Goal: Task Accomplishment & Management: Use online tool/utility

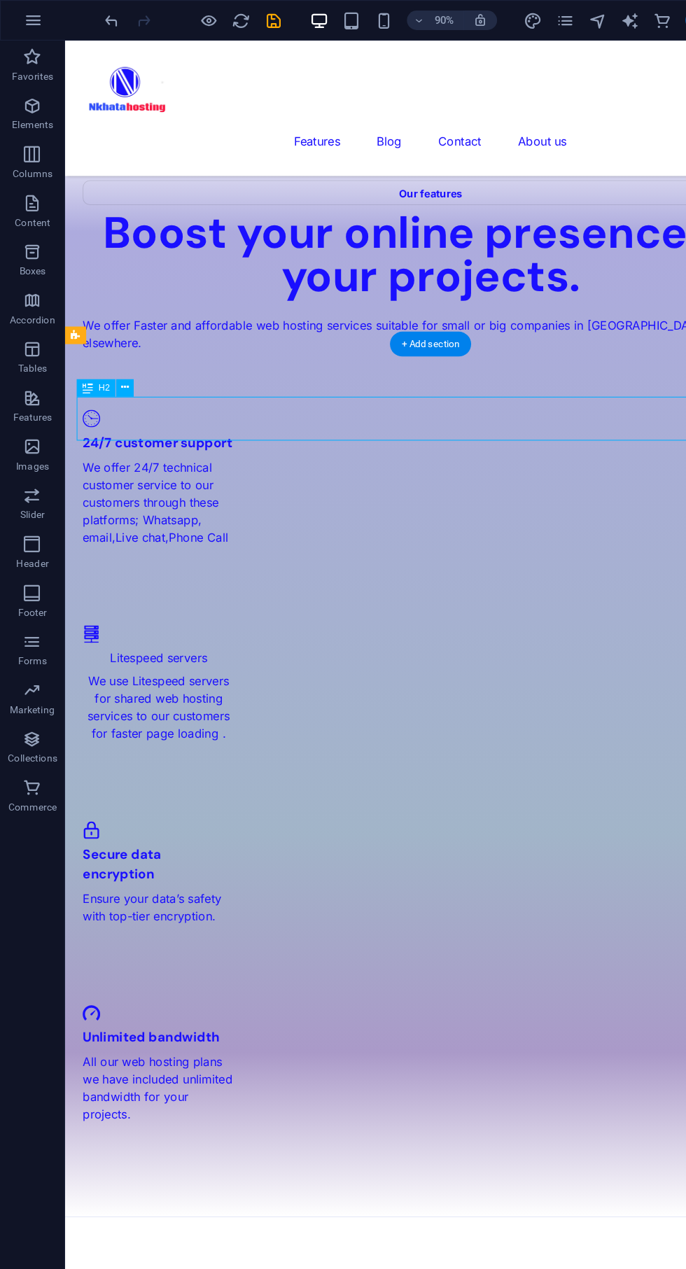
scroll to position [1613, 0]
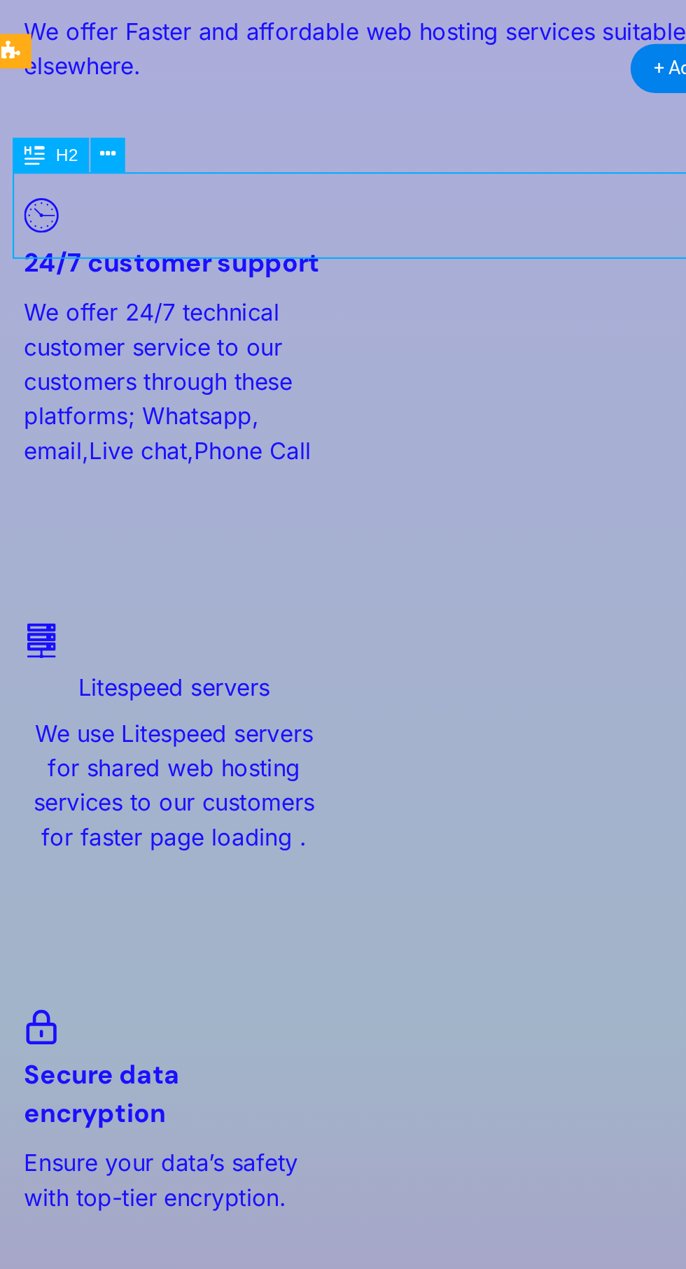
click at [145, 1055] on div "Mwk 180000 per year" at bounding box center [340, 1072] width 644 height 34
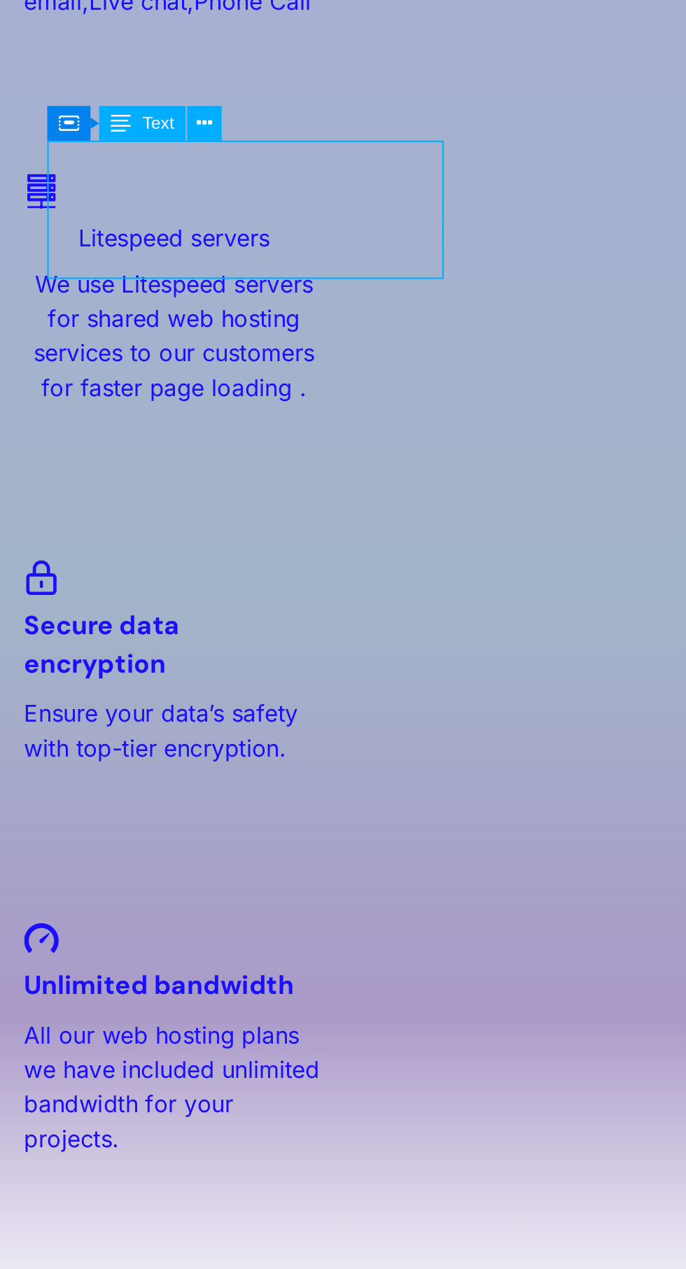
scroll to position [1736, 0]
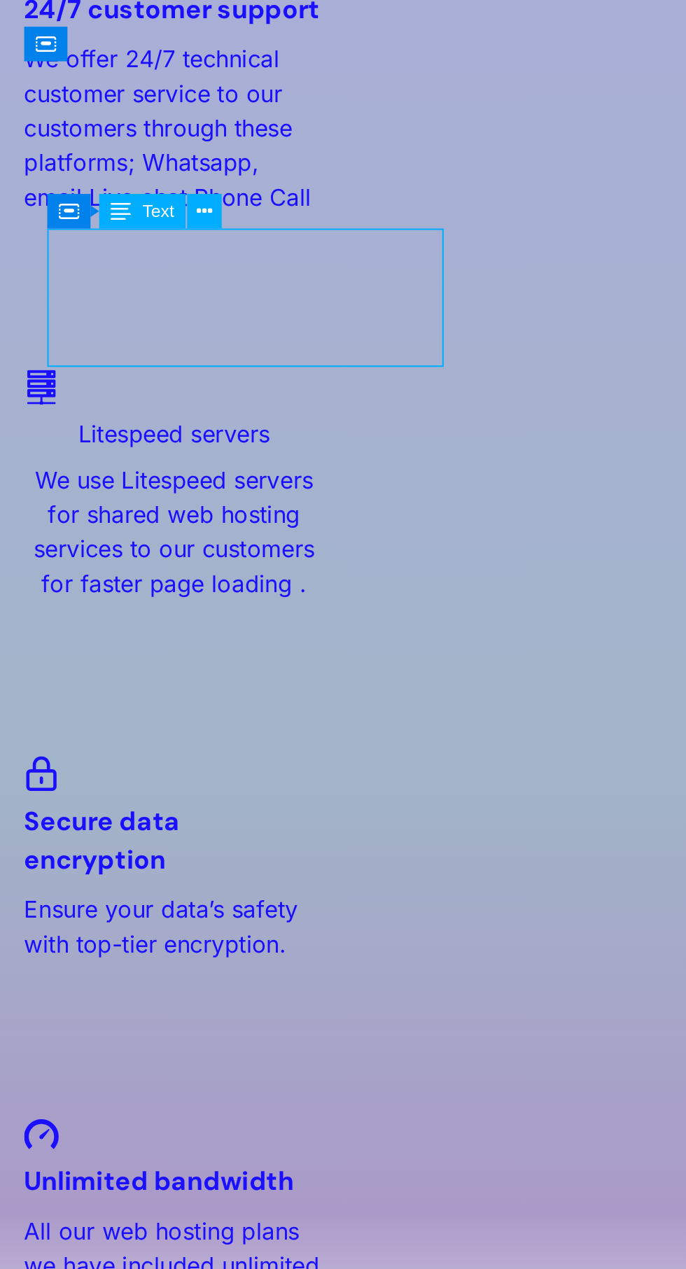
click at [151, 356] on icon at bounding box center [149, 358] width 7 height 13
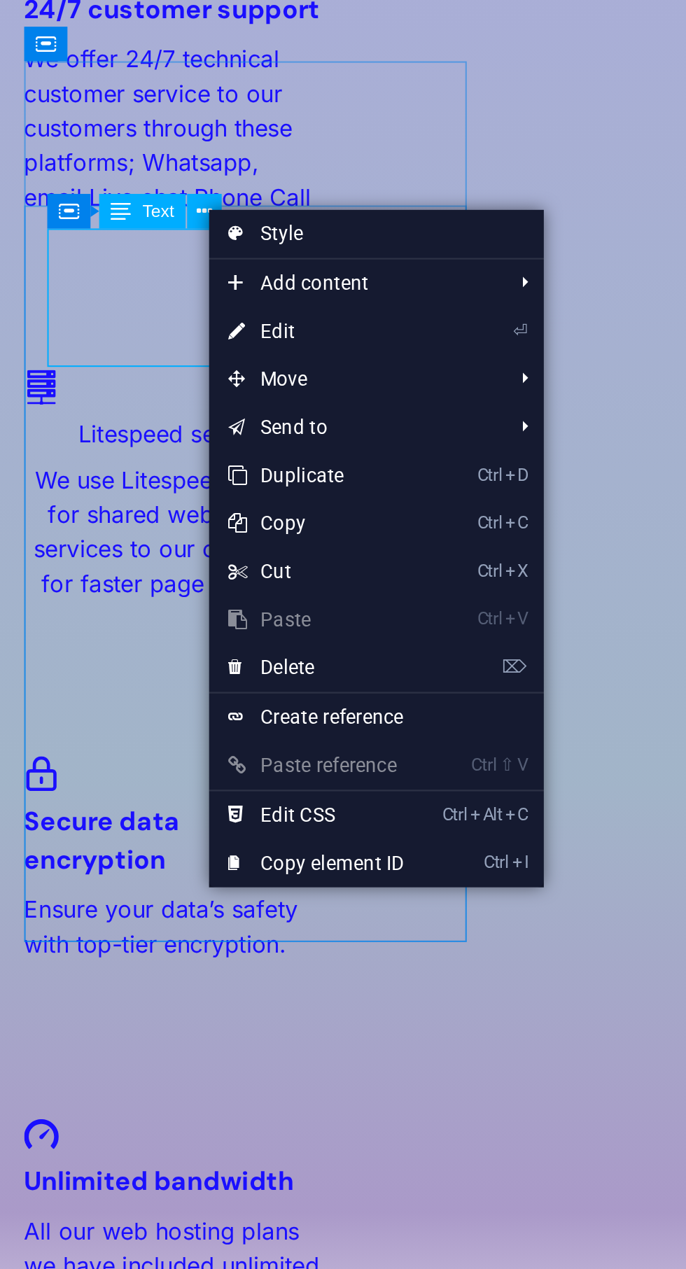
click at [193, 411] on link "⏎ Edit" at bounding box center [199, 410] width 94 height 21
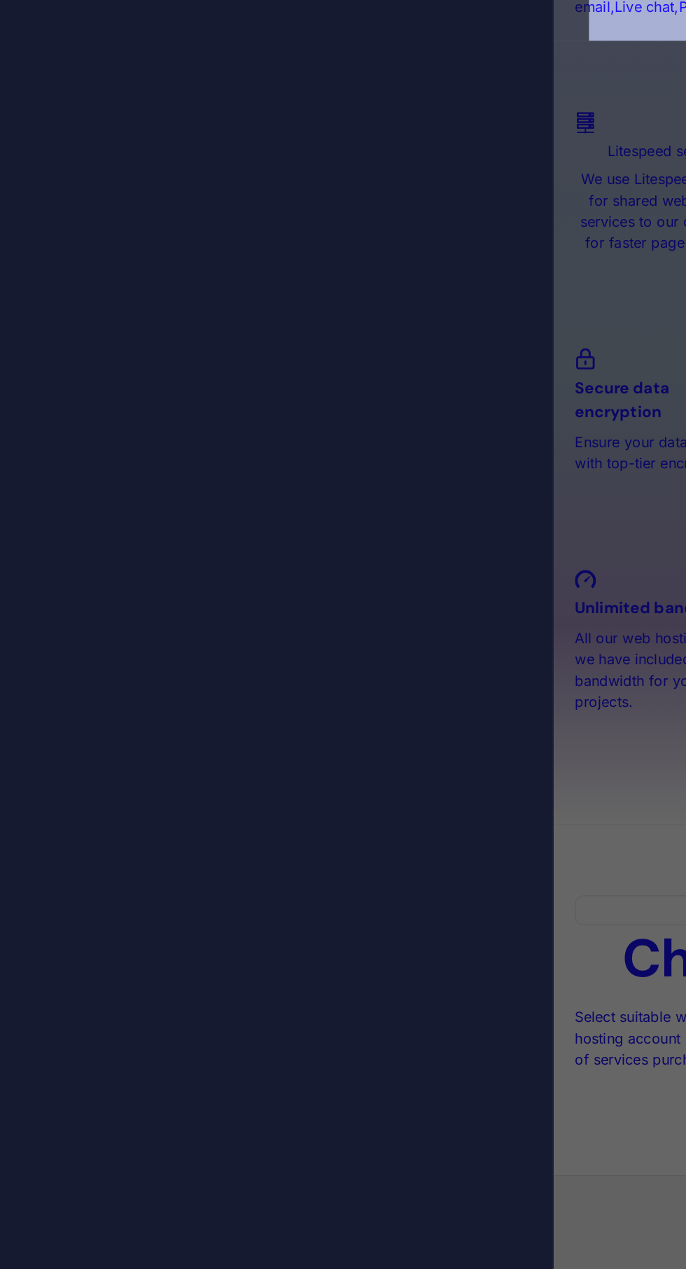
scroll to position [2441, 0]
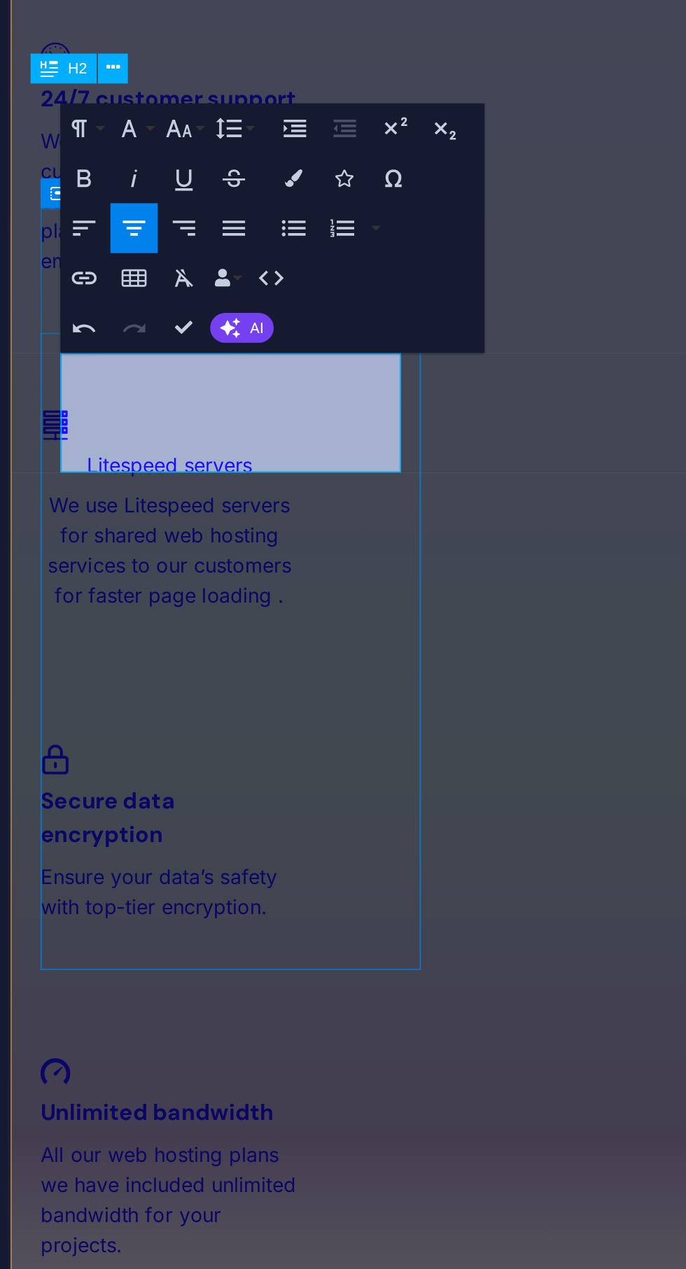
click at [174, 1108] on p "Mwk 8000 per year" at bounding box center [358, 1125] width 641 height 34
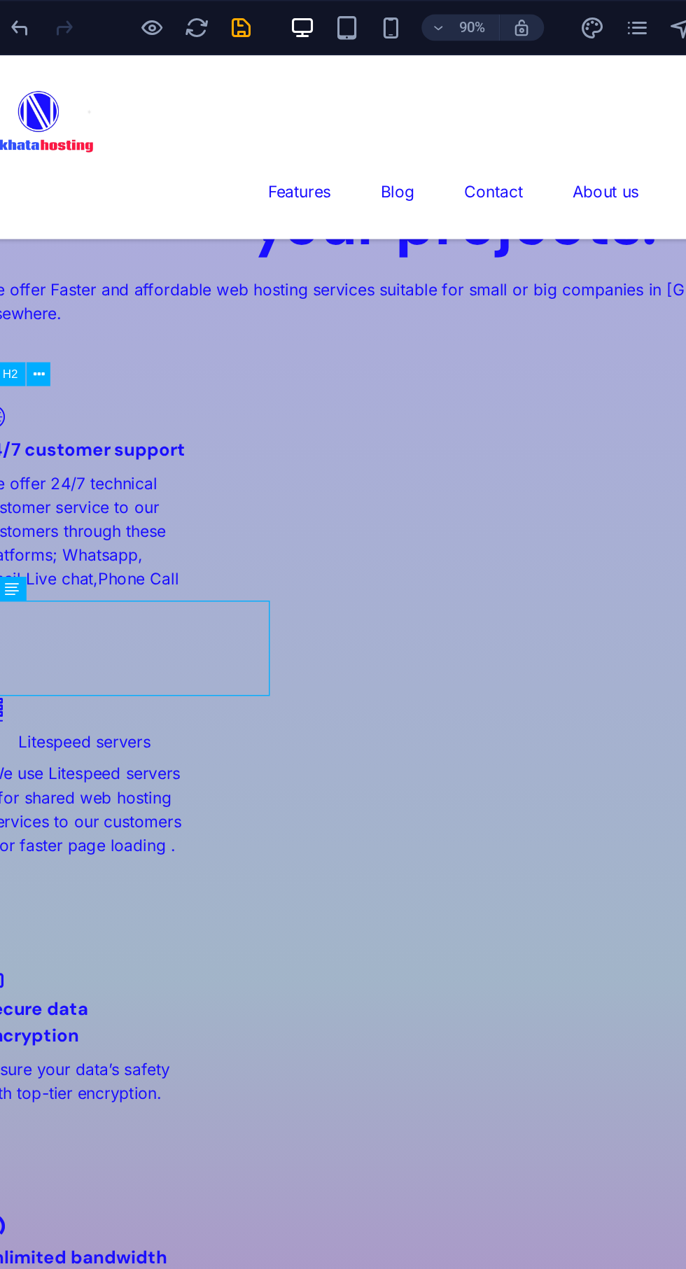
scroll to position [1721, 0]
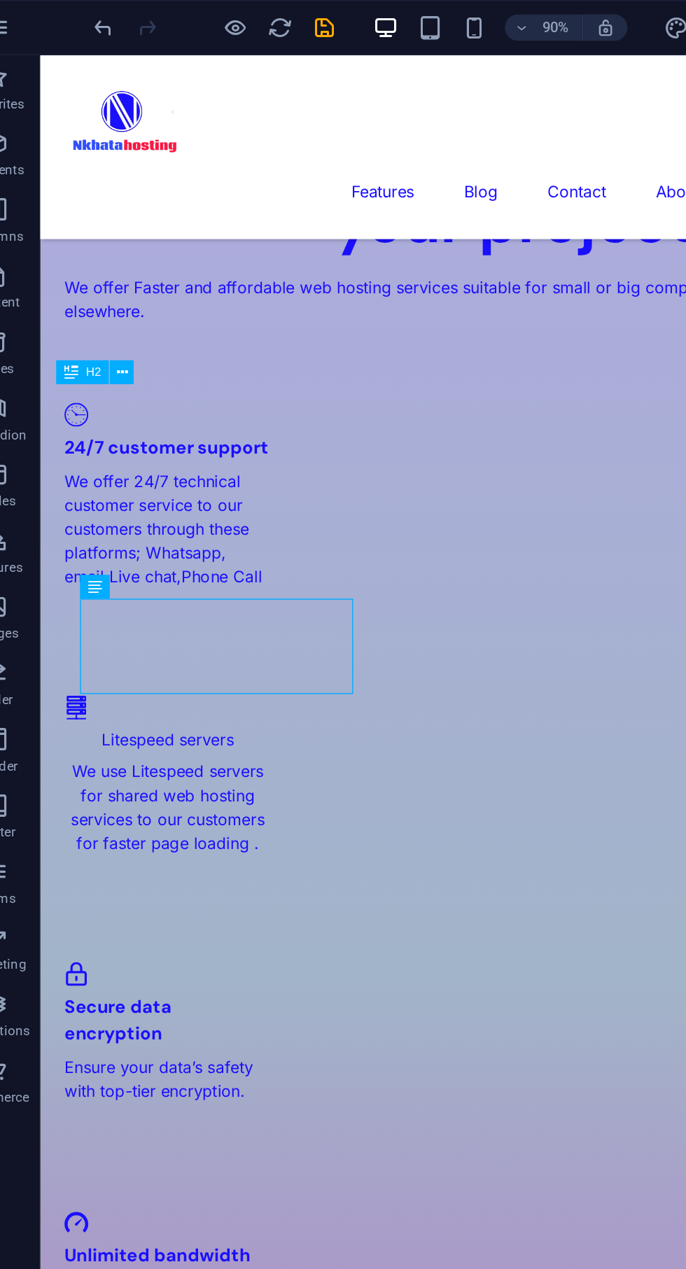
click at [245, 23] on div "90% More" at bounding box center [384, 17] width 592 height 22
click at [239, 18] on icon "save" at bounding box center [236, 18] width 16 height 16
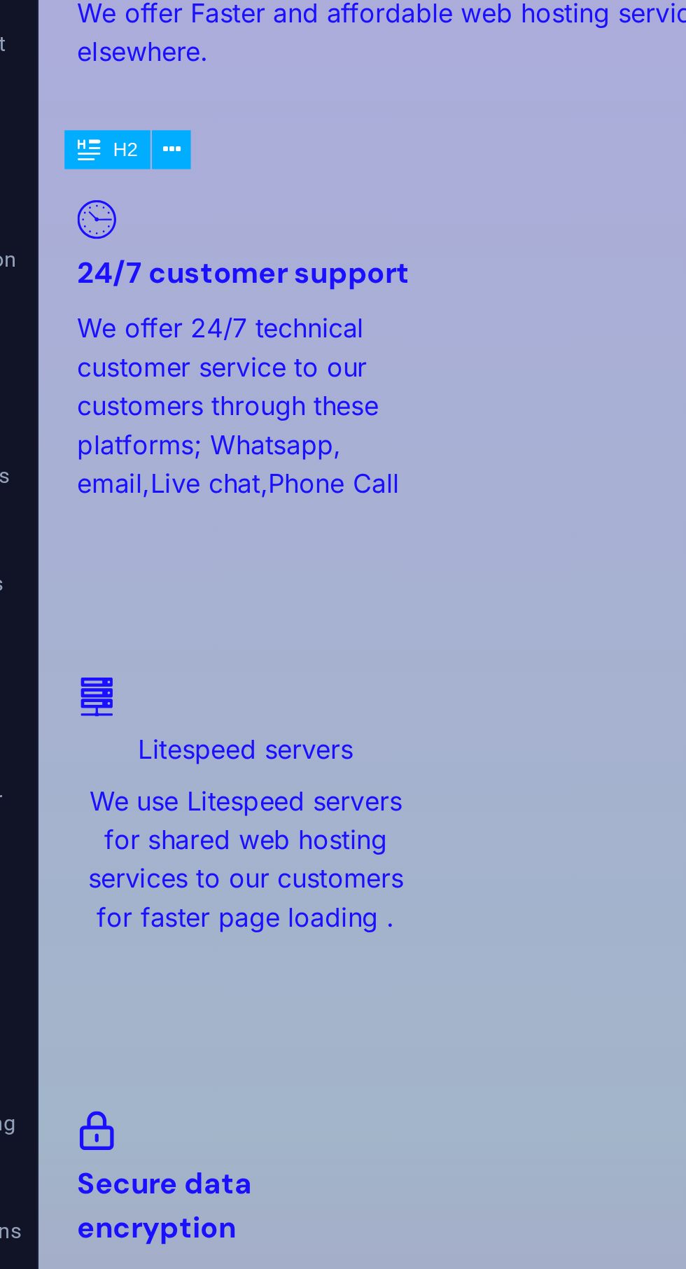
click at [185, 1159] on div "20 GB space 20 MySQL databases 20 sub domains 20 emails accounts Free SSL certi…" at bounding box center [389, 1261] width 644 height 205
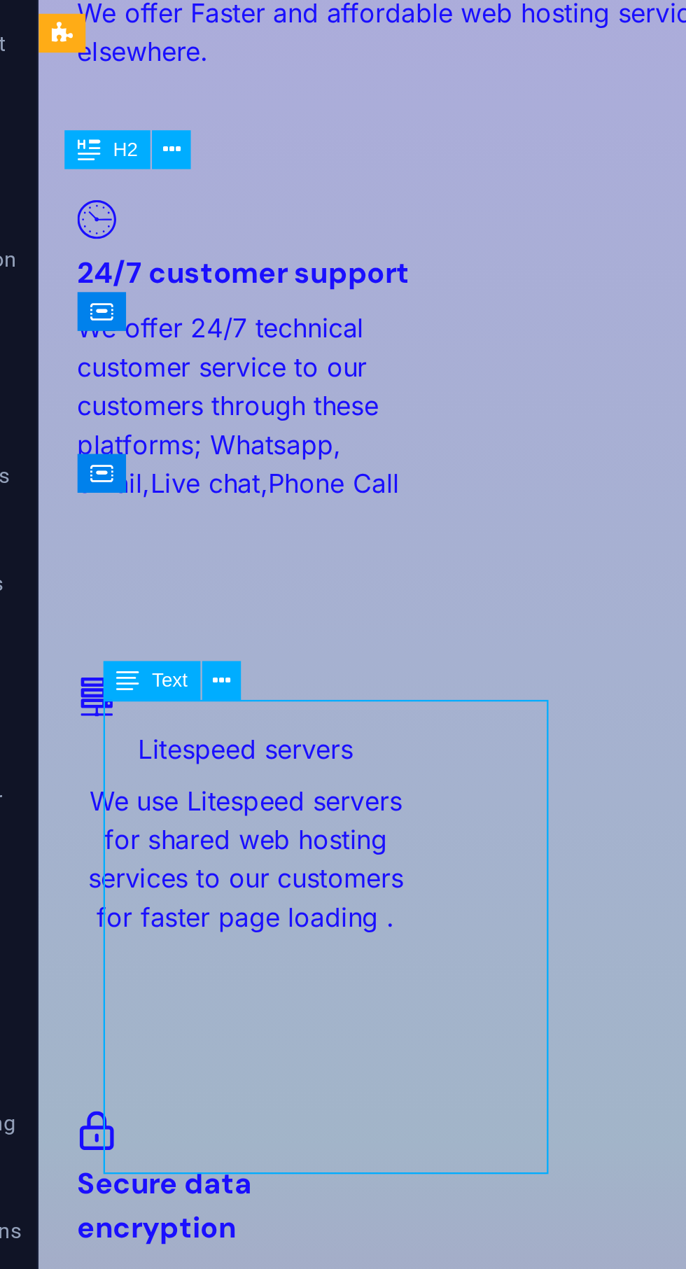
click at [134, 441] on button at bounding box center [127, 439] width 15 height 15
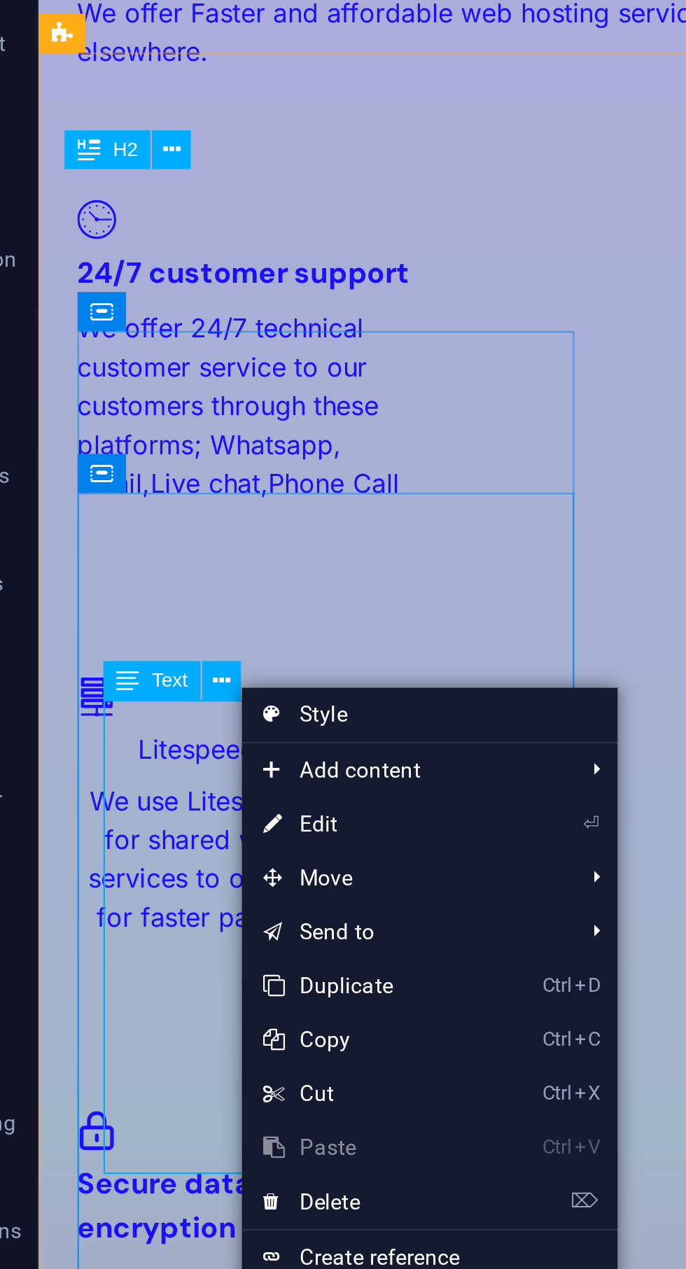
click at [176, 498] on link "⏎ Edit" at bounding box center [182, 495] width 94 height 21
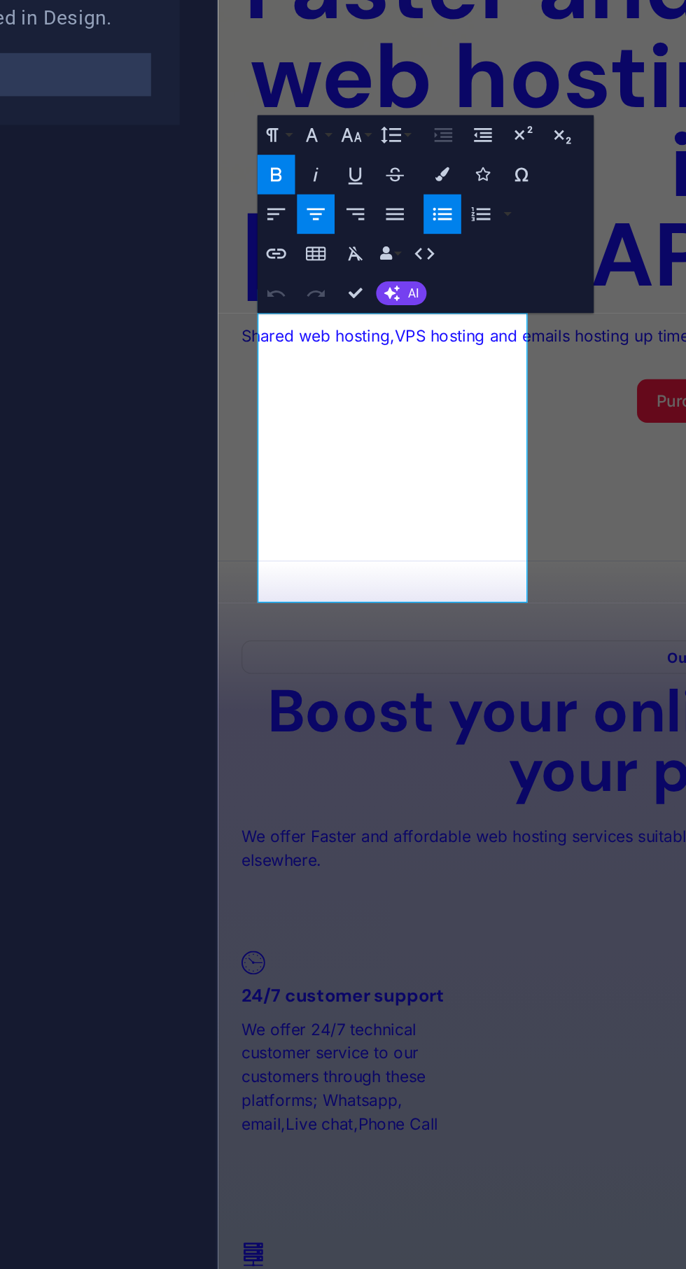
scroll to position [2429, 0]
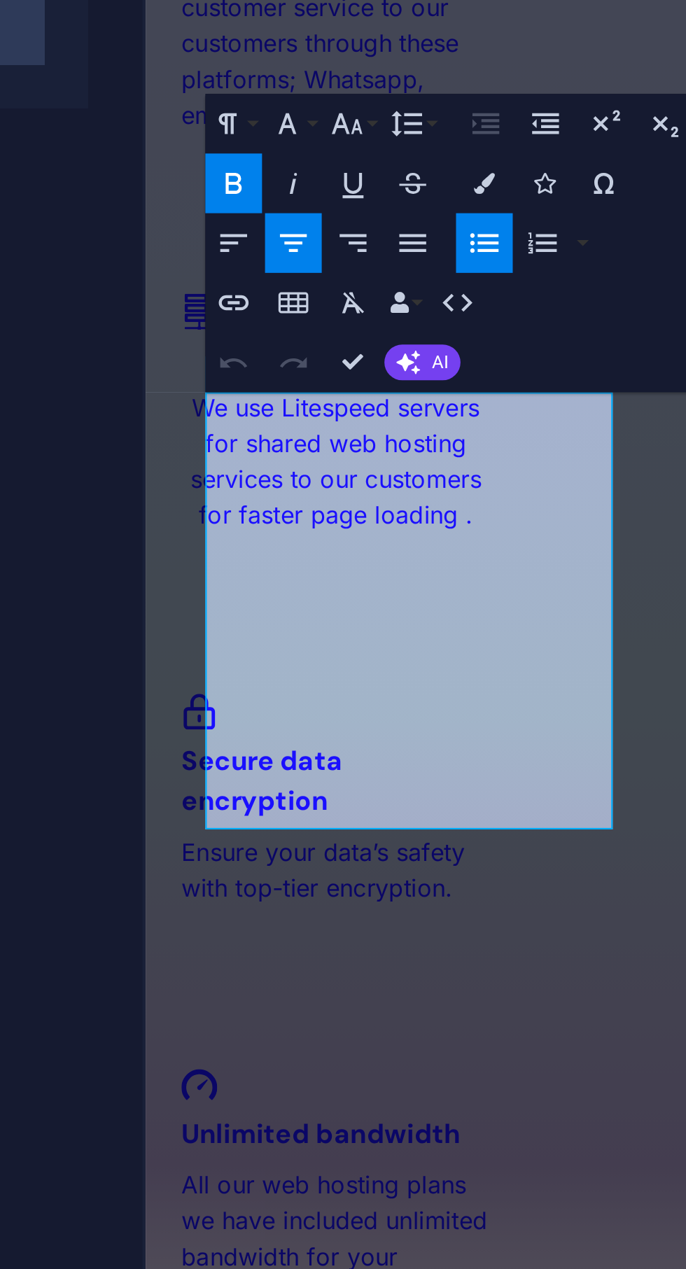
click at [254, 877] on li "20 GB space" at bounding box center [493, 894] width 641 height 34
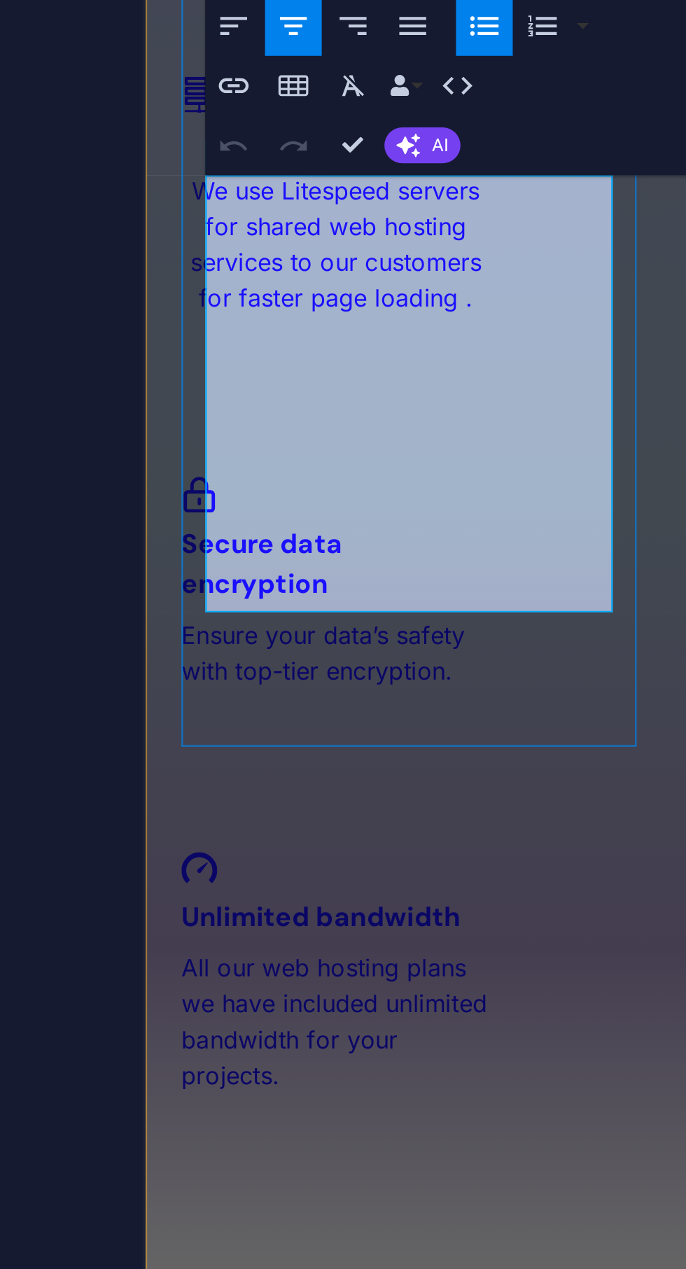
click at [459, 670] on strong "20 GB space" at bounding box center [493, 677] width 69 height 14
click at [435, 704] on strong "20 MySQL databases" at bounding box center [493, 711] width 116 height 14
click at [466, 739] on strong "sub domains" at bounding box center [501, 746] width 70 height 14
click at [440, 773] on strong "20 emails accounts" at bounding box center [493, 780] width 106 height 14
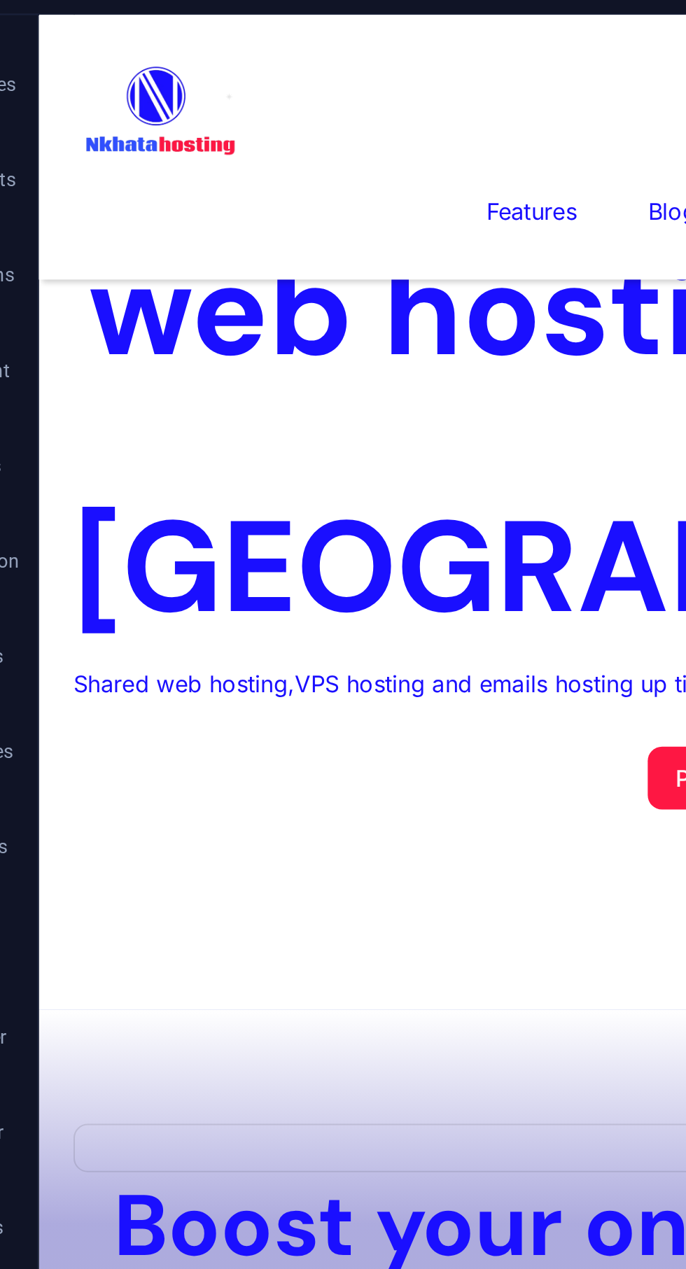
scroll to position [1202, 0]
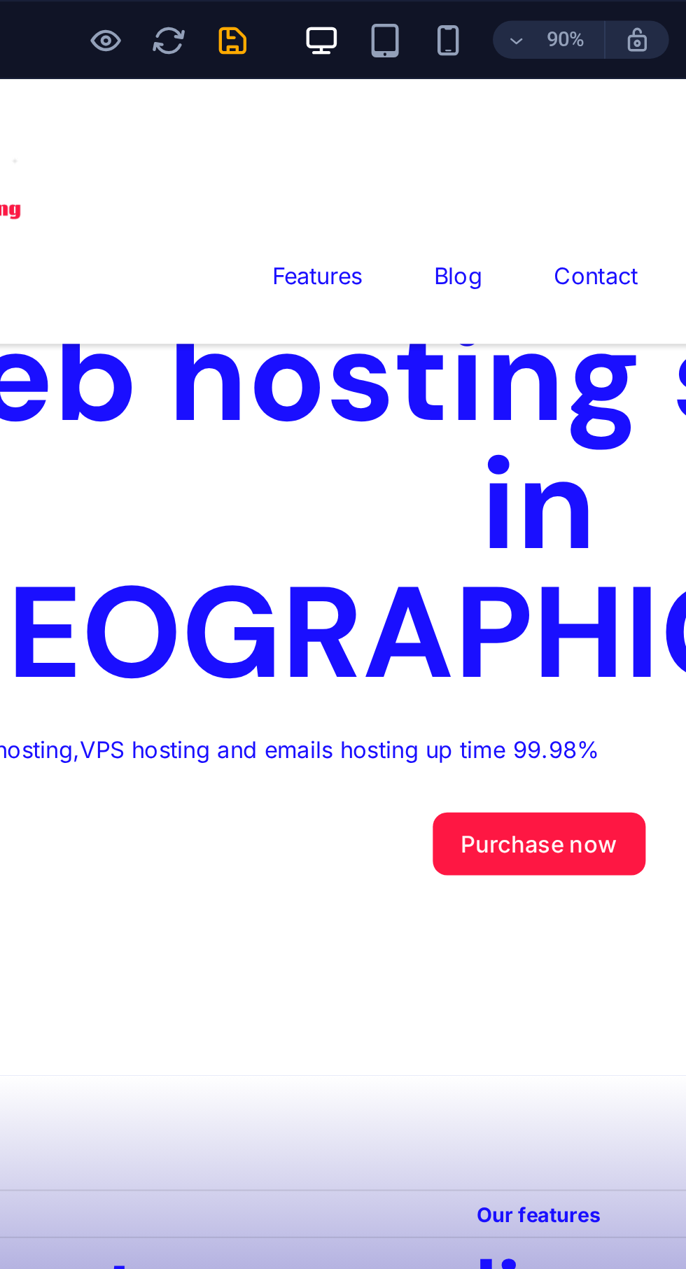
click at [242, 13] on icon "save" at bounding box center [236, 18] width 16 height 16
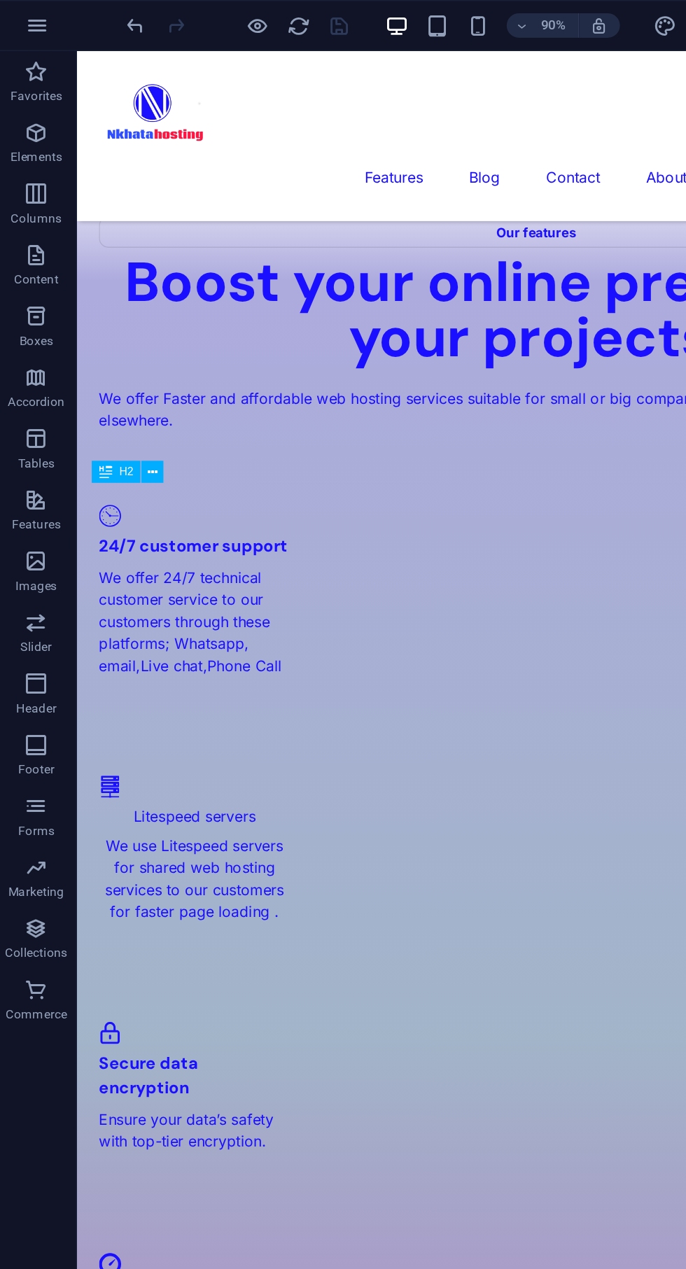
scroll to position [1624, 0]
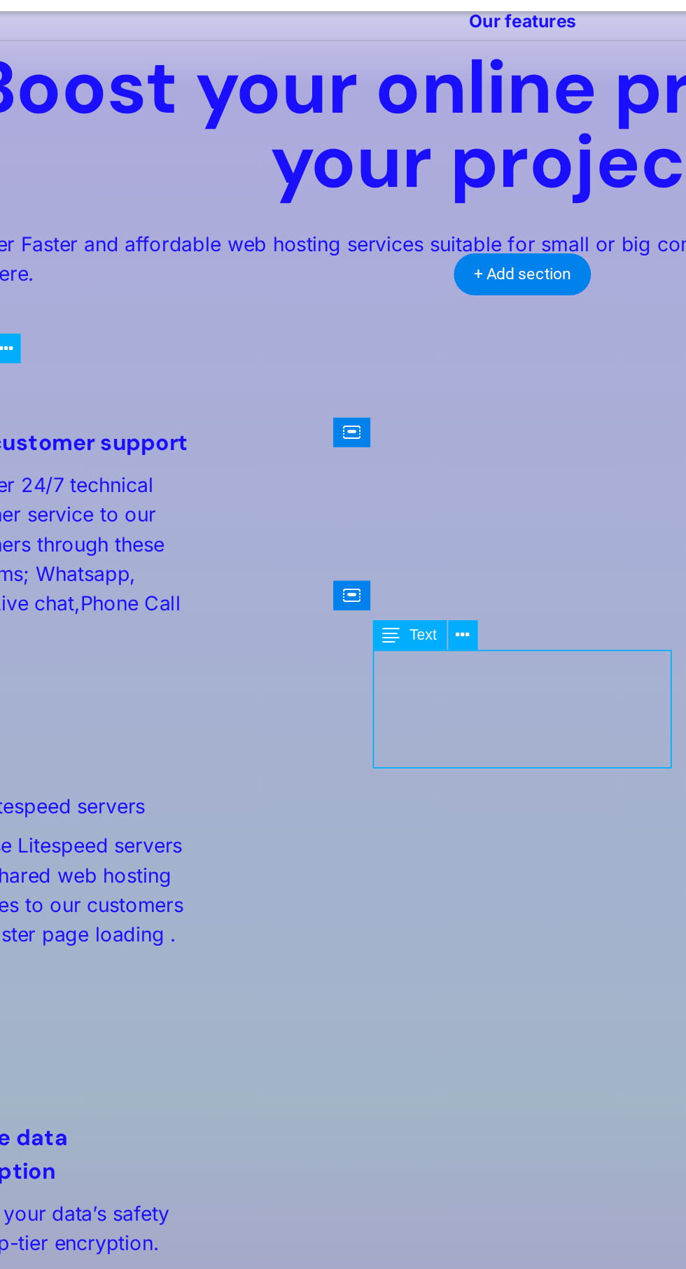
click at [337, 466] on icon at bounding box center [340, 470] width 7 height 13
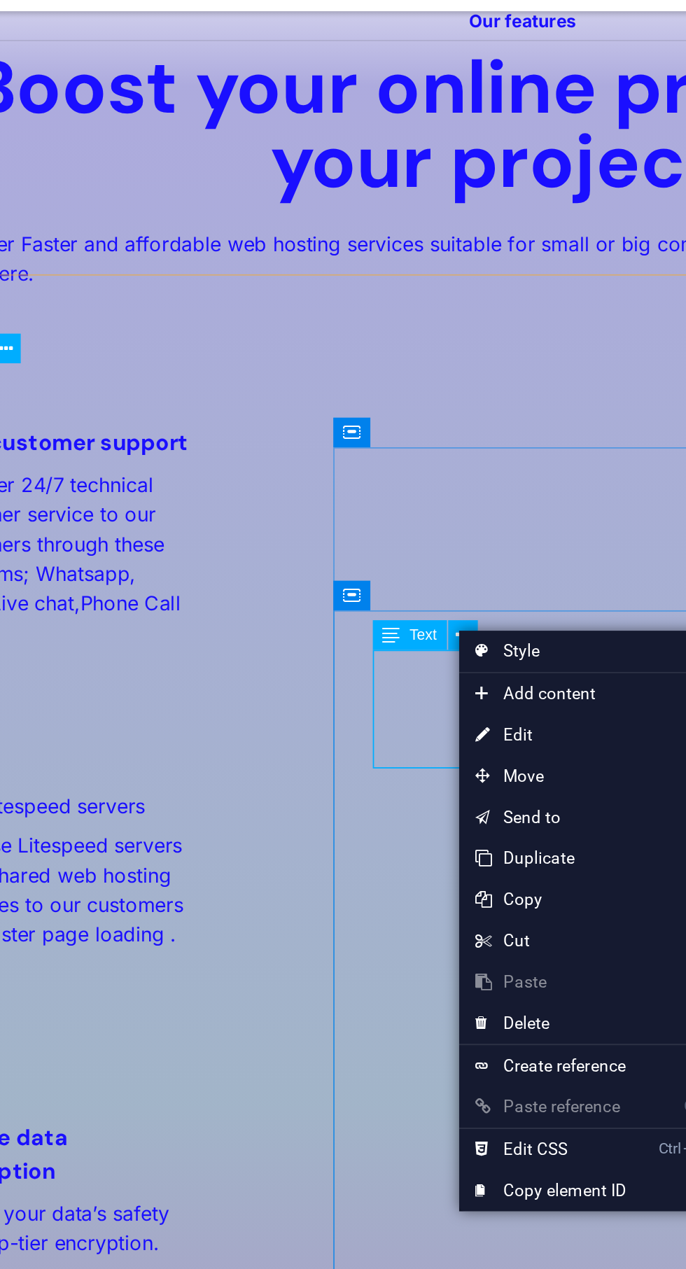
click at [379, 529] on link "⏎ Edit" at bounding box center [386, 520] width 94 height 21
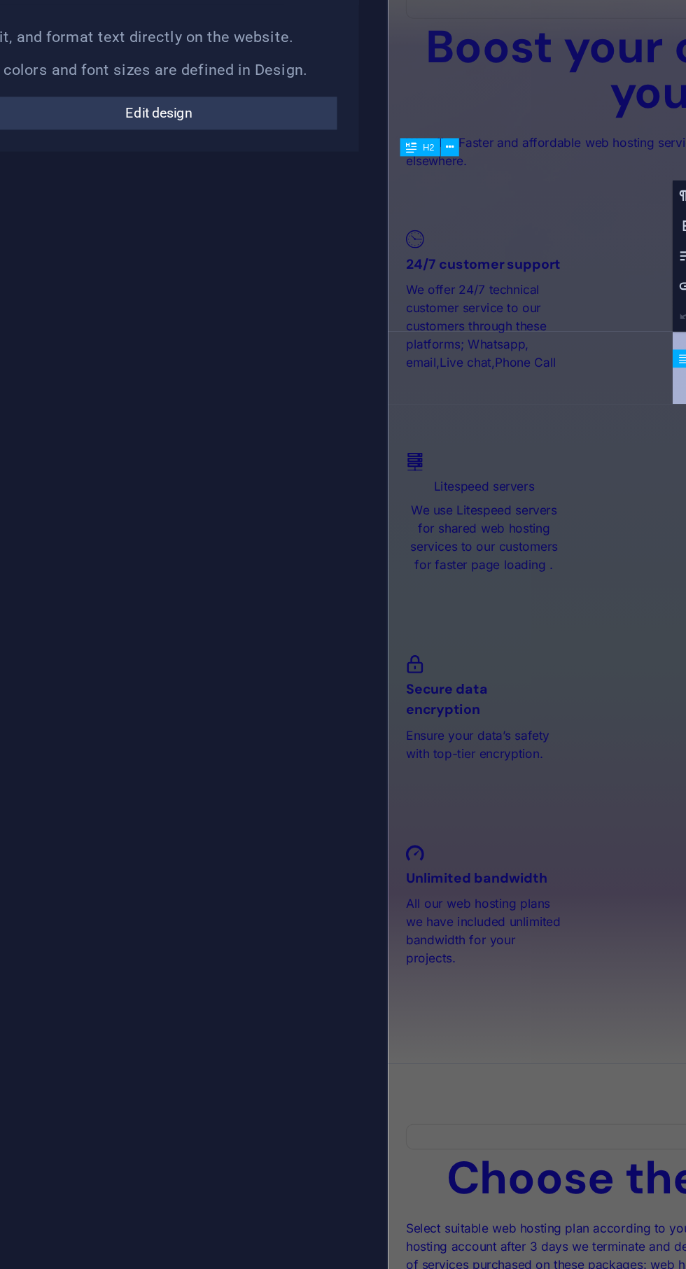
scroll to position [2328, 0]
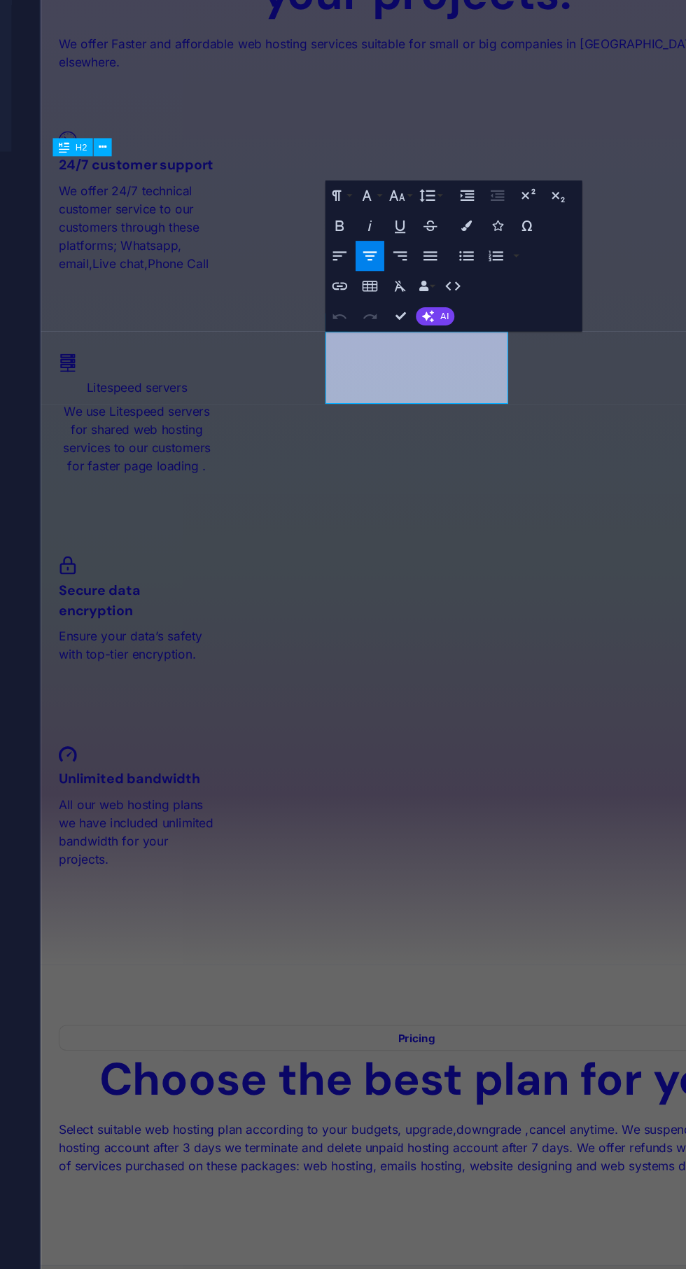
click at [526, 879] on div "Pricing Choose the best plan for you Select suitable web hosting plan according…" at bounding box center [388, 1018] width 697 height 279
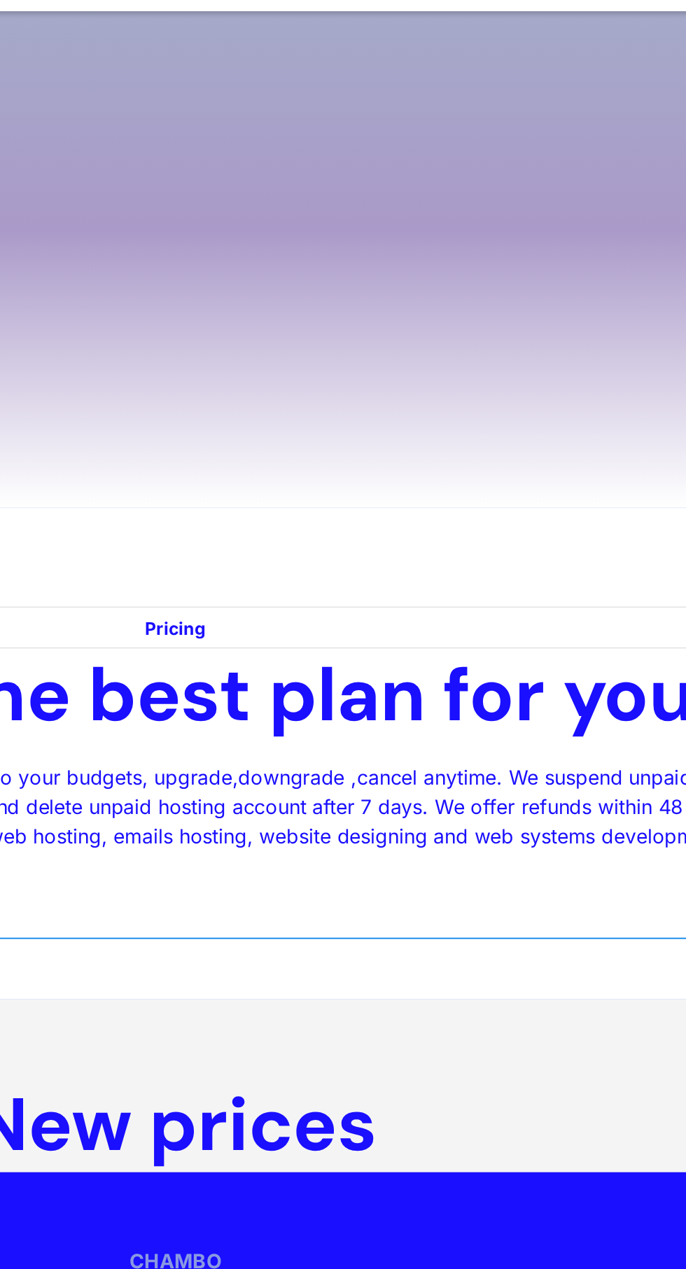
scroll to position [1624, 0]
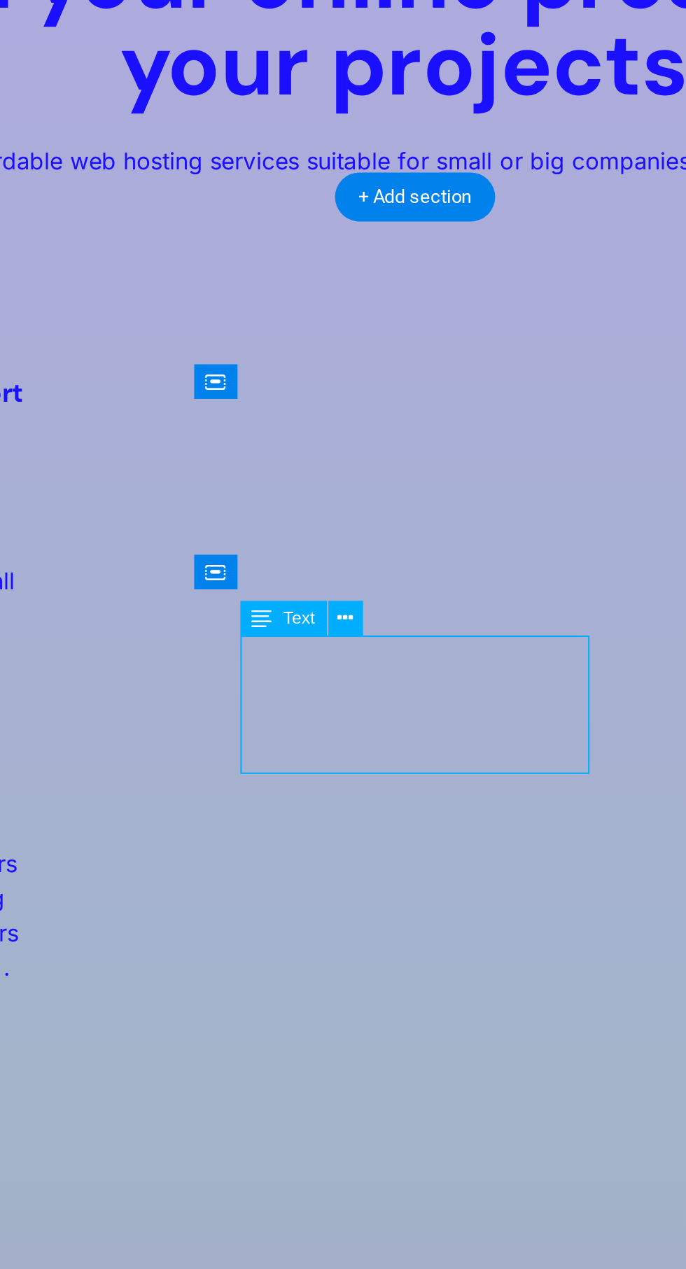
scroll to position [1627, 0]
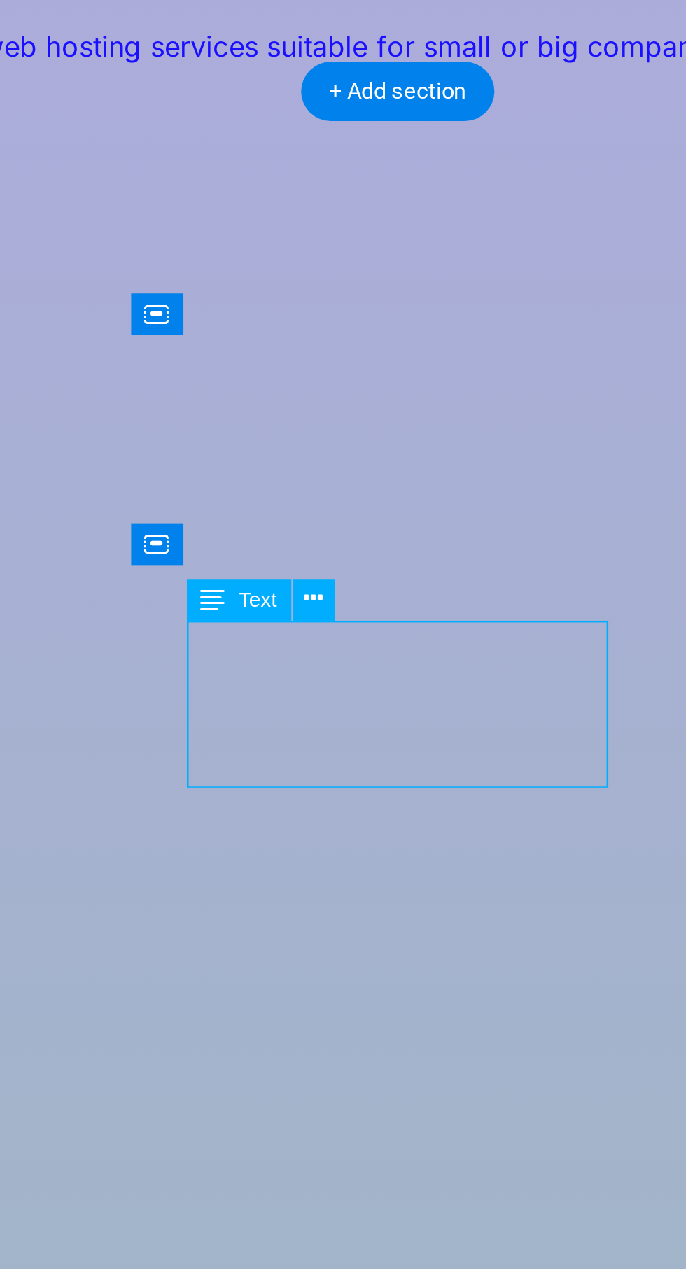
click at [342, 467] on icon at bounding box center [340, 467] width 7 height 13
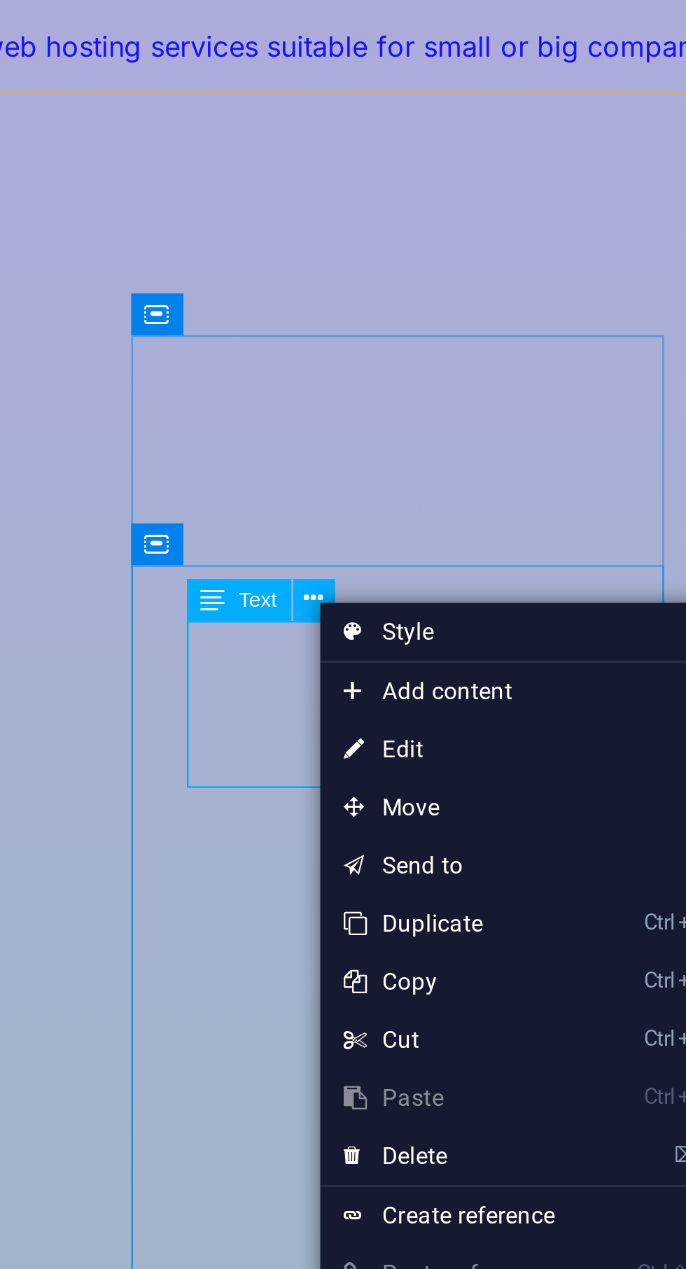
click at [383, 527] on link "⏎ Edit" at bounding box center [390, 521] width 94 height 21
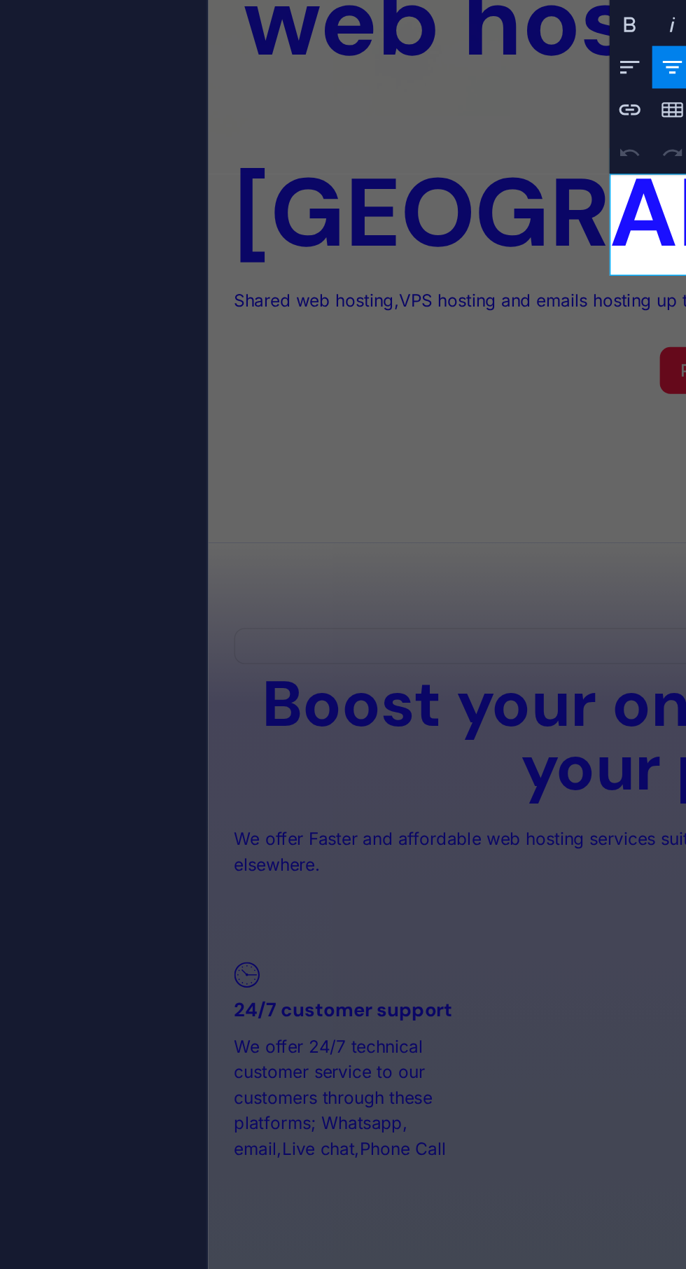
scroll to position [2332, 0]
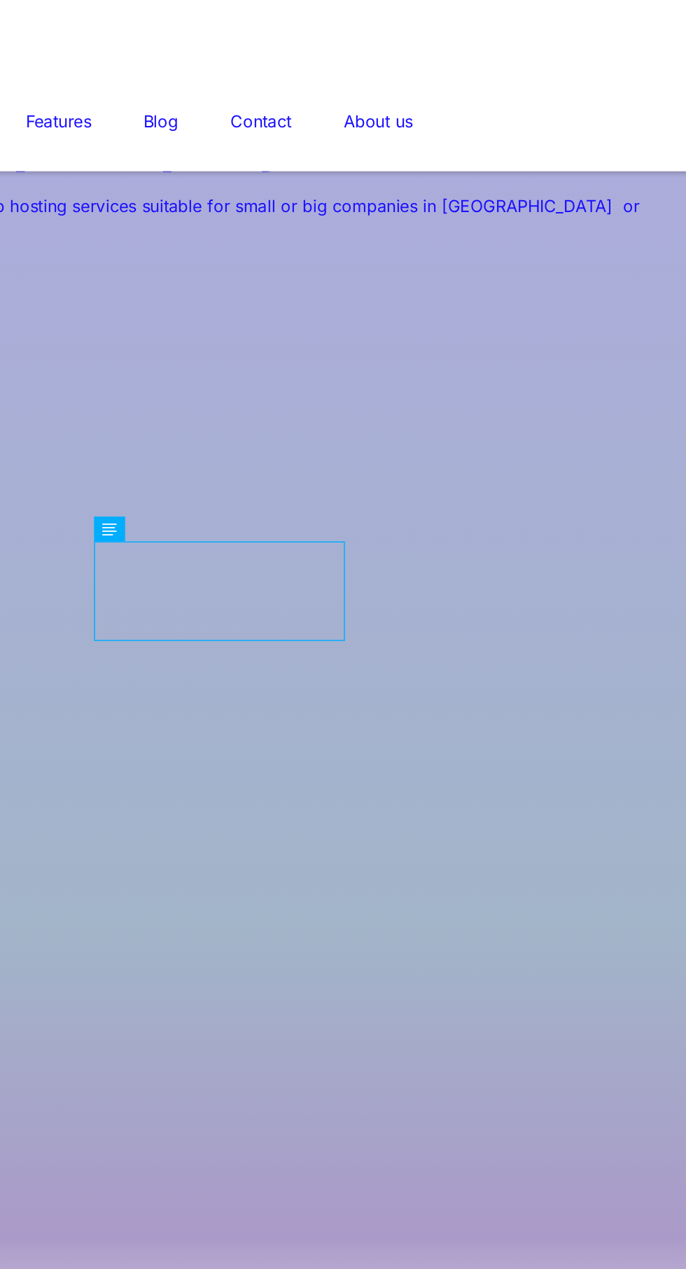
scroll to position [1736, 0]
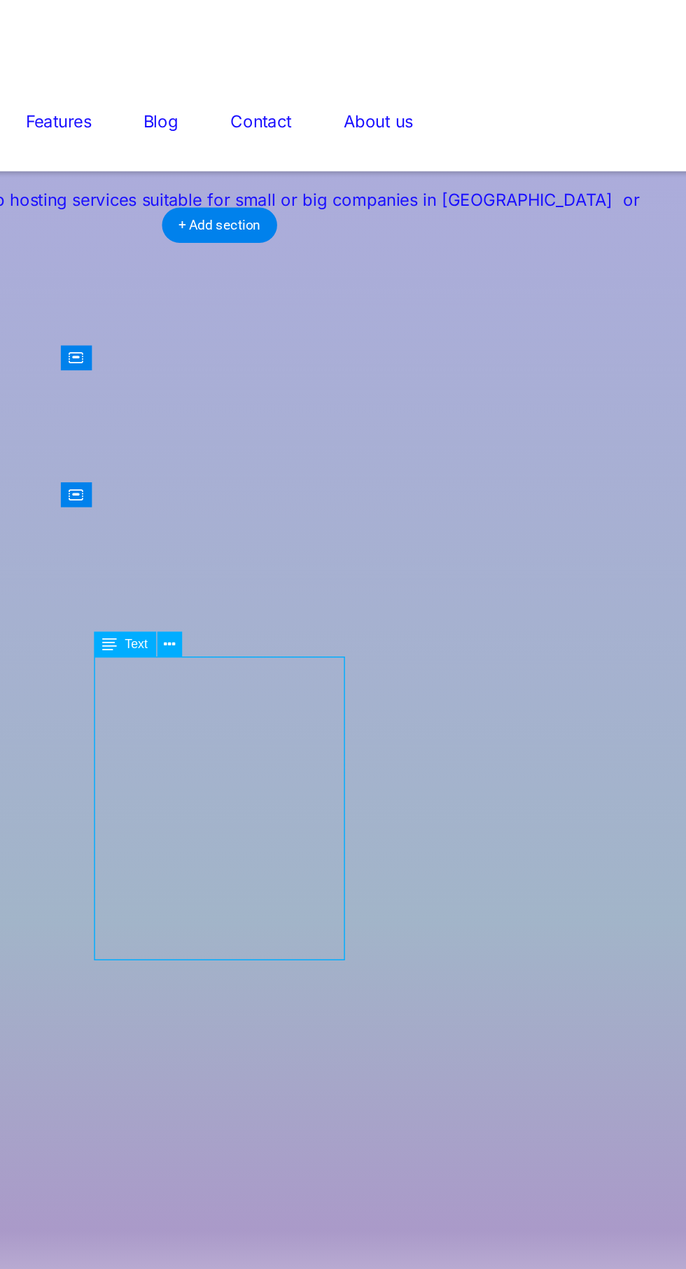
click at [345, 440] on button at bounding box center [340, 438] width 15 height 15
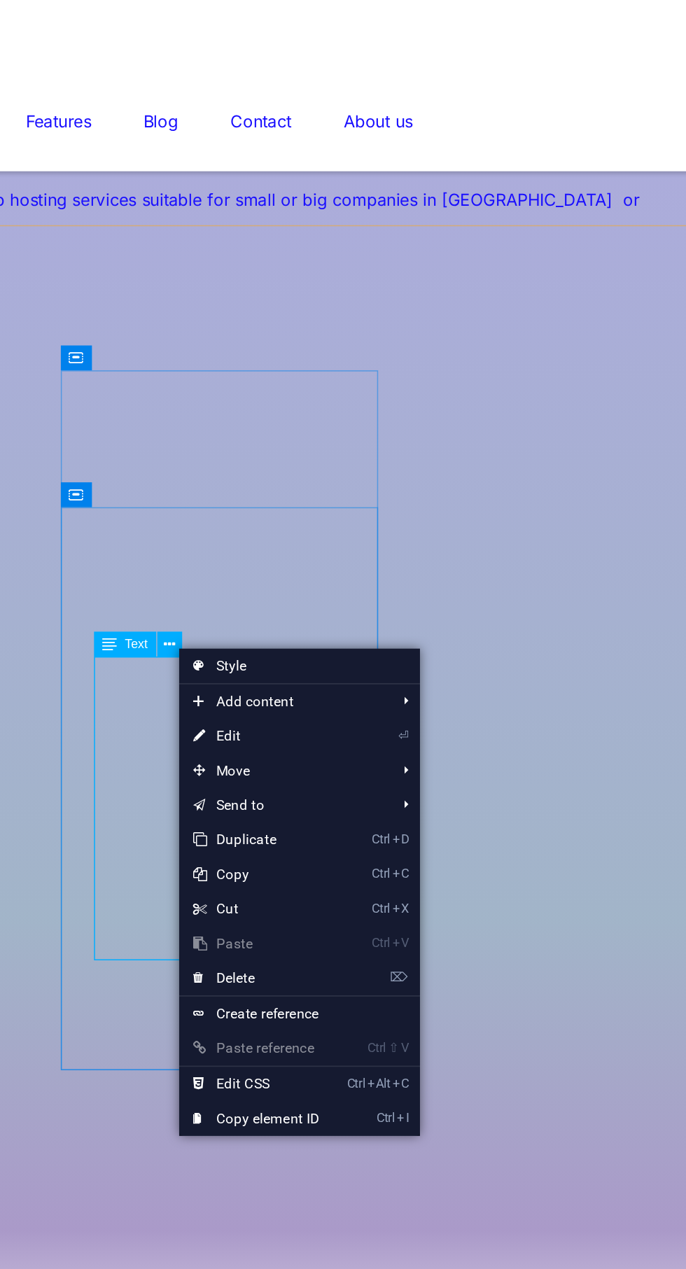
click at [384, 494] on link "⏎ Edit" at bounding box center [394, 495] width 94 height 21
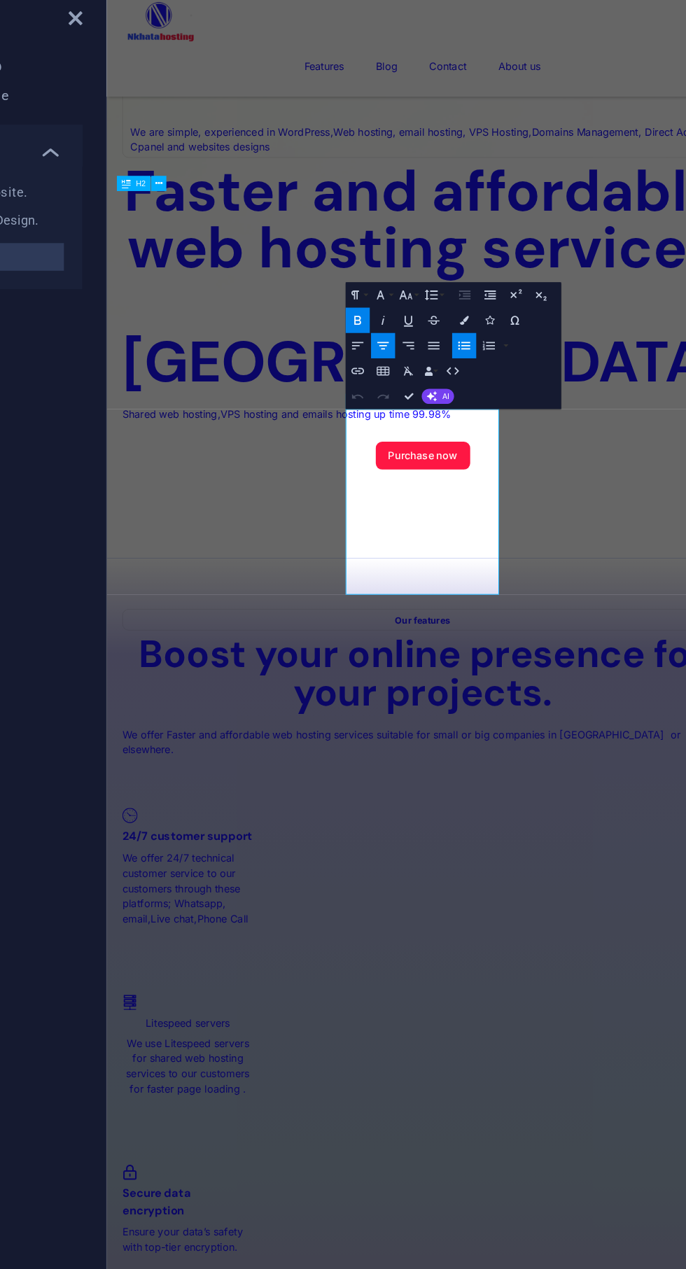
scroll to position [2441, 0]
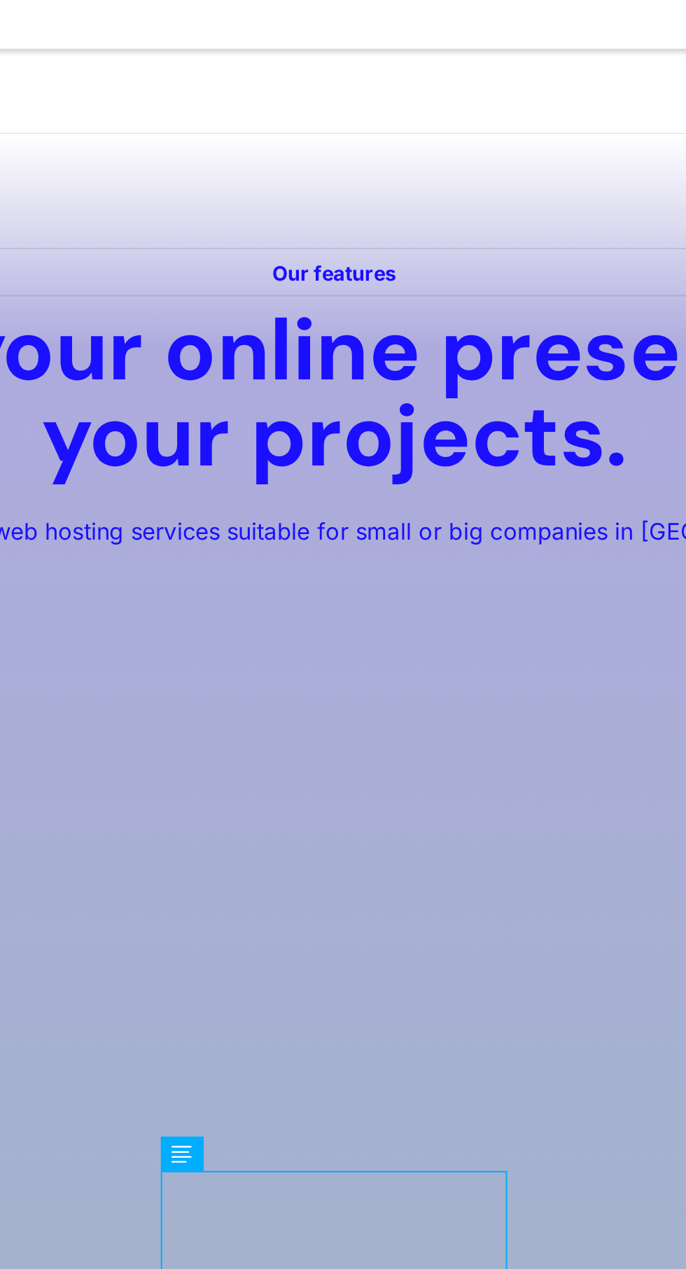
scroll to position [1512, 0]
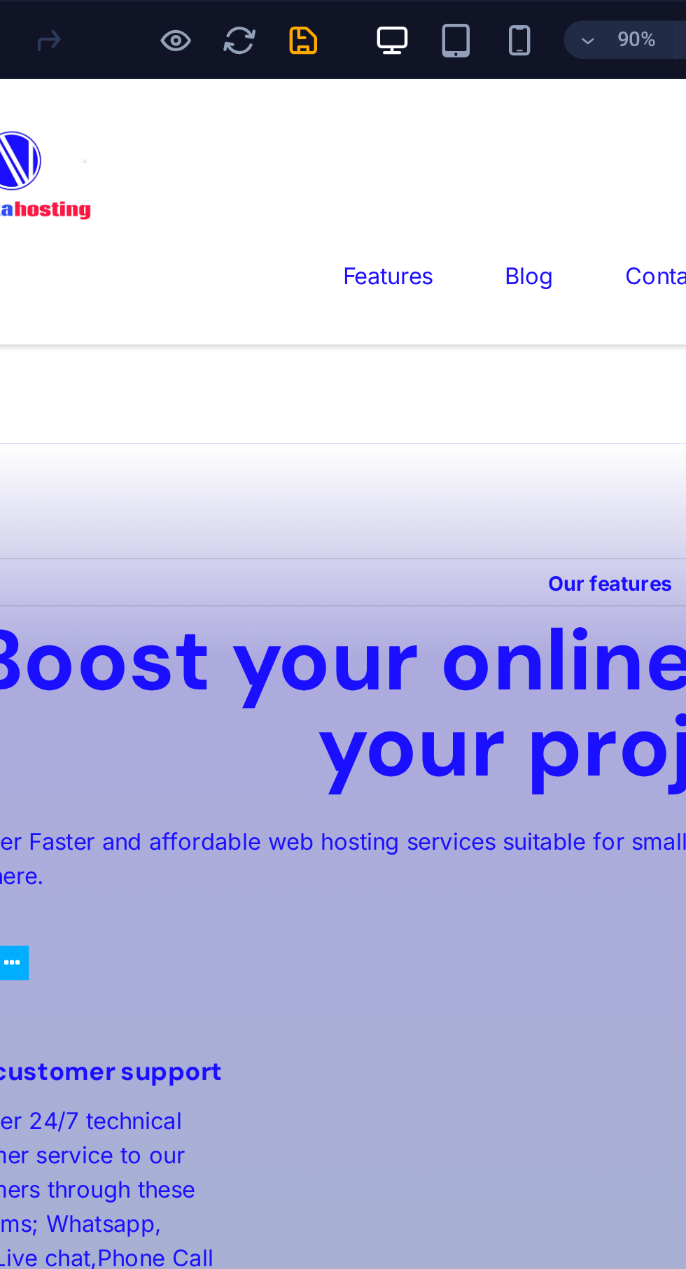
click at [237, 17] on icon "save" at bounding box center [236, 18] width 16 height 16
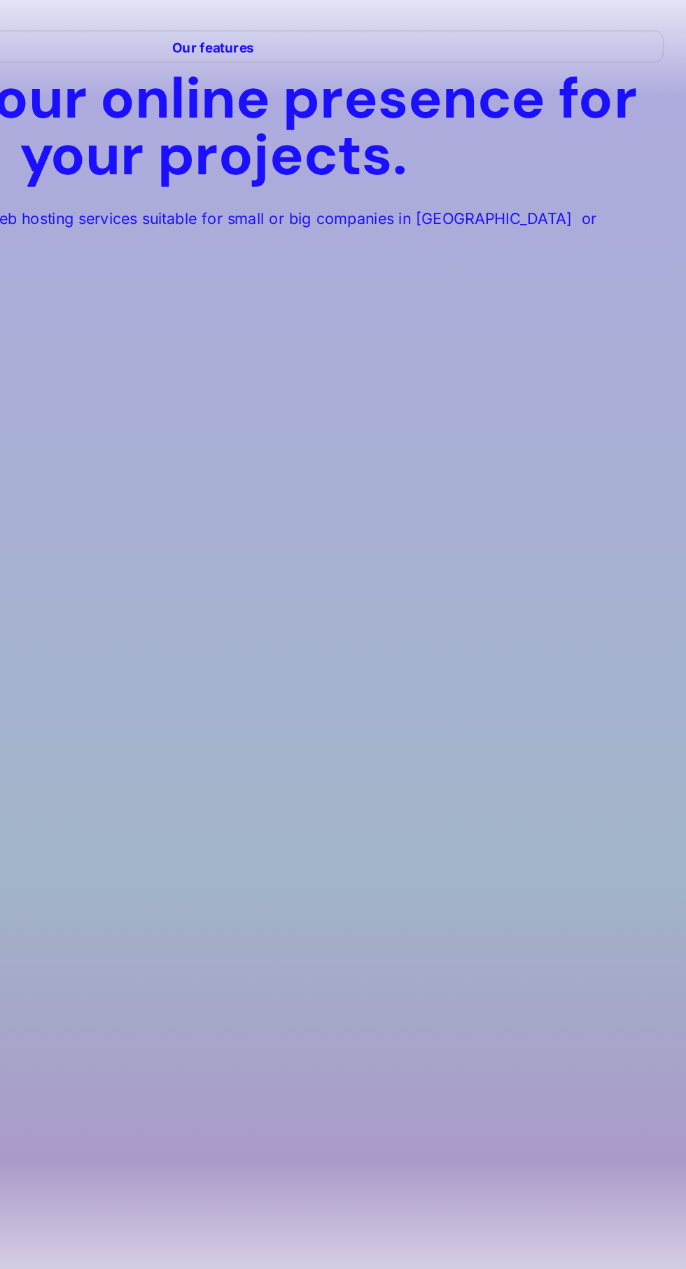
scroll to position [0, 0]
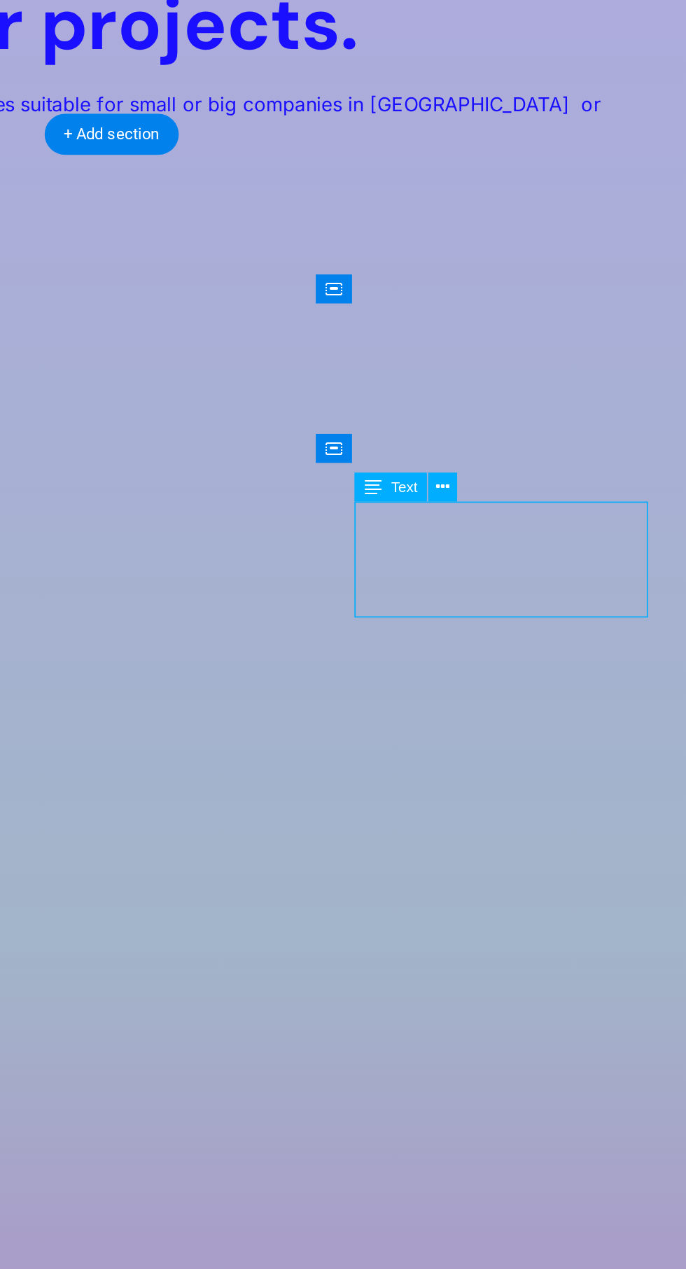
scroll to position [1518, 0]
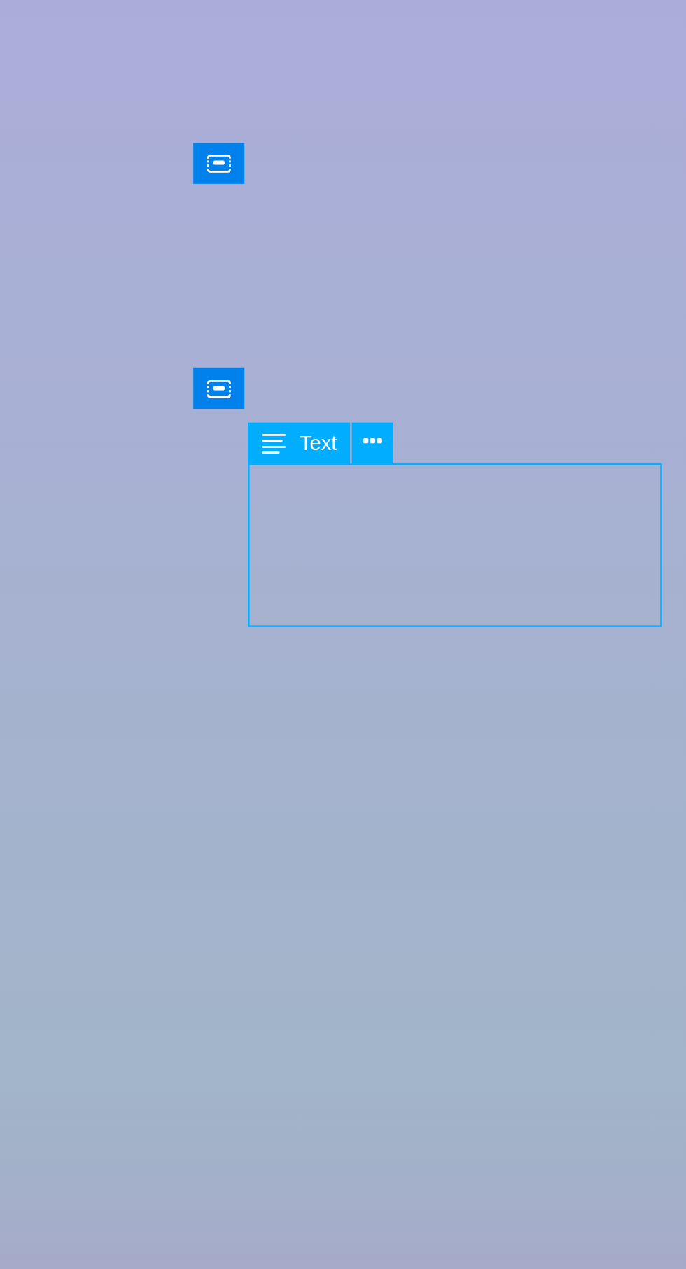
click at [545, 565] on icon at bounding box center [544, 565] width 7 height 13
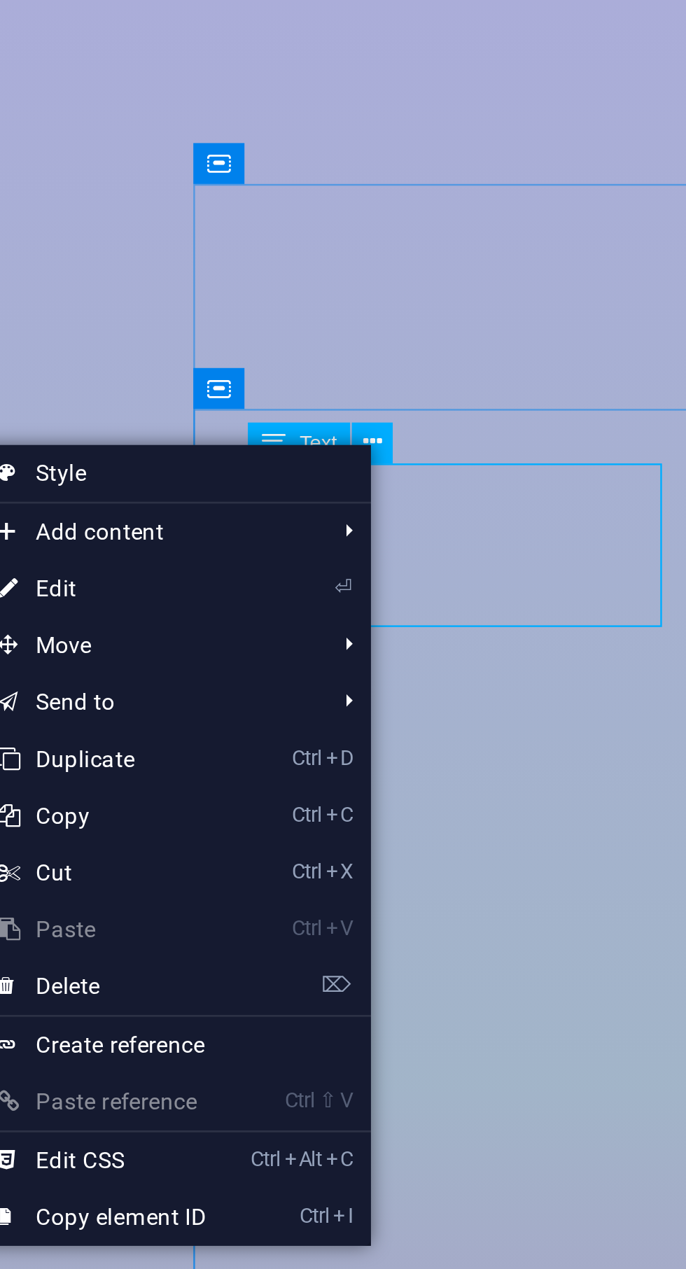
click at [435, 620] on link "⏎ Edit" at bounding box center [444, 619] width 94 height 21
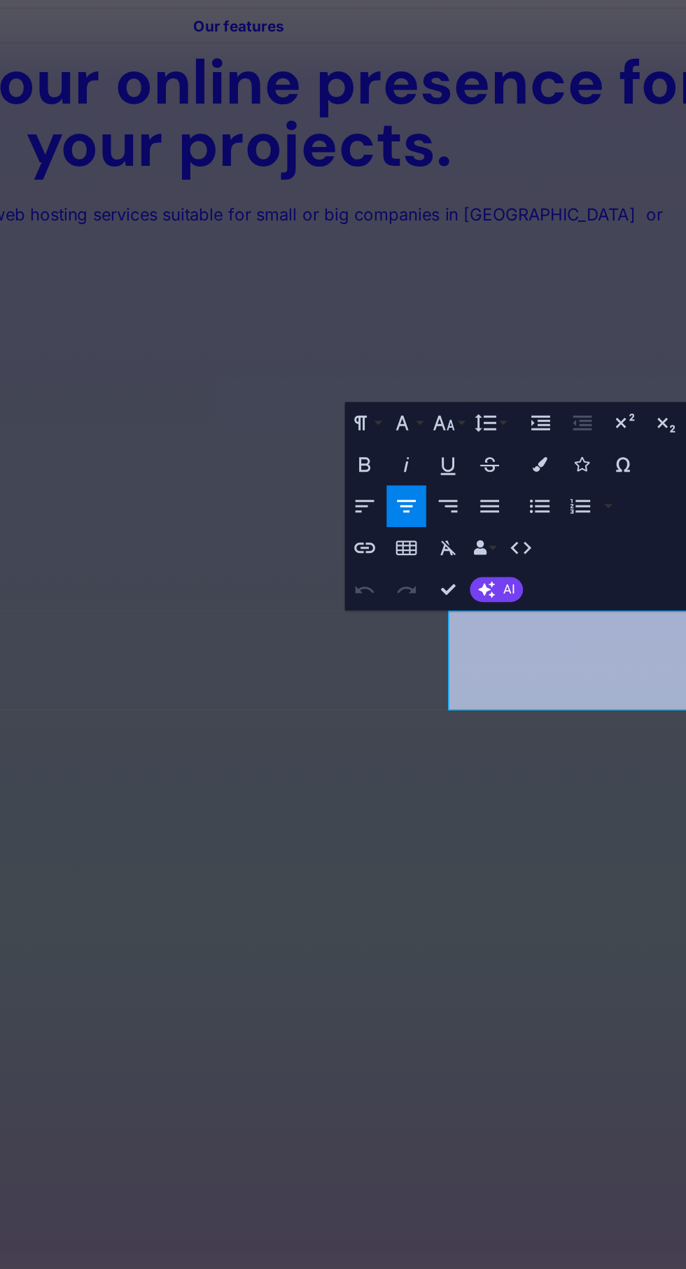
scroll to position [0, 0]
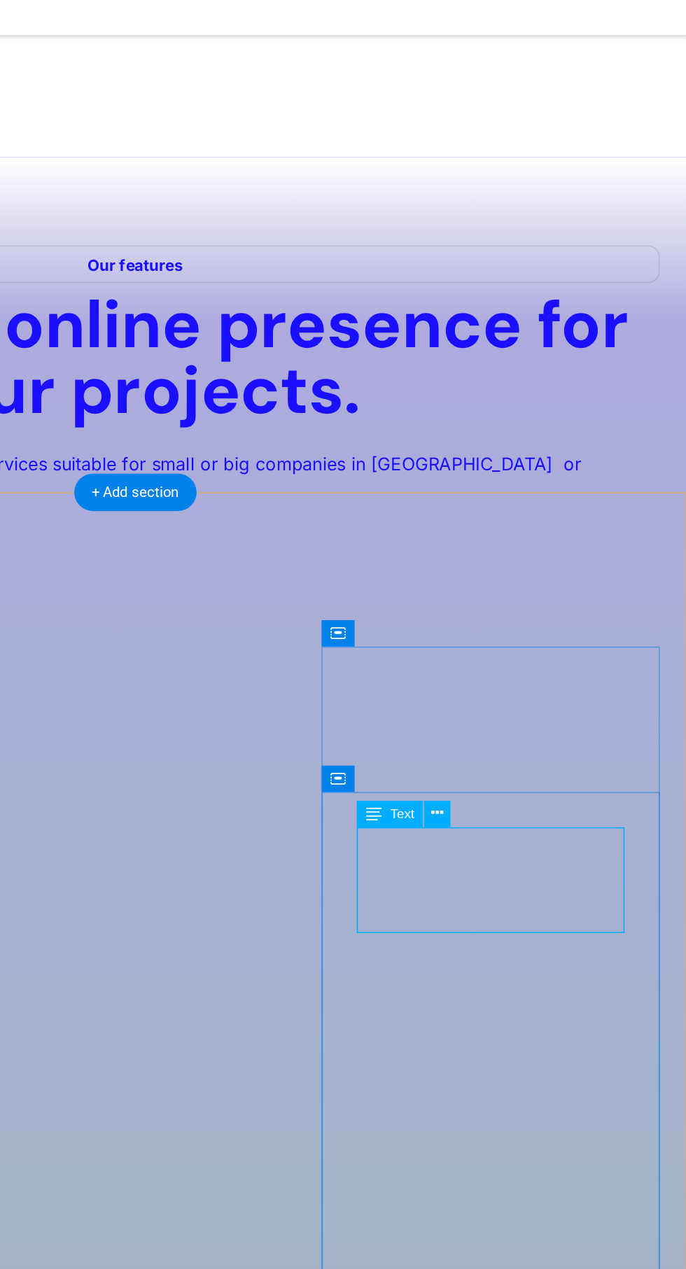
click at [538, 593] on button at bounding box center [543, 597] width 15 height 15
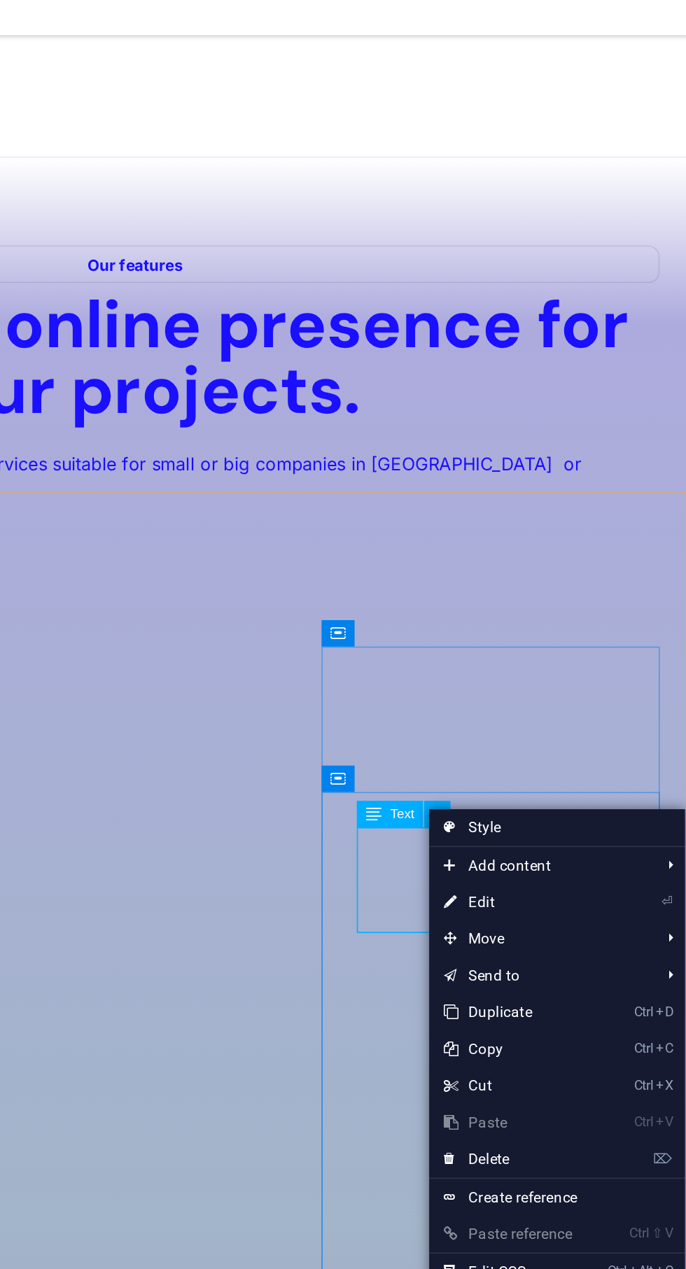
click at [577, 655] on link "⏎ Edit" at bounding box center [586, 647] width 94 height 21
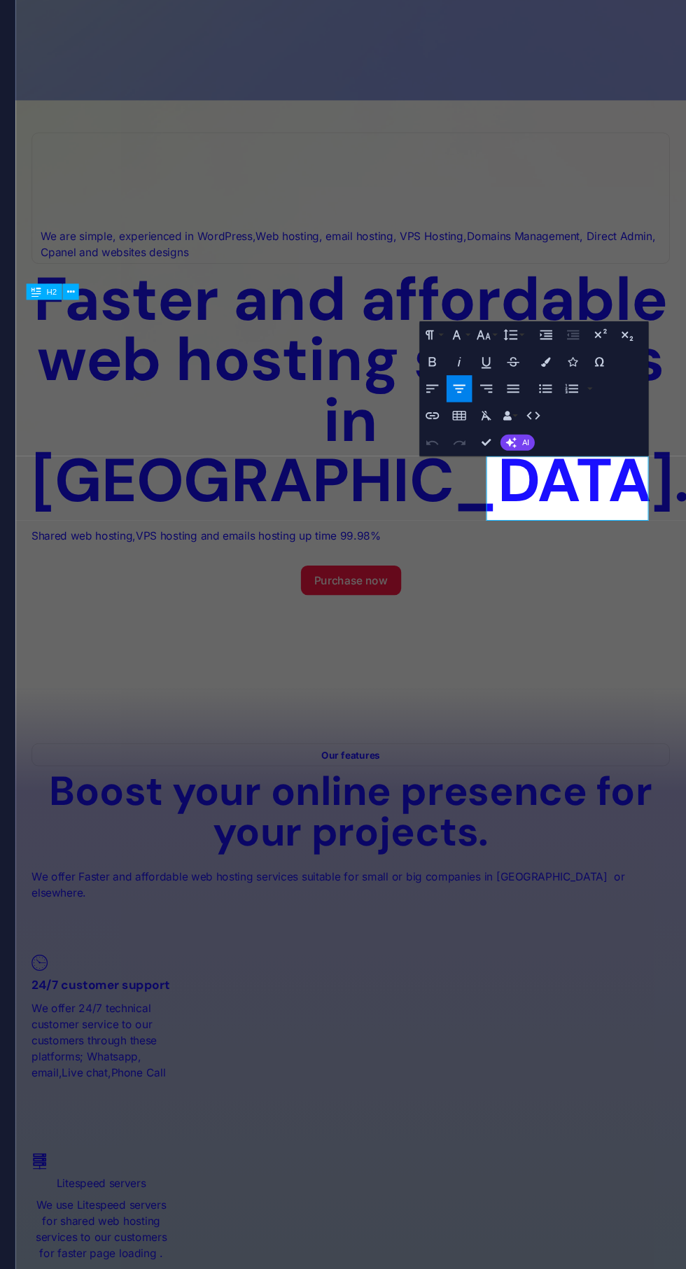
scroll to position [2187, 0]
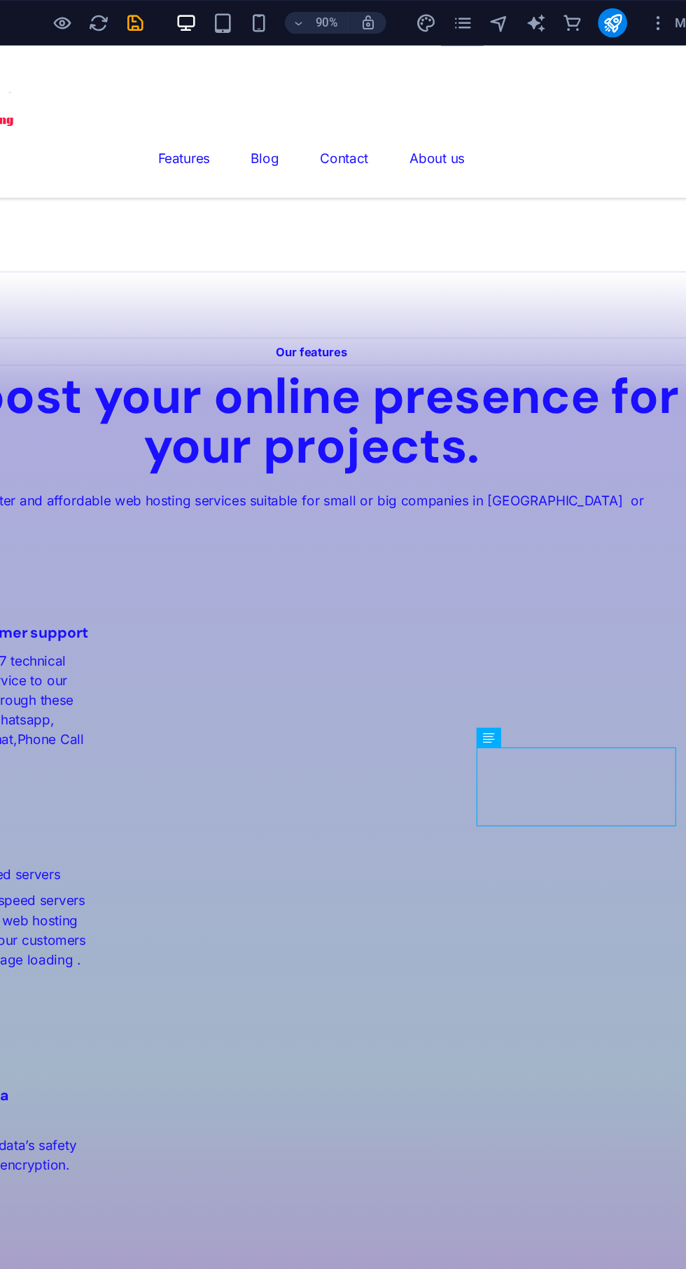
scroll to position [1524, 0]
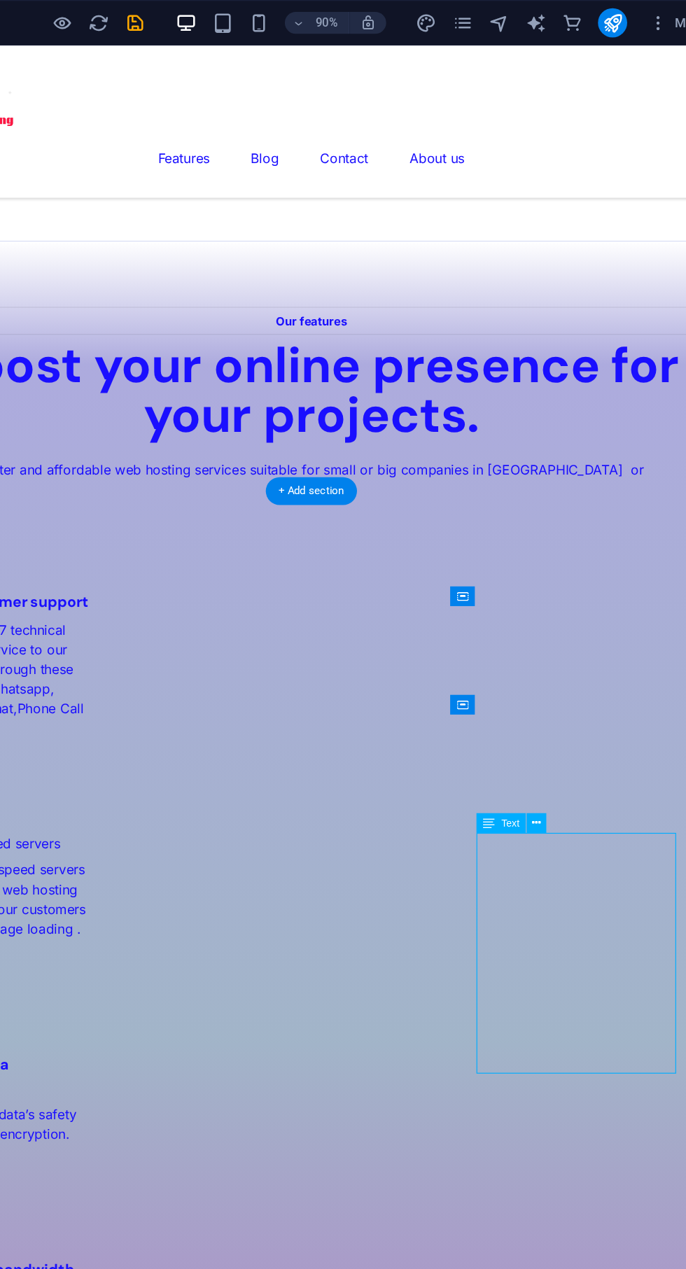
click at [541, 632] on icon at bounding box center [544, 631] width 7 height 13
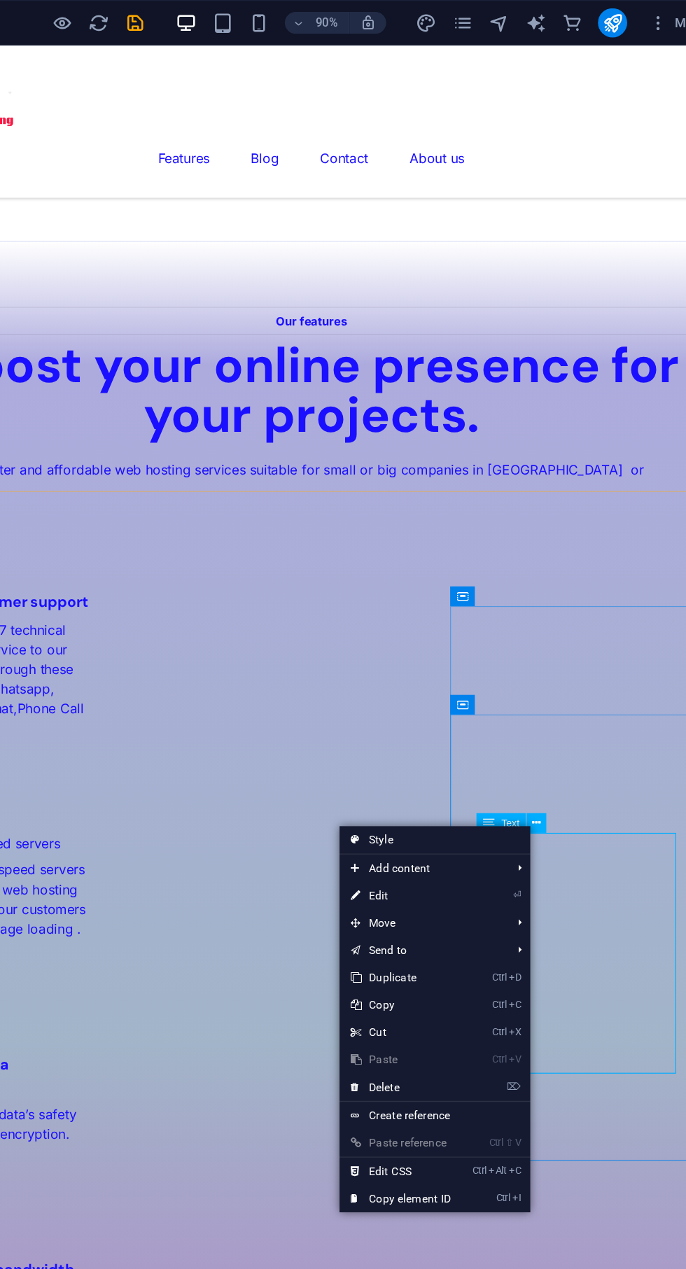
click at [434, 688] on link "⏎ Edit" at bounding box center [440, 686] width 94 height 21
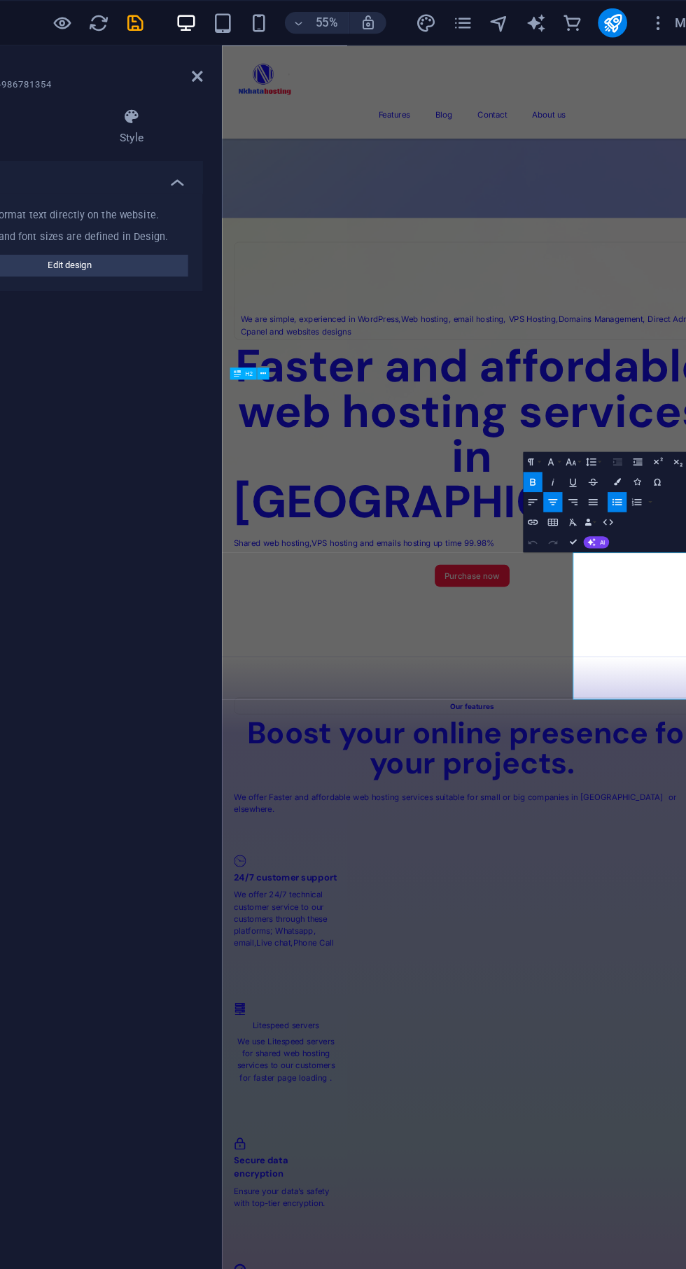
scroll to position [2209, 0]
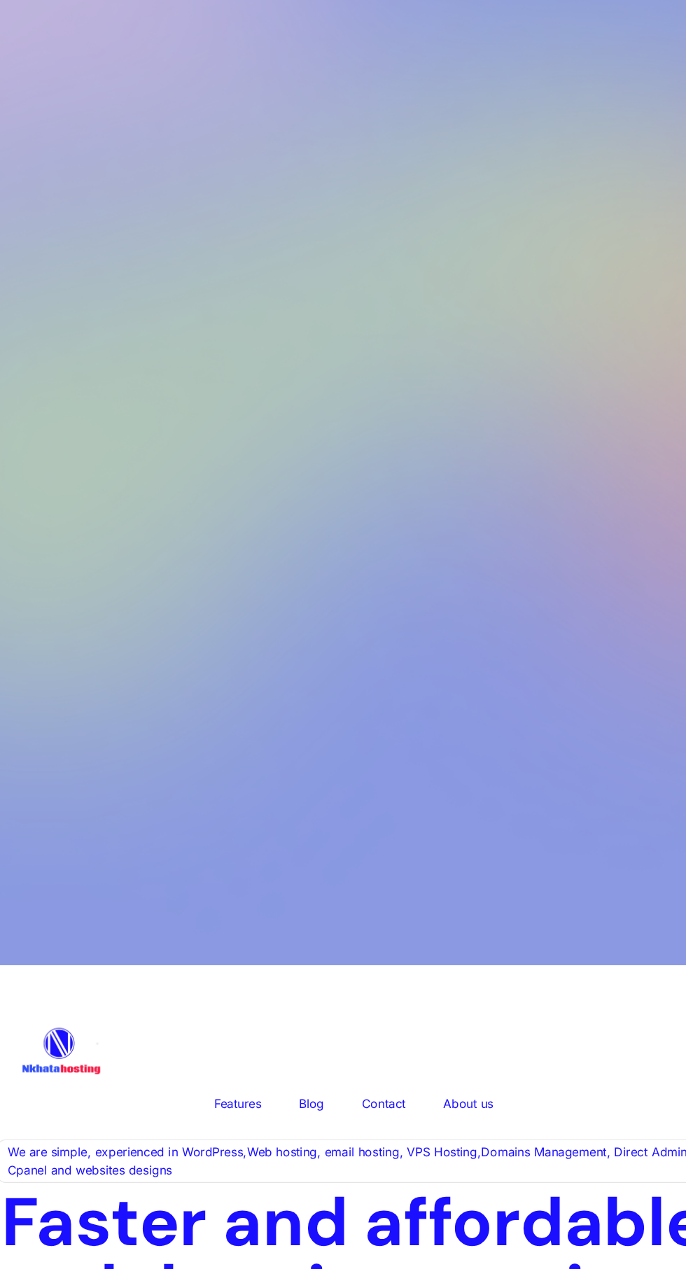
scroll to position [0, 0]
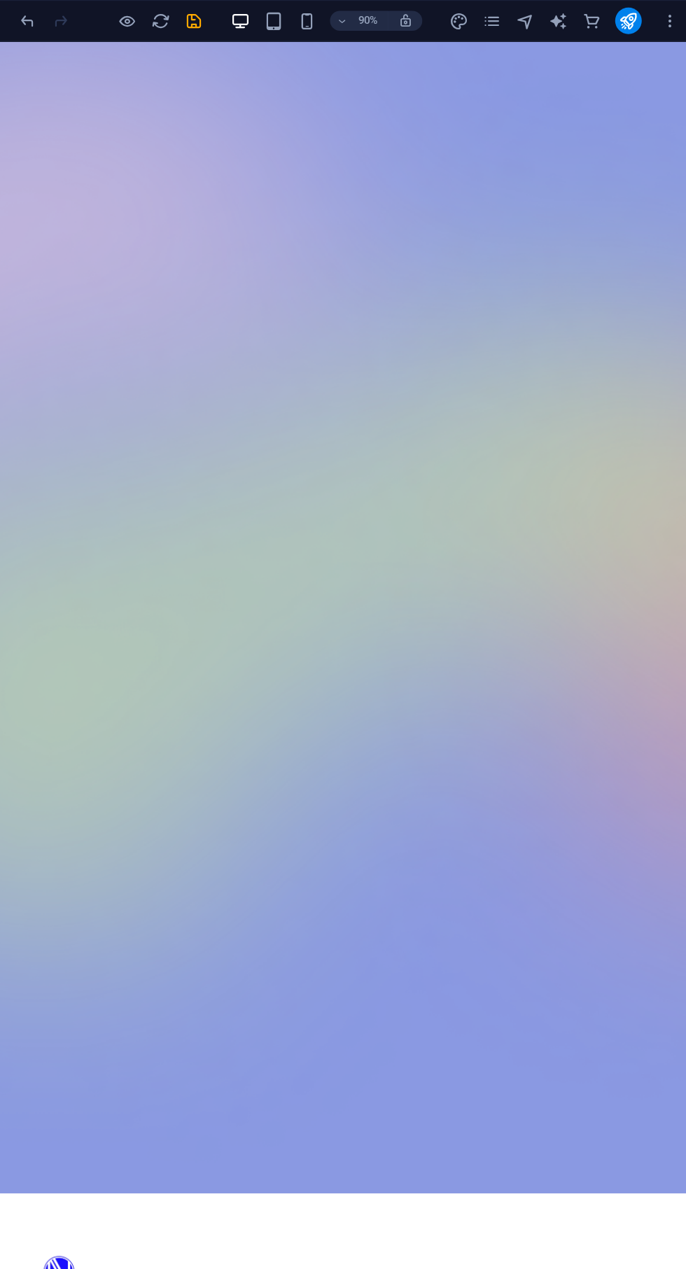
click at [239, 18] on icon "save" at bounding box center [236, 18] width 16 height 16
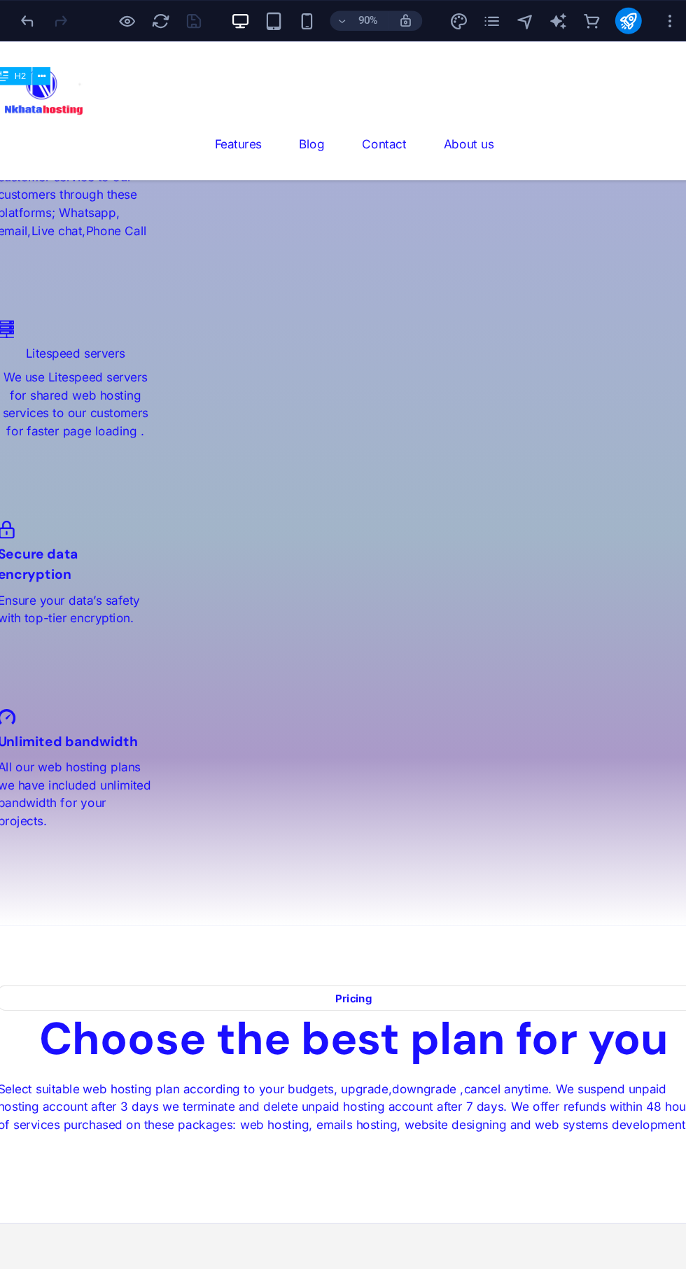
scroll to position [1917, 0]
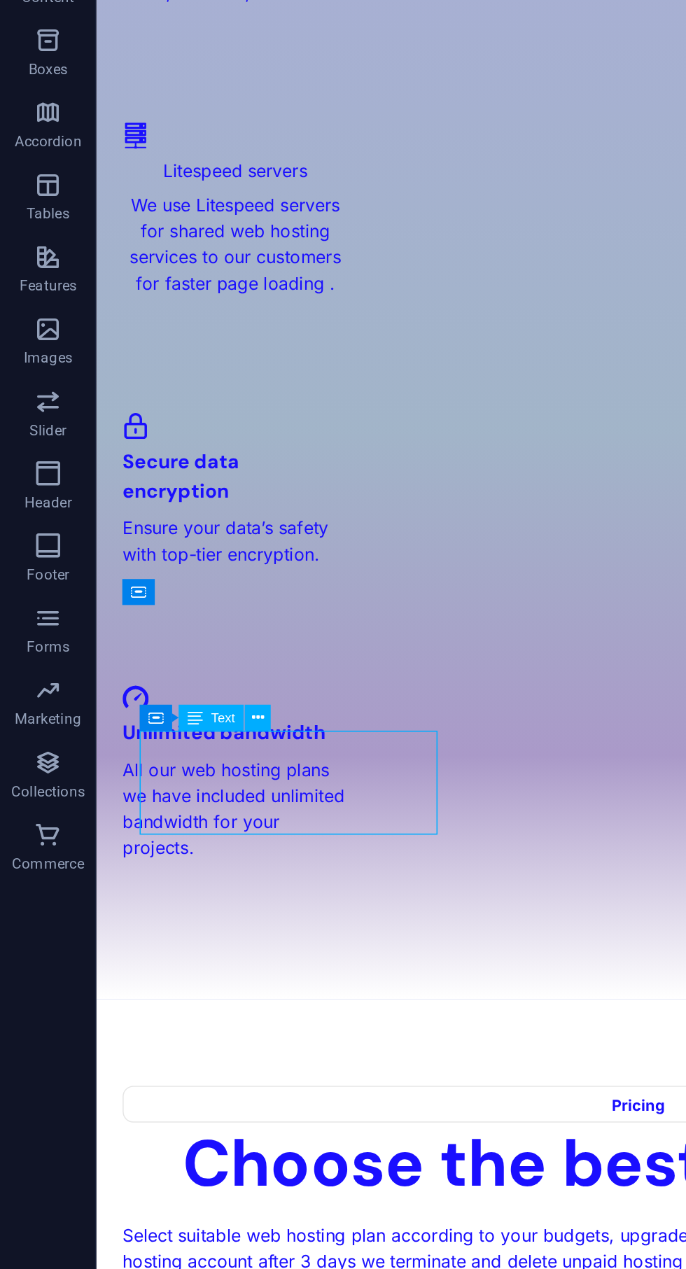
click at [150, 610] on icon at bounding box center [149, 610] width 7 height 13
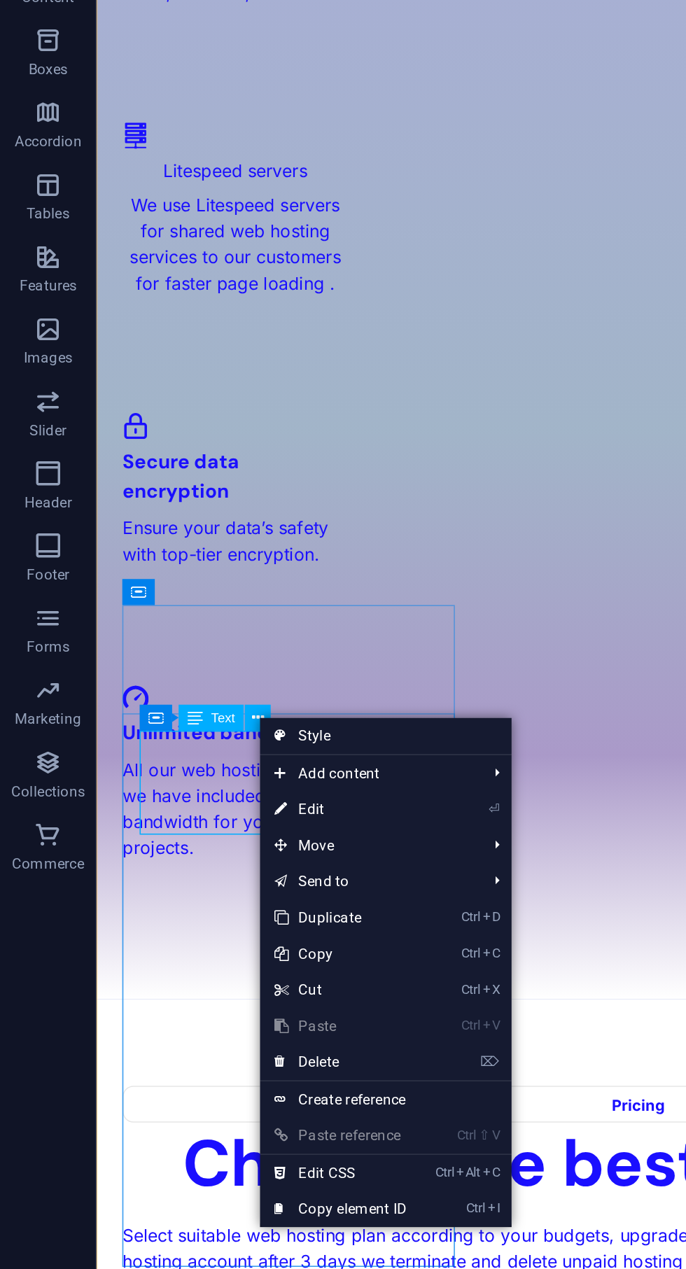
click at [188, 669] on link "⏎ Edit" at bounding box center [198, 664] width 94 height 21
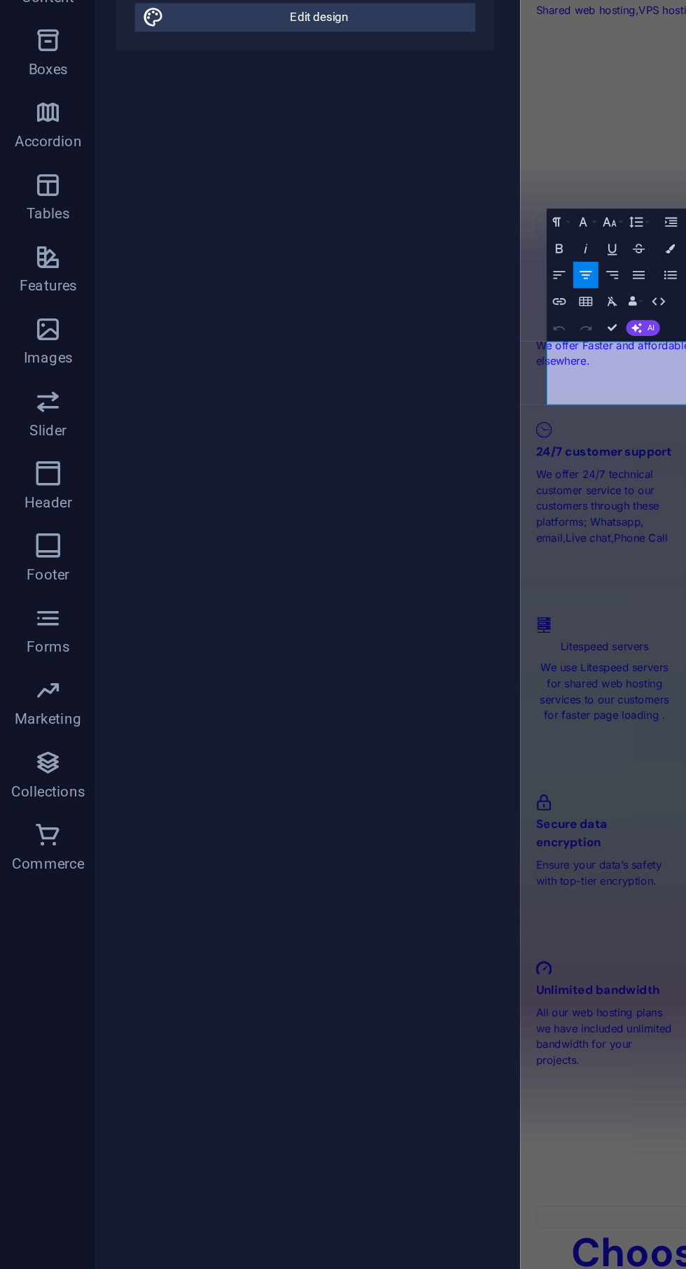
scroll to position [2638, 0]
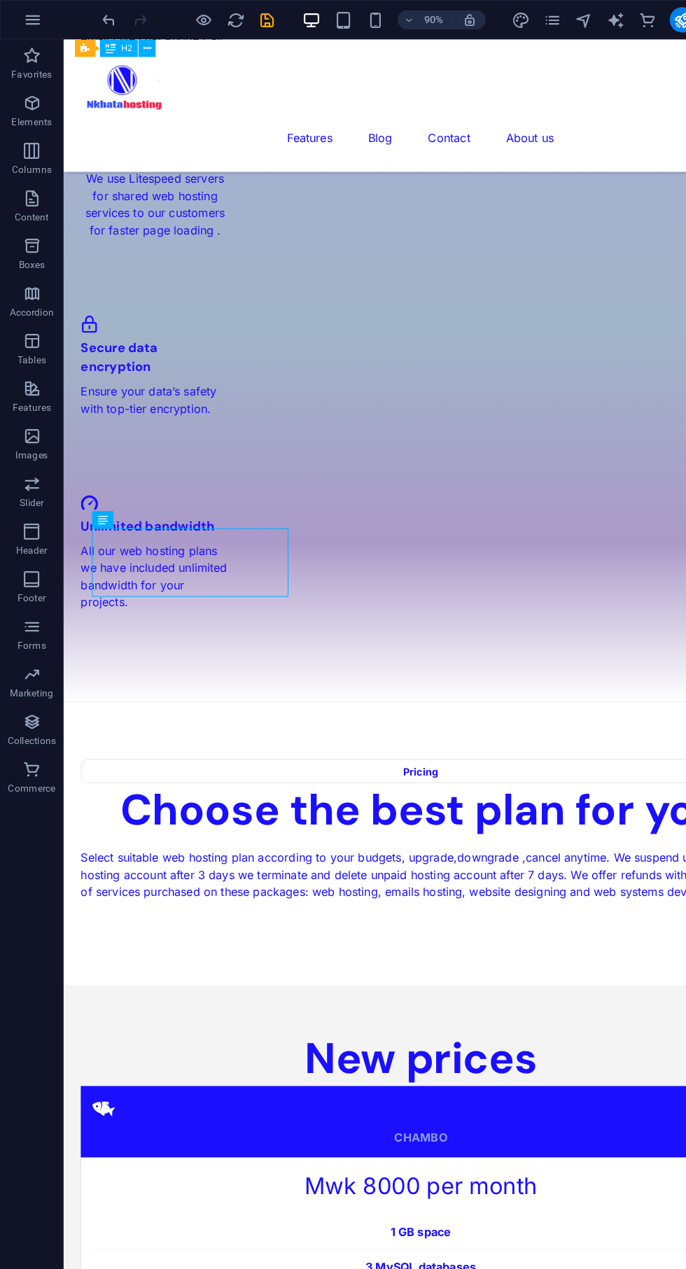
scroll to position [2086, 0]
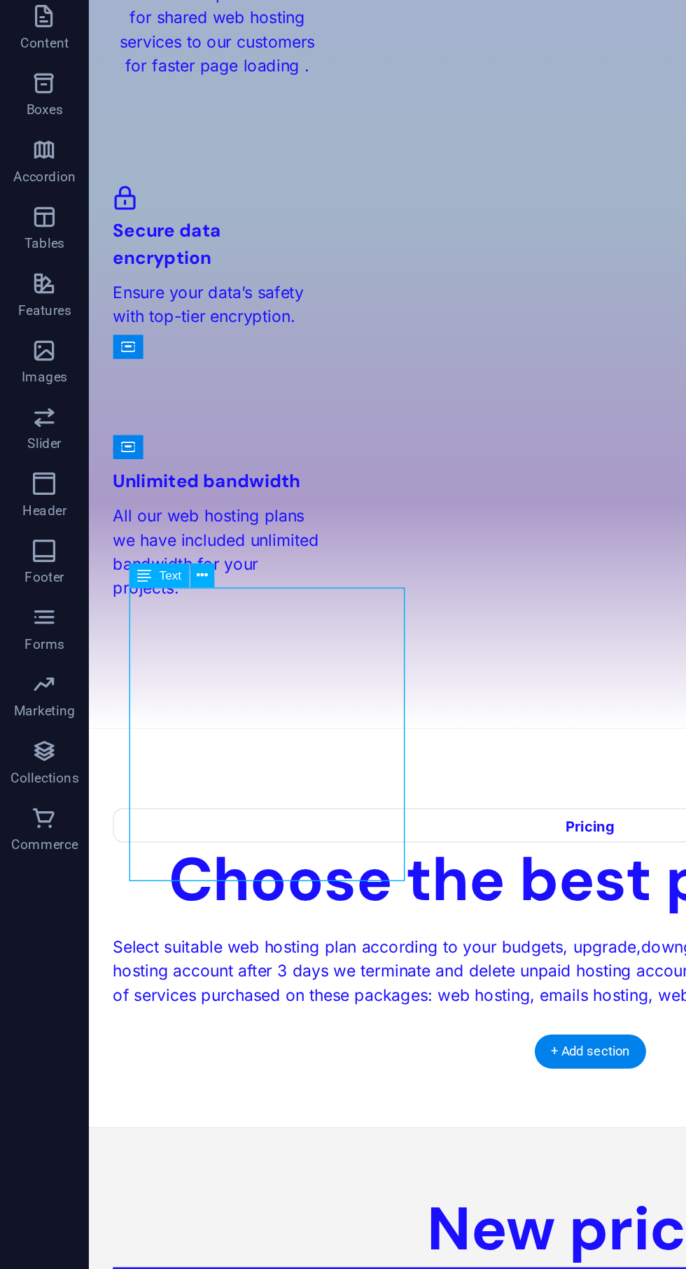
scroll to position [2089, 0]
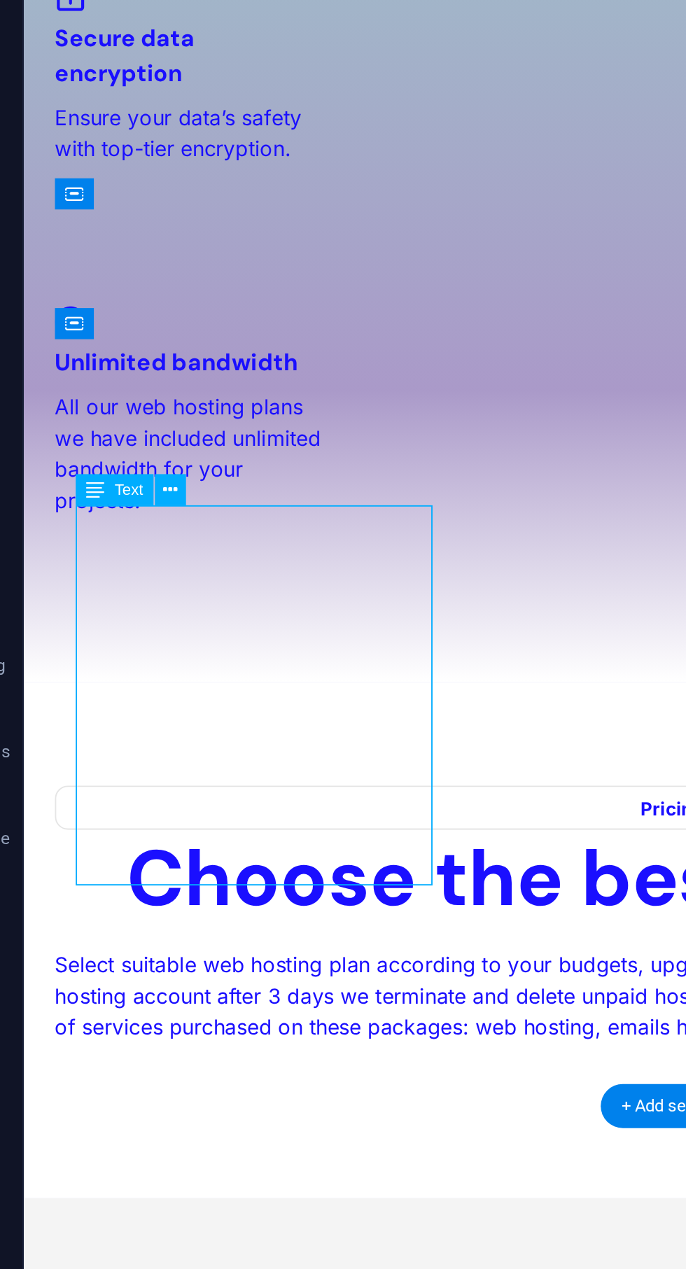
click at [127, 524] on icon at bounding box center [127, 526] width 7 height 13
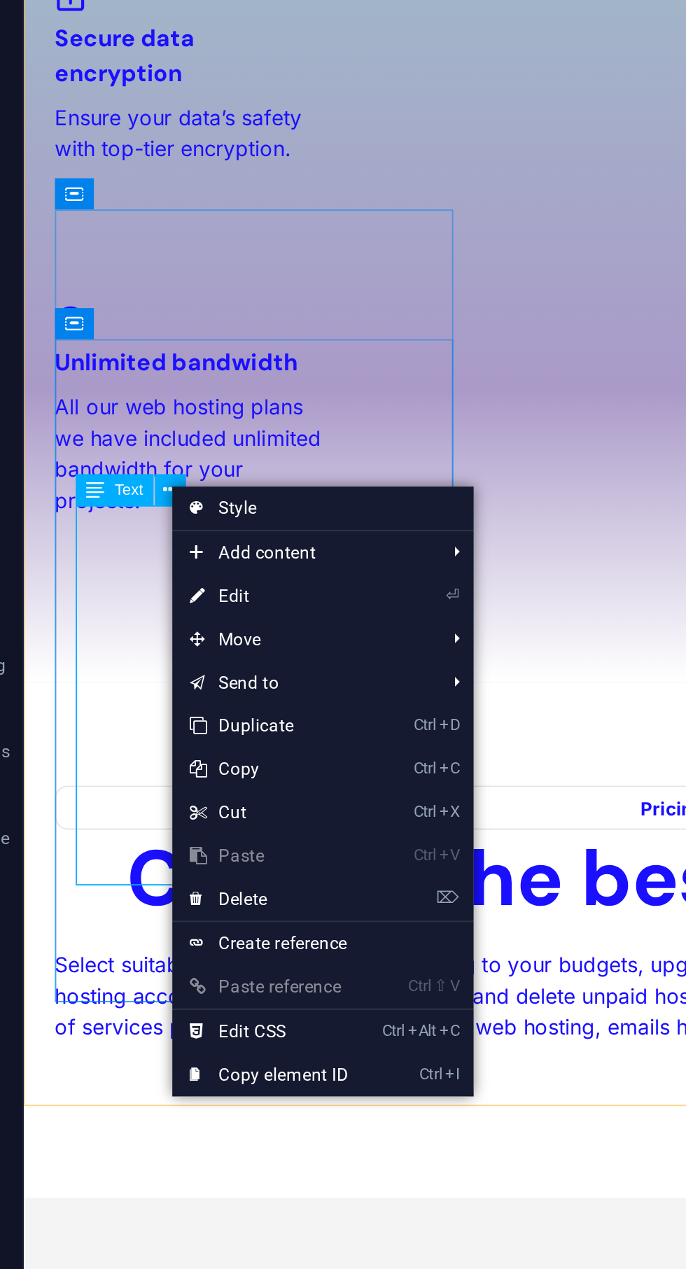
click at [169, 576] on link "⏎ Edit" at bounding box center [175, 578] width 94 height 21
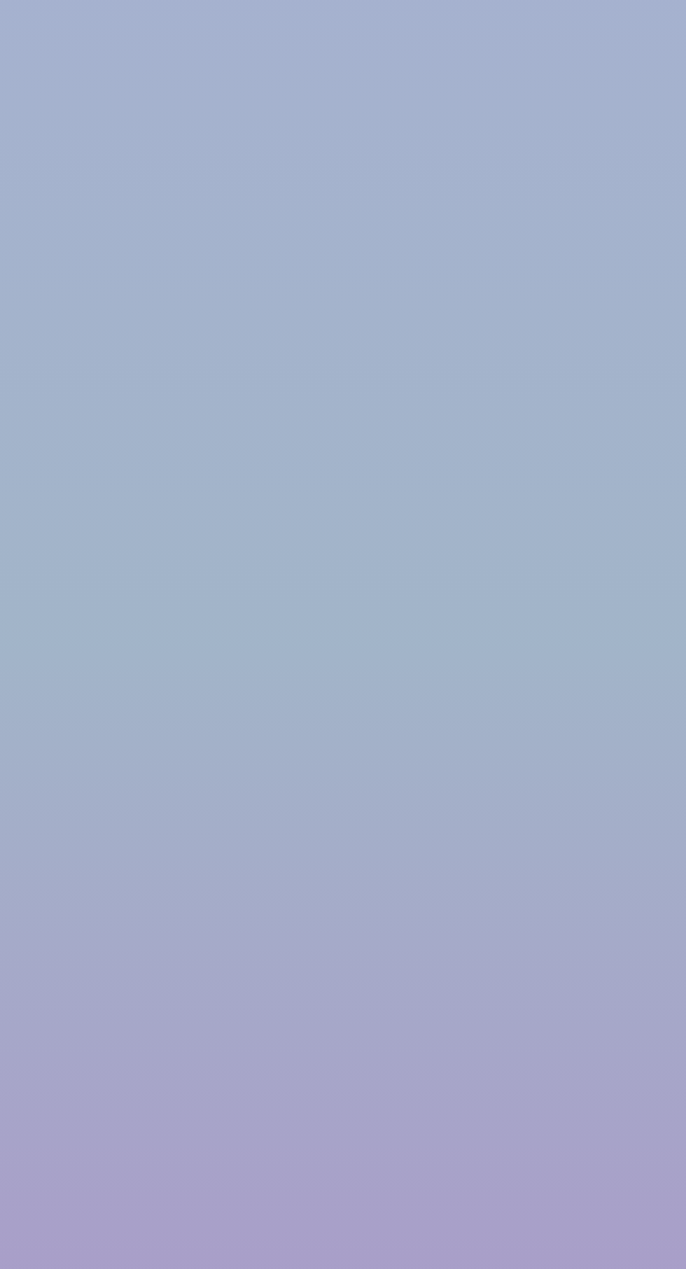
scroll to position [1957, 0]
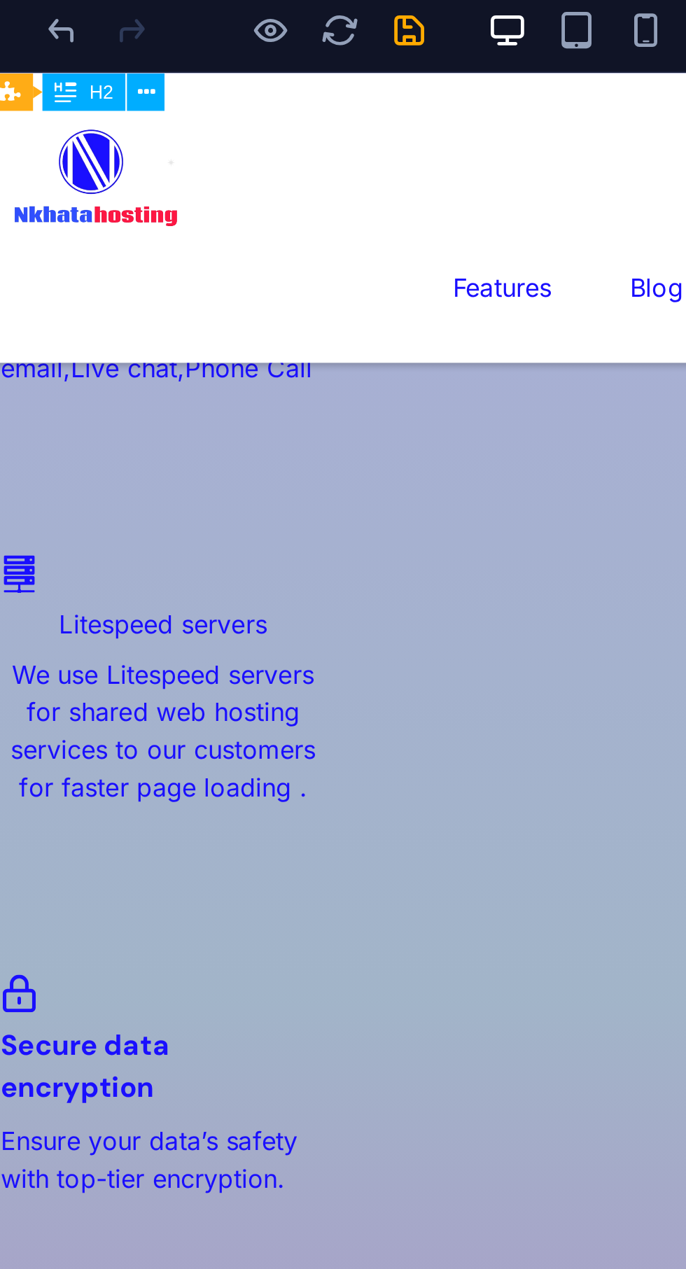
click at [237, 19] on icon "save" at bounding box center [236, 18] width 16 height 16
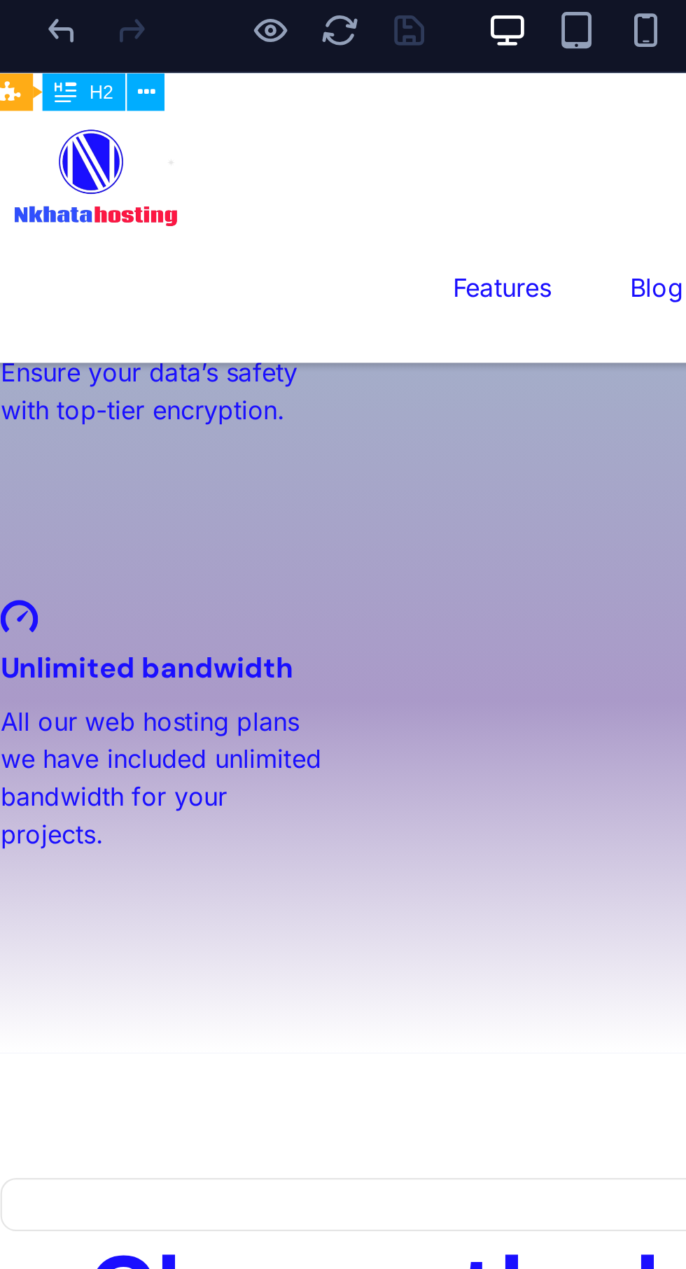
scroll to position [2326, 0]
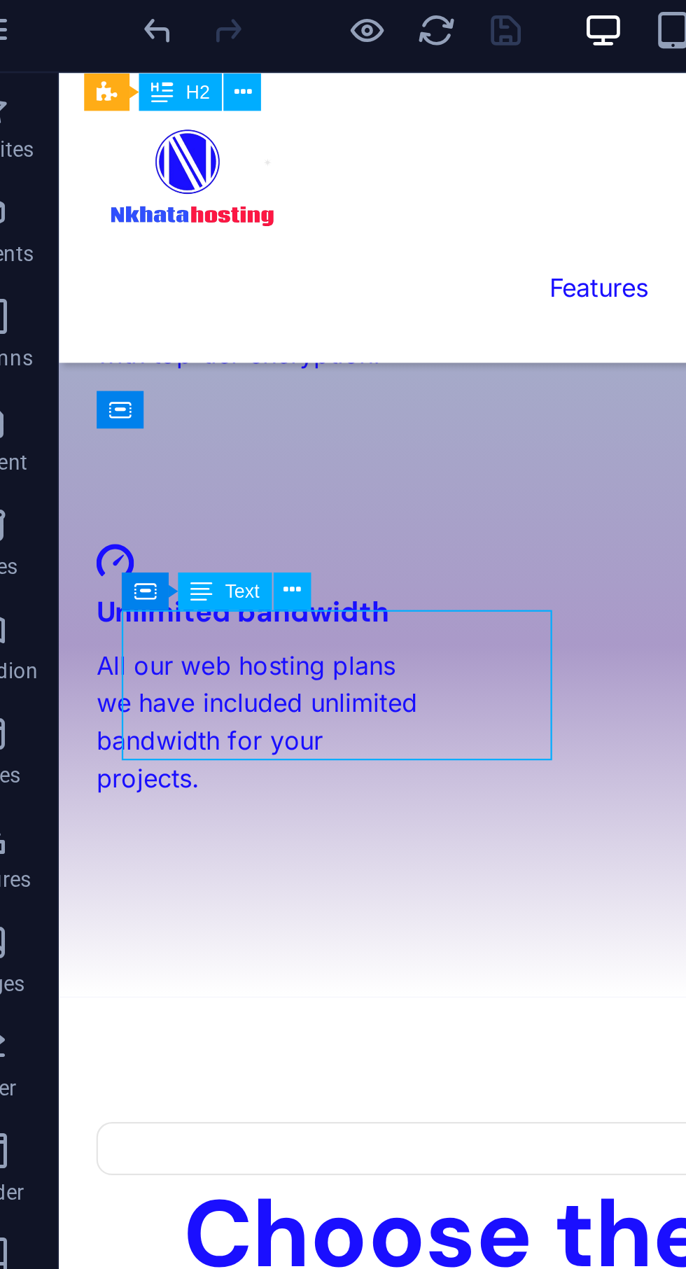
click at [150, 238] on icon at bounding box center [149, 243] width 7 height 13
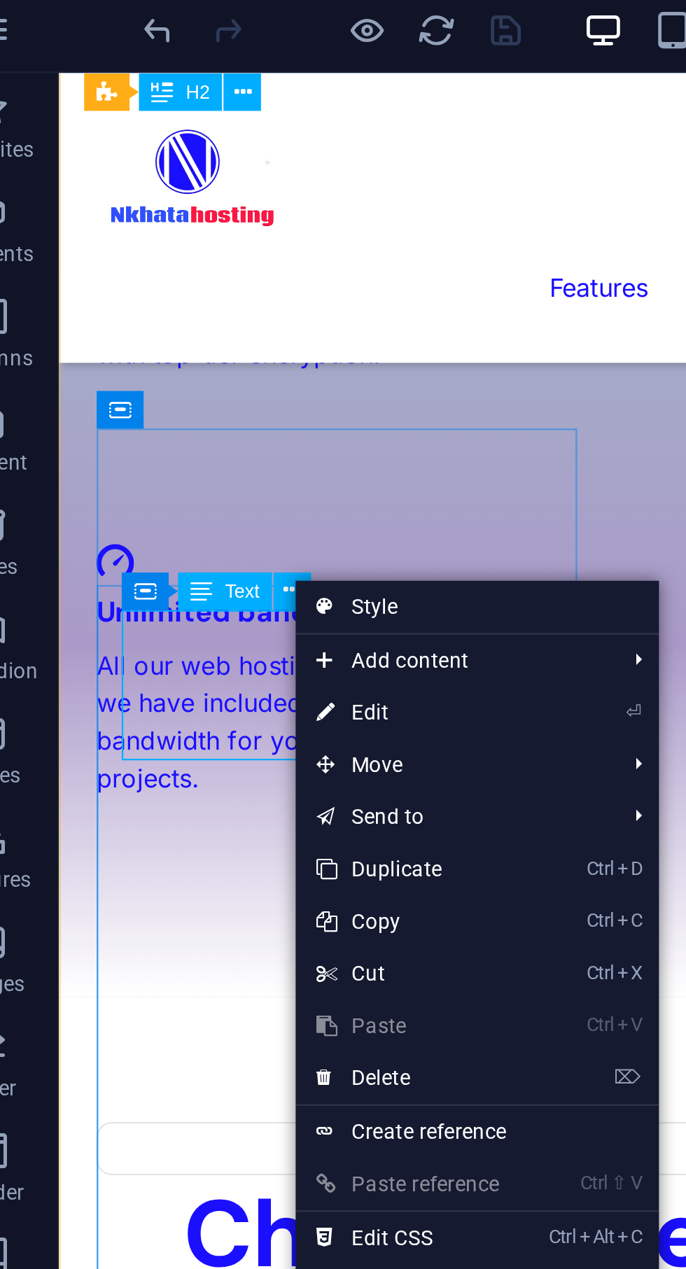
click at [190, 295] on link "⏎ Edit" at bounding box center [198, 292] width 94 height 21
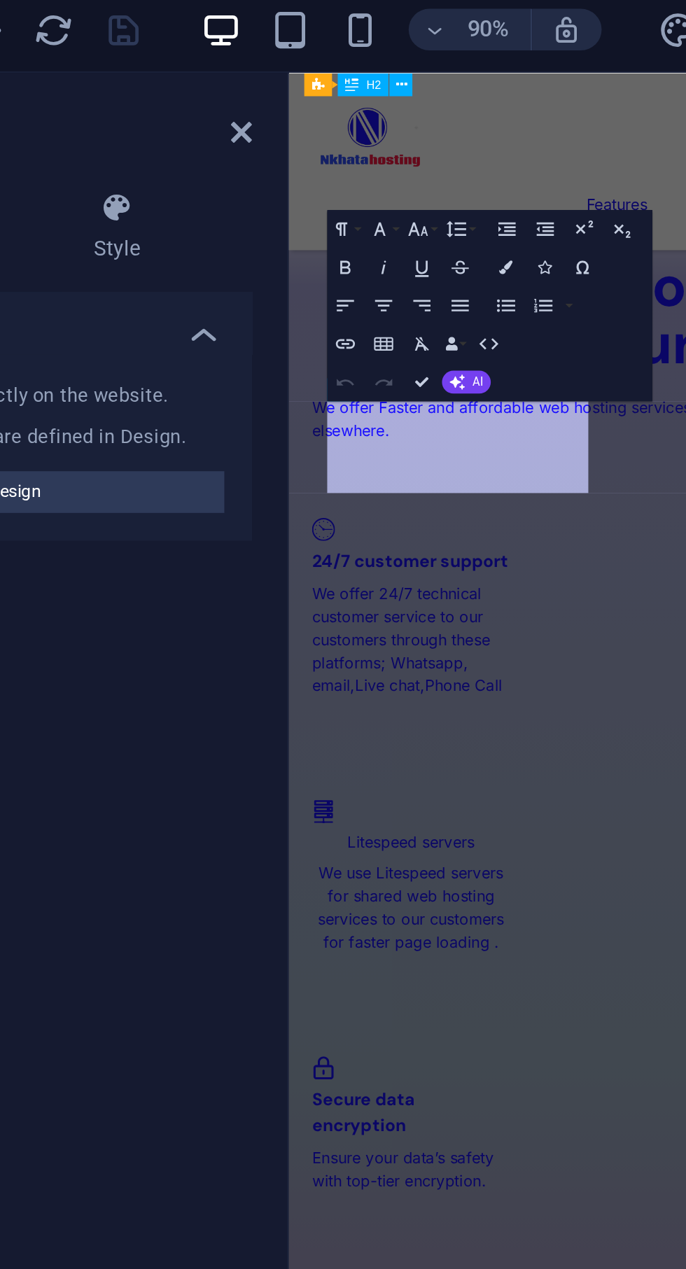
scroll to position [3047, 0]
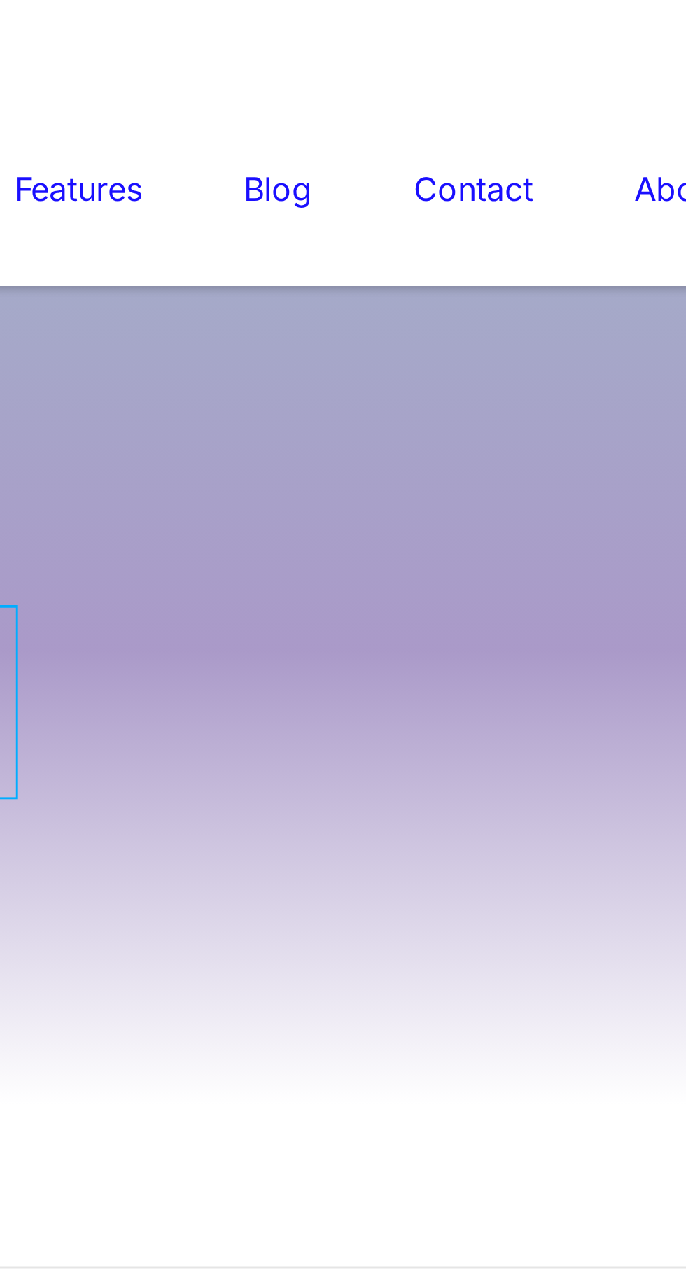
scroll to position [2327, 0]
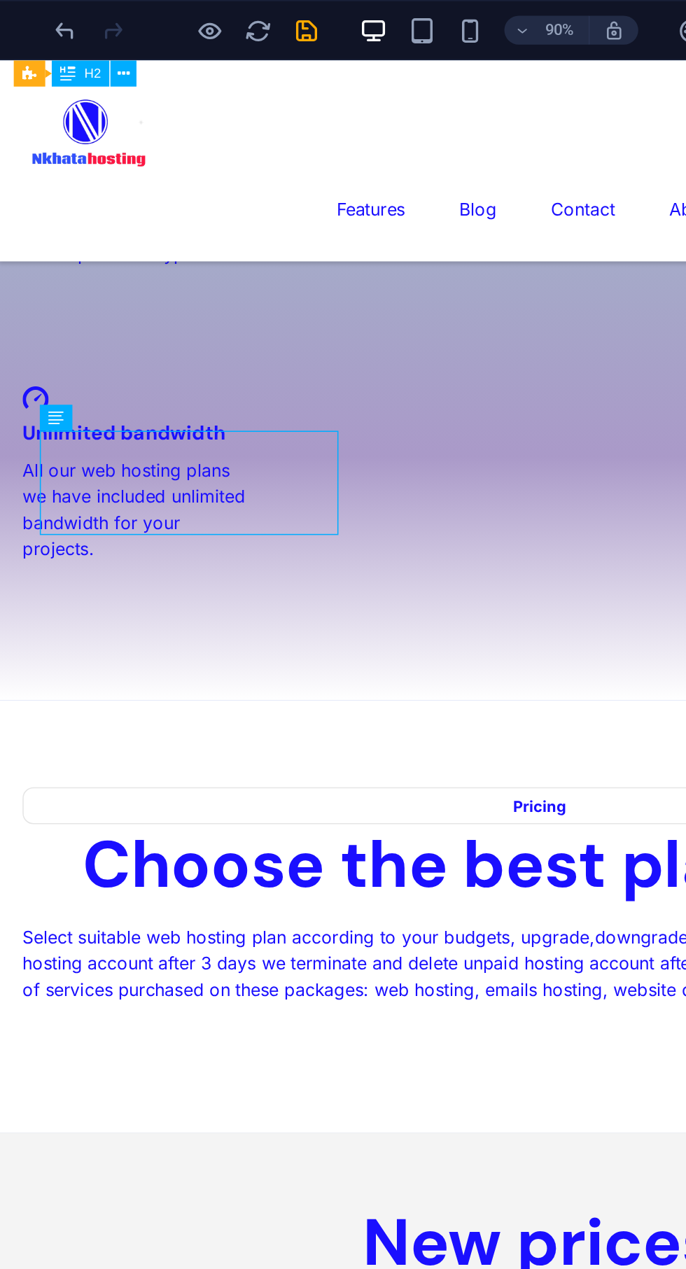
click at [241, 24] on icon "save" at bounding box center [236, 18] width 16 height 16
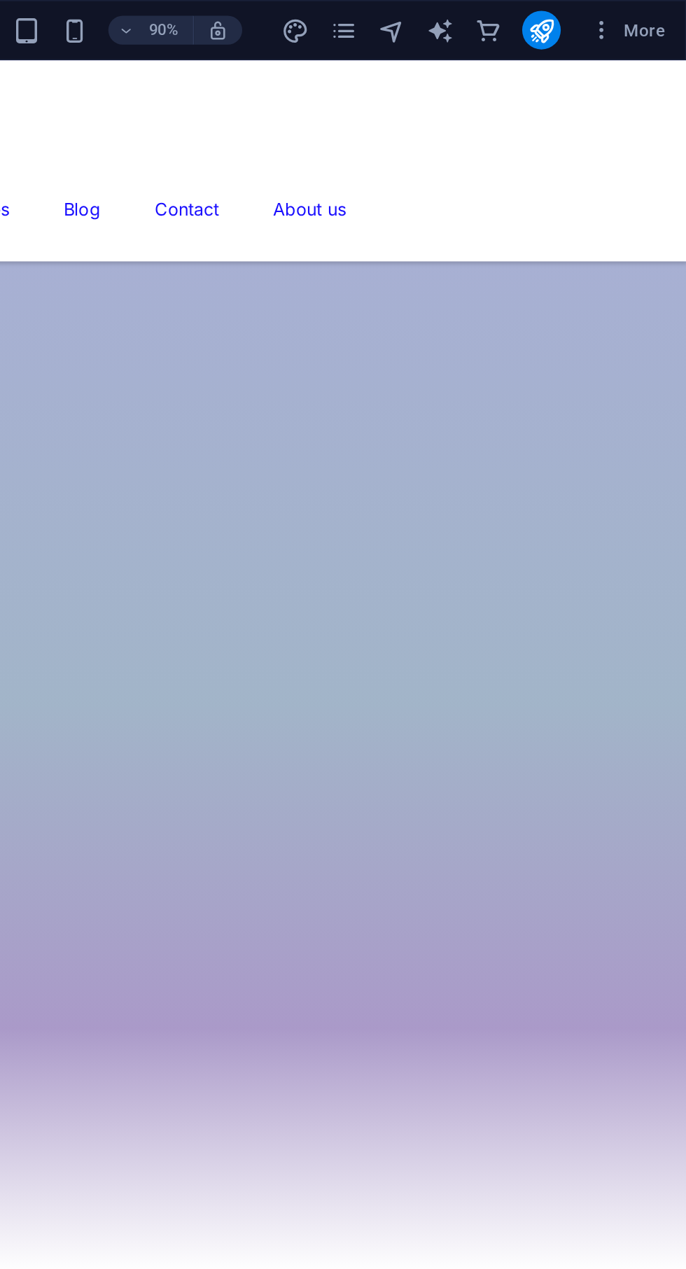
scroll to position [0, 0]
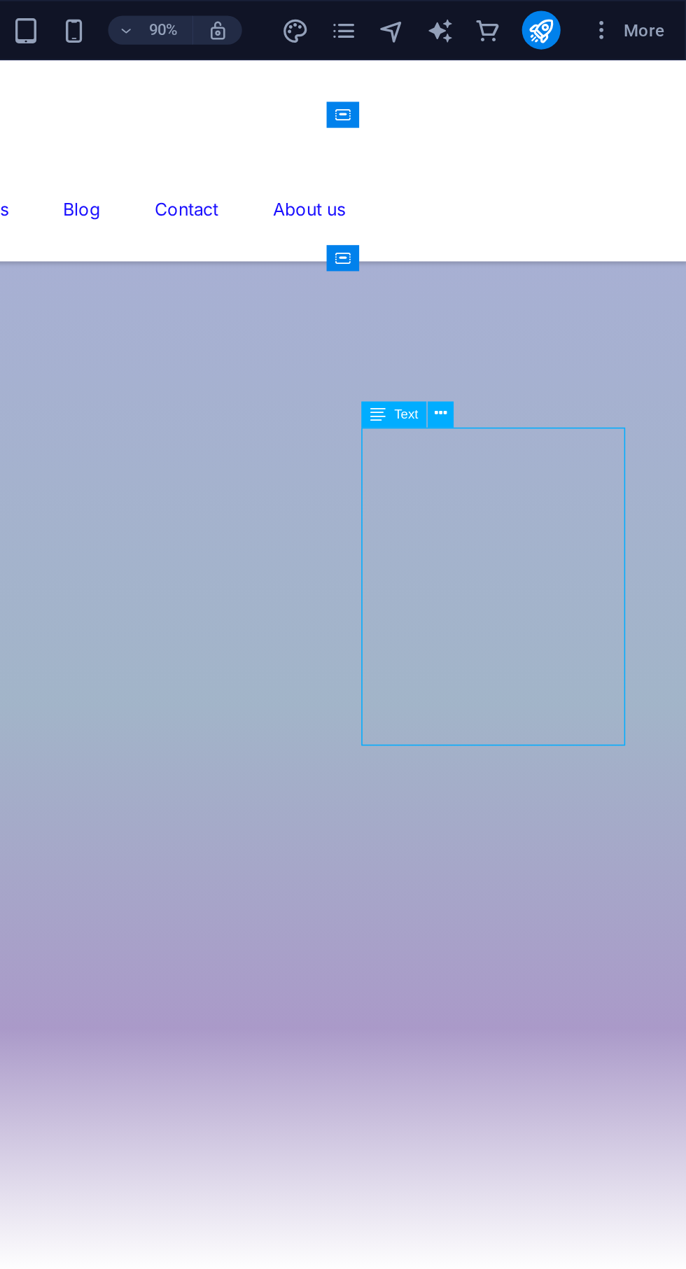
click at [544, 240] on icon at bounding box center [544, 240] width 7 height 13
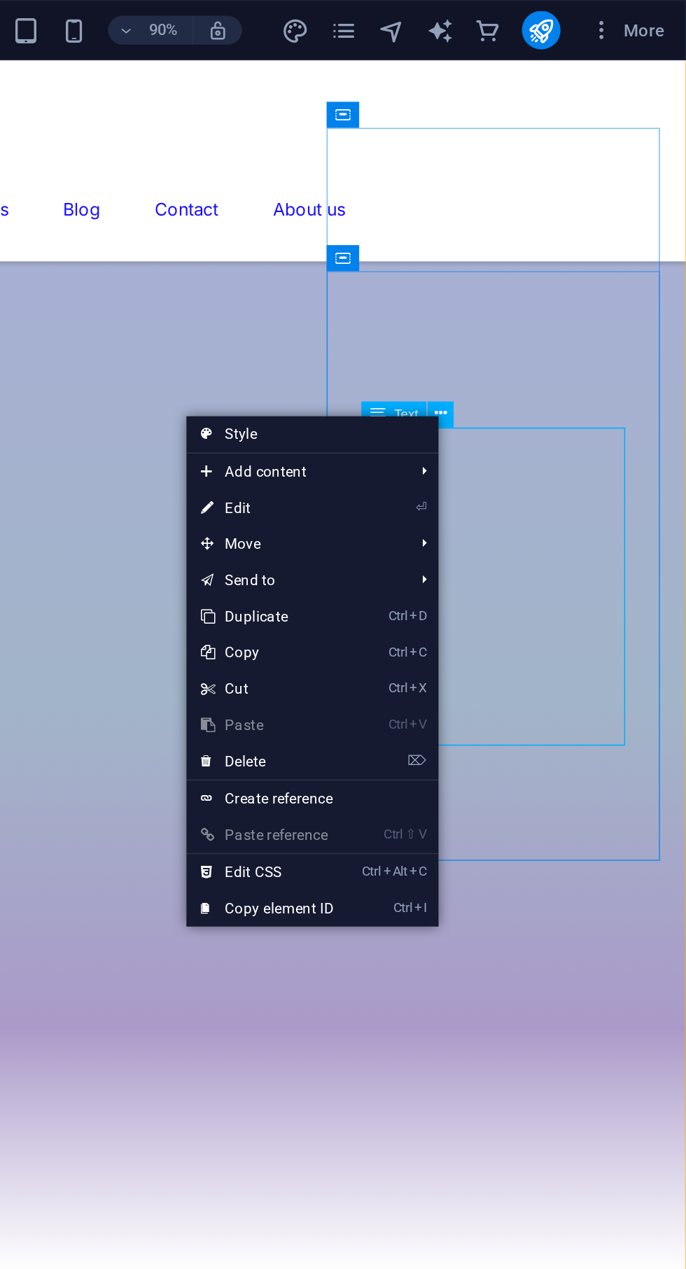
click at [435, 297] on link "⏎ Edit" at bounding box center [443, 294] width 94 height 21
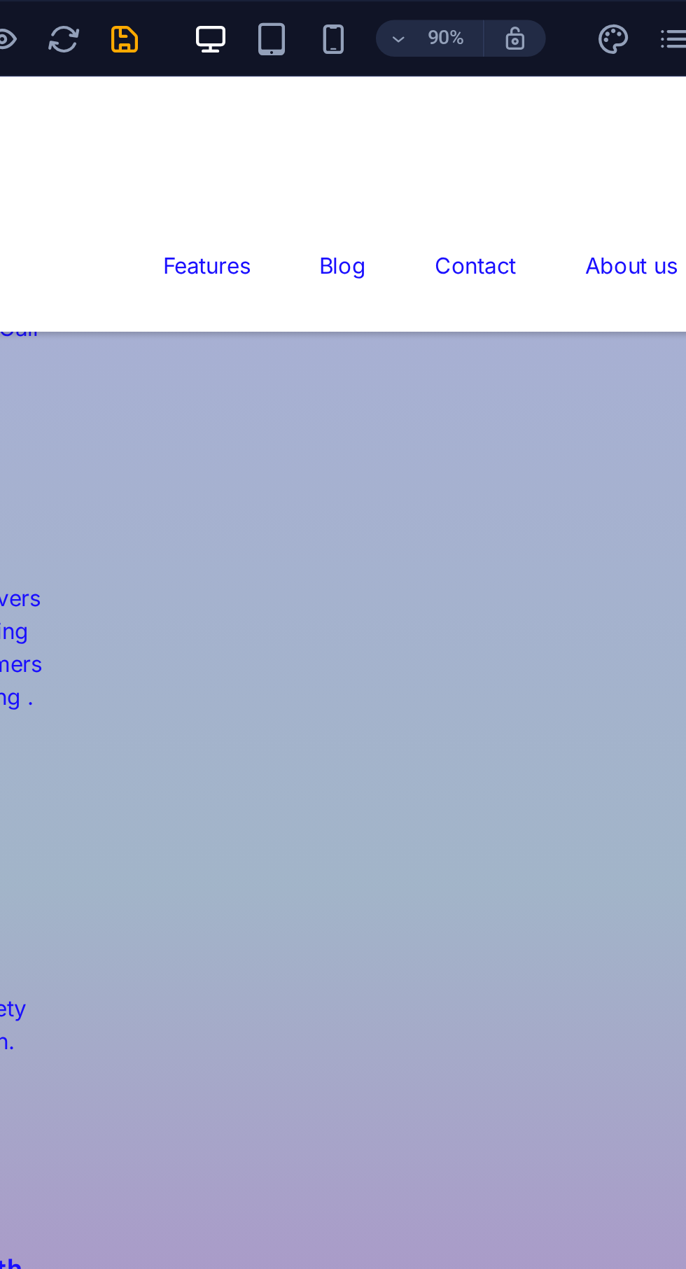
click at [243, 23] on icon "save" at bounding box center [236, 18] width 16 height 16
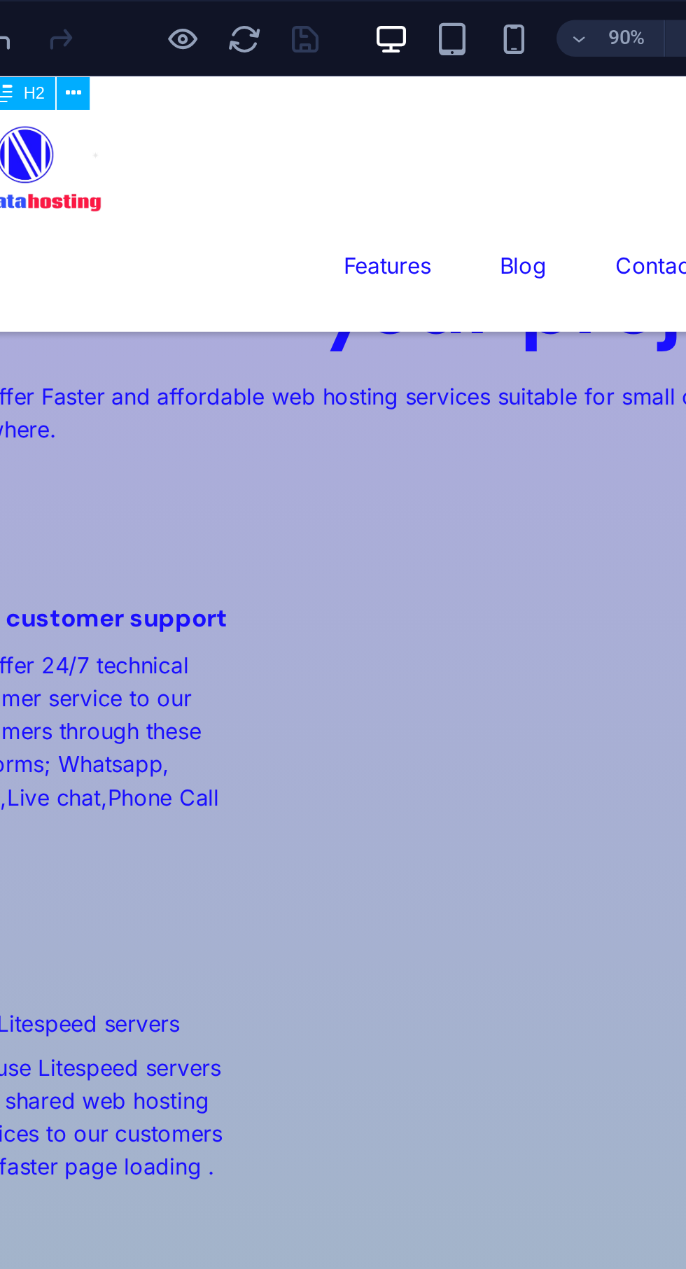
scroll to position [1728, 0]
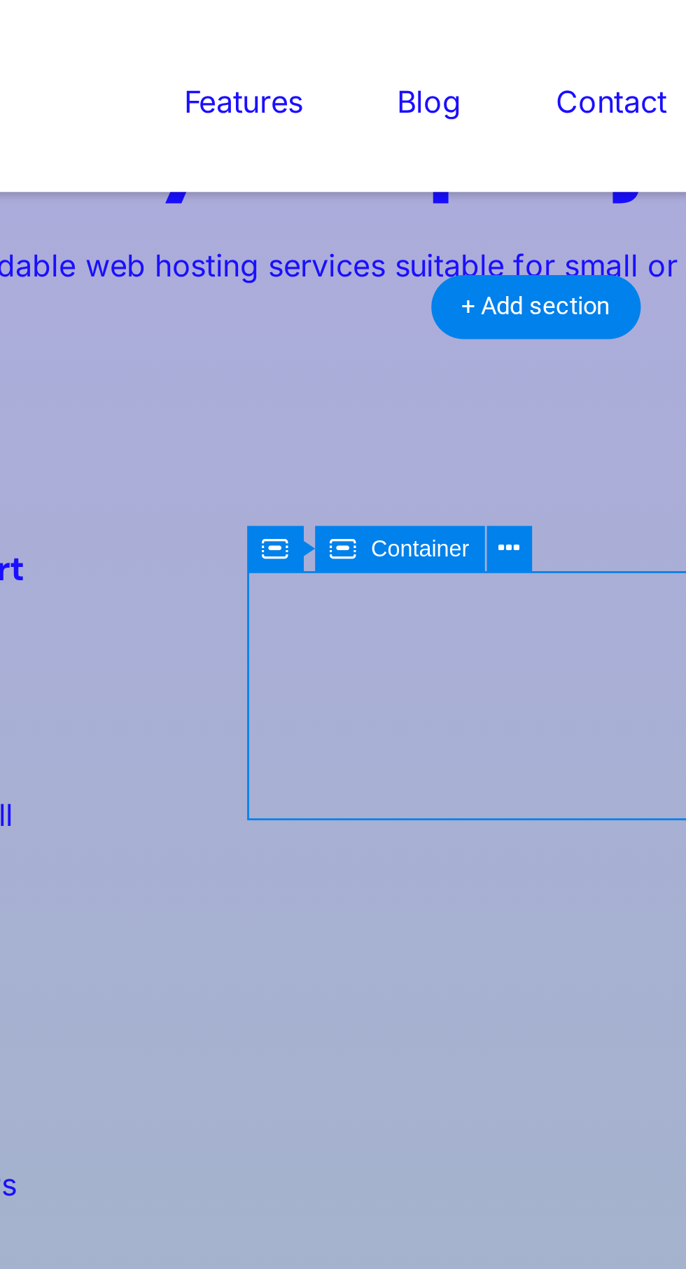
scroll to position [1731, 0]
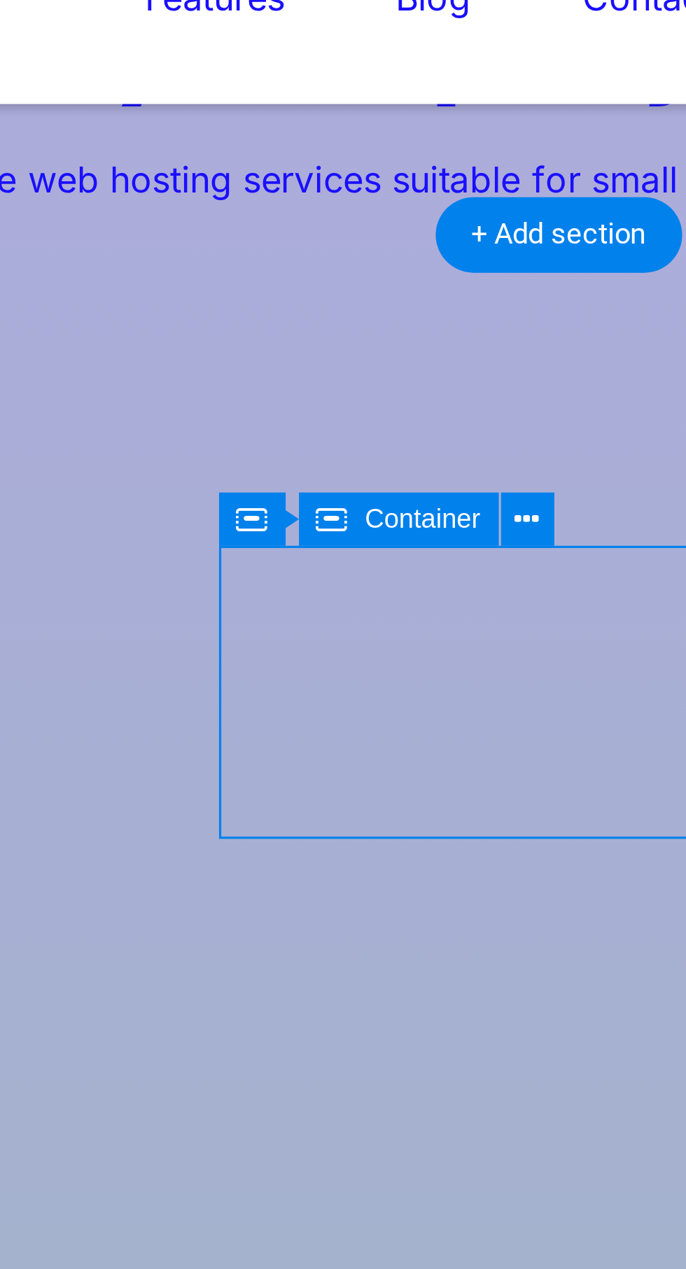
click at [289, 268] on div "Container" at bounding box center [283, 269] width 19 height 15
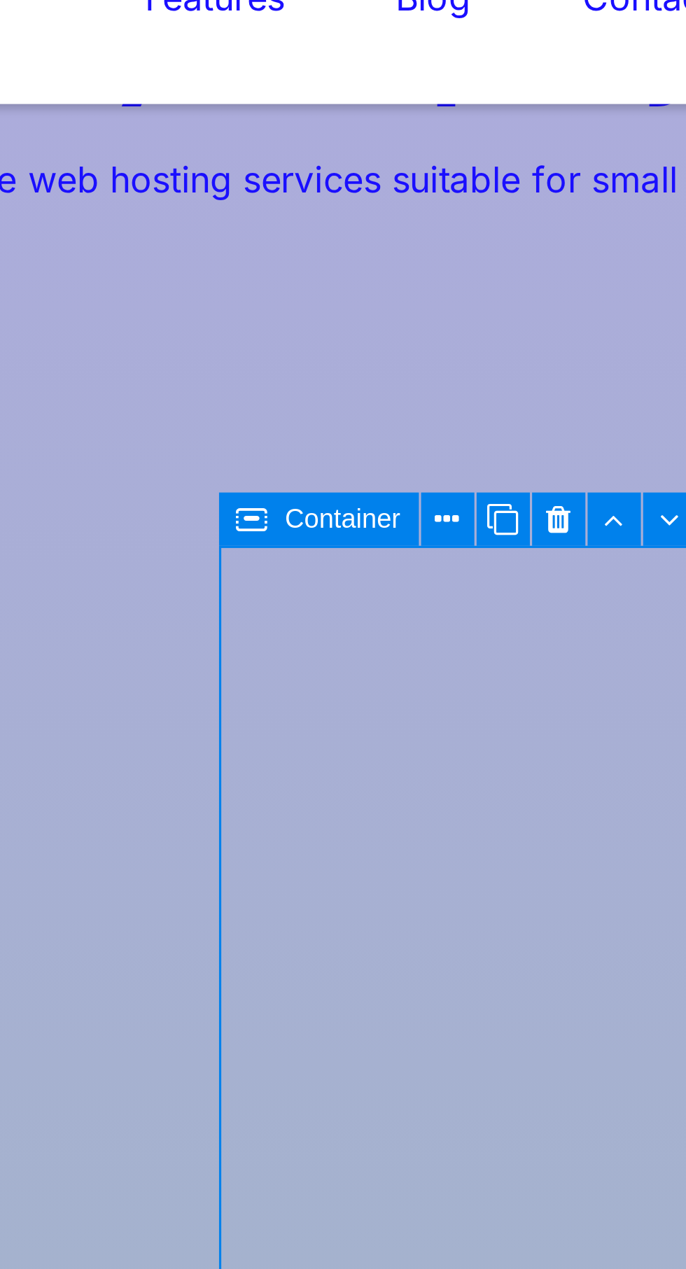
click at [355, 267] on icon at bounding box center [355, 269] width 9 height 13
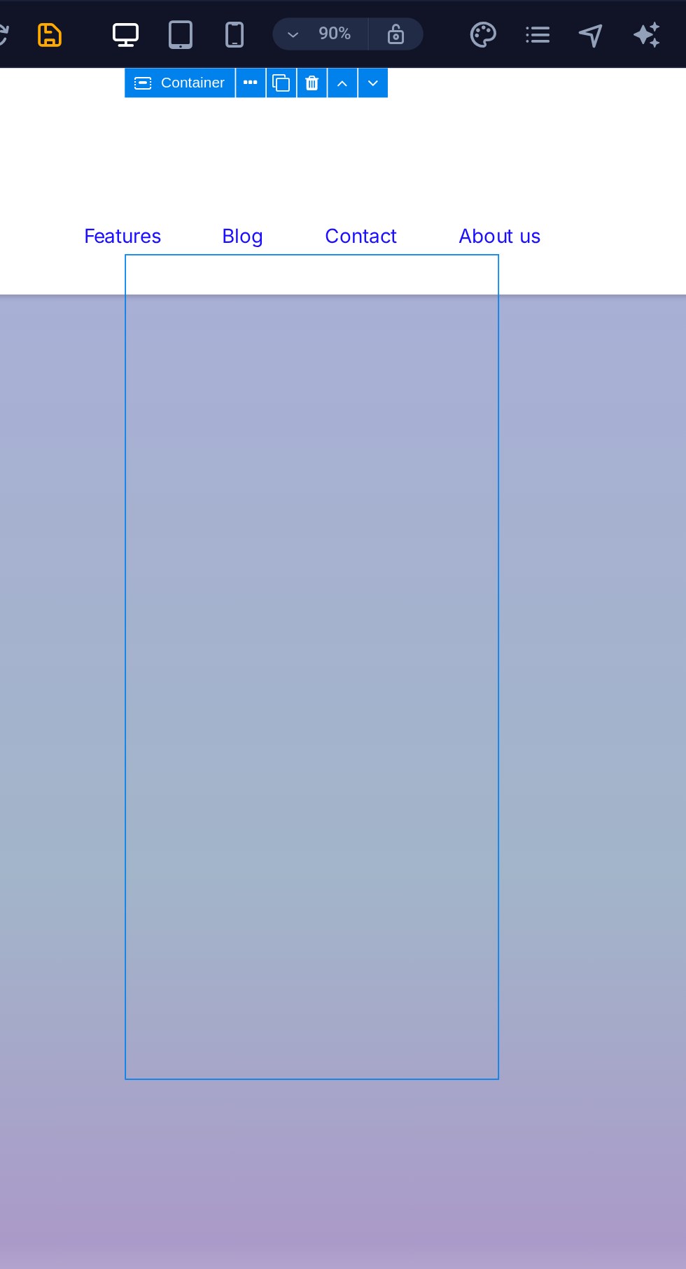
scroll to position [1872, 0]
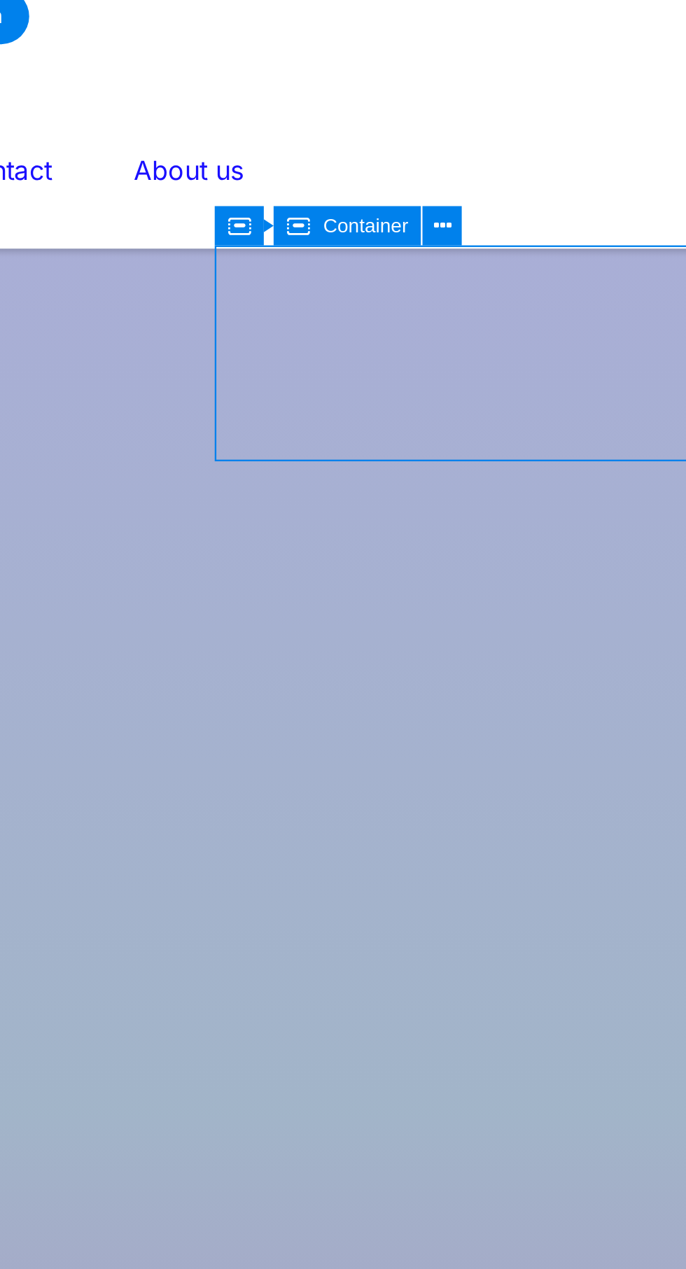
scroll to position [1869, 0]
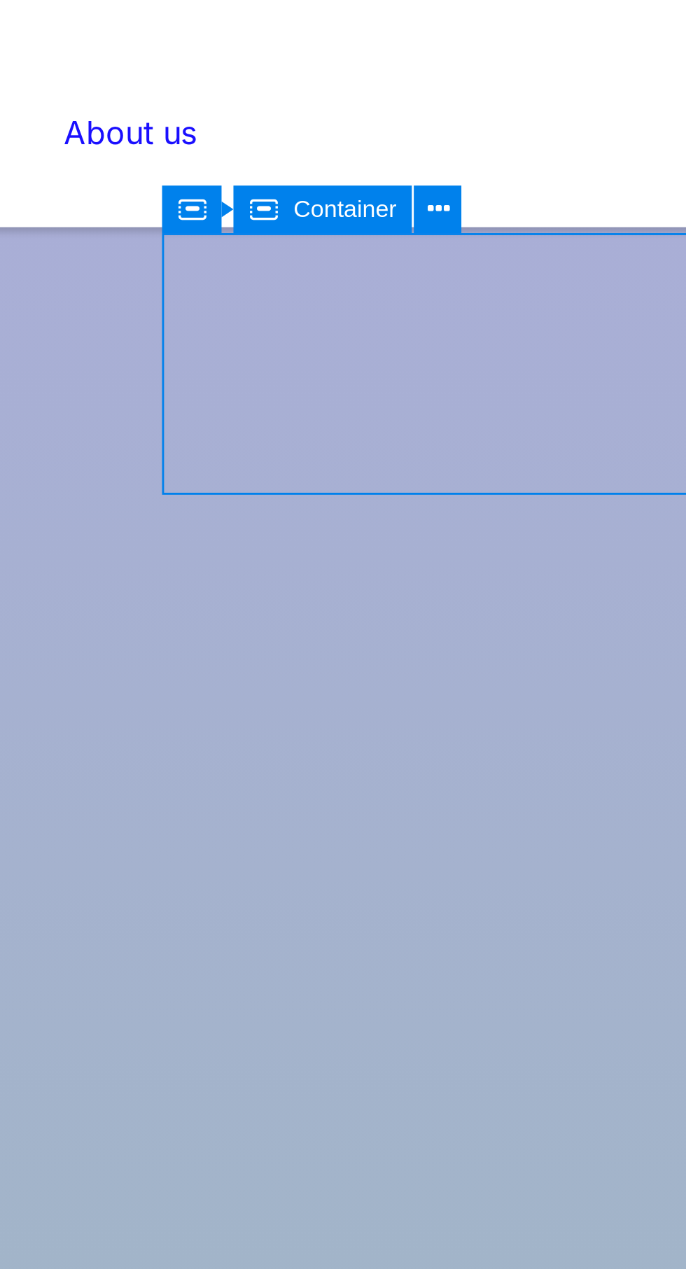
click at [488, 149] on icon at bounding box center [487, 146] width 9 height 15
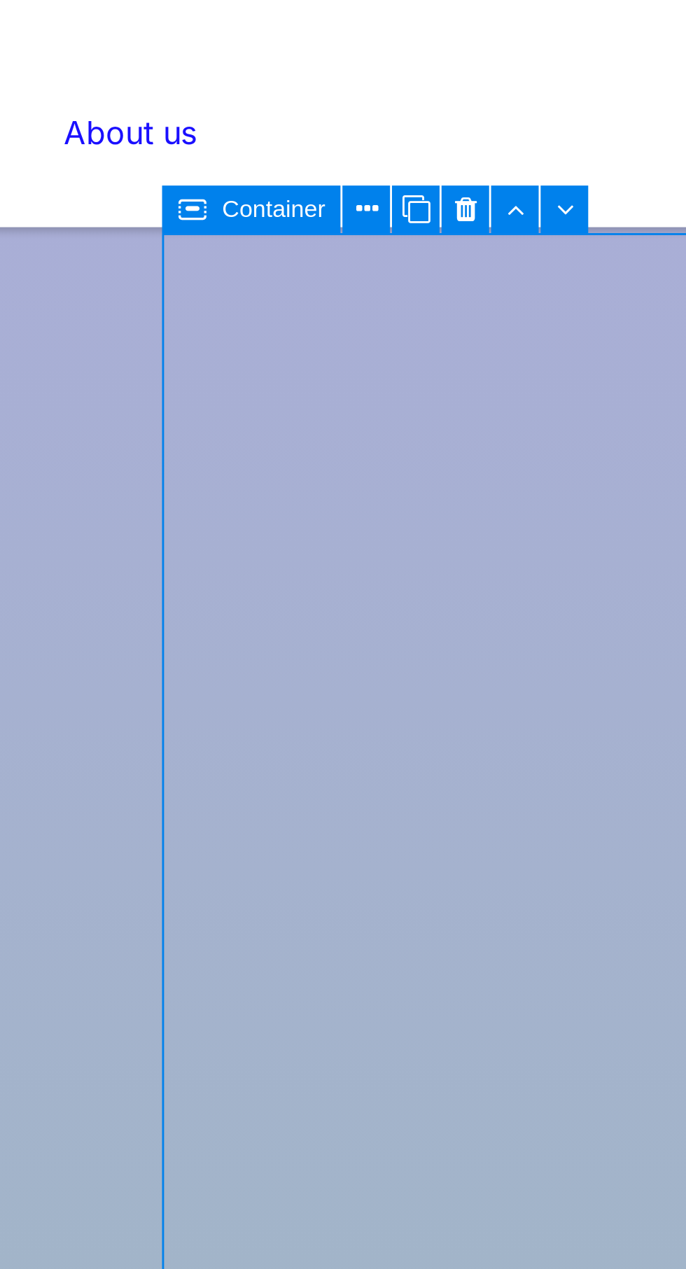
click at [555, 146] on icon at bounding box center [558, 145] width 9 height 13
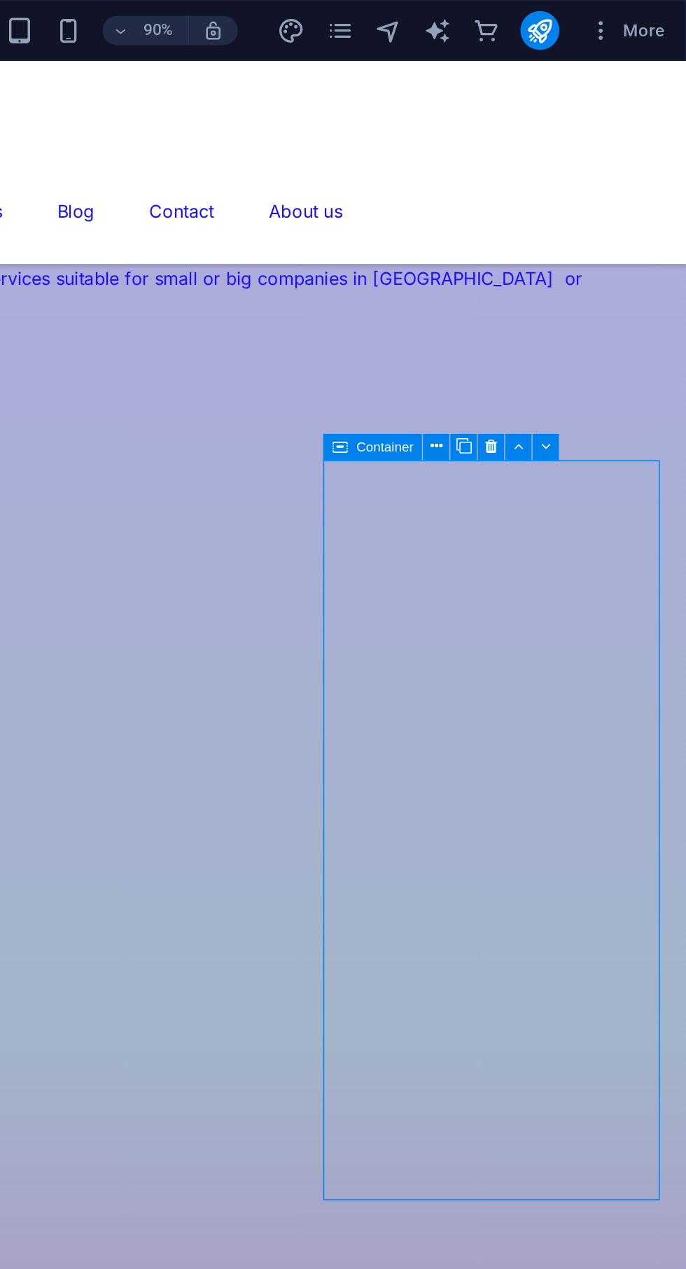
scroll to position [0, 0]
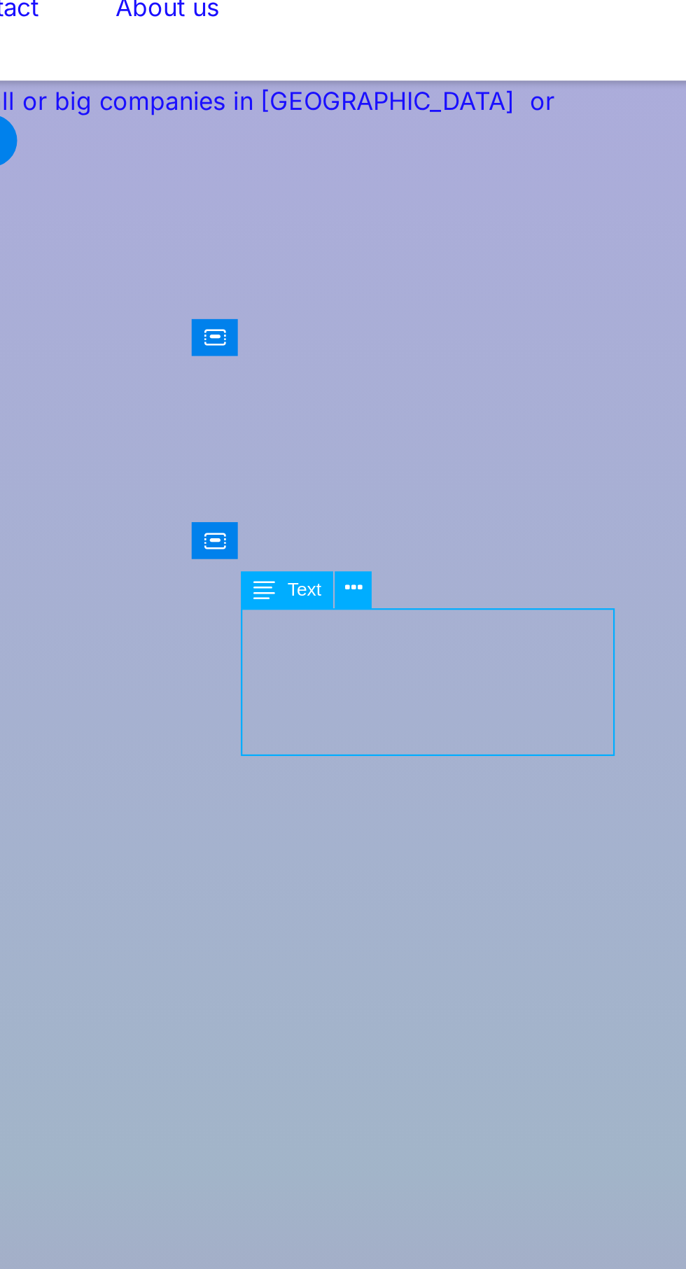
click at [541, 359] on icon at bounding box center [544, 360] width 7 height 13
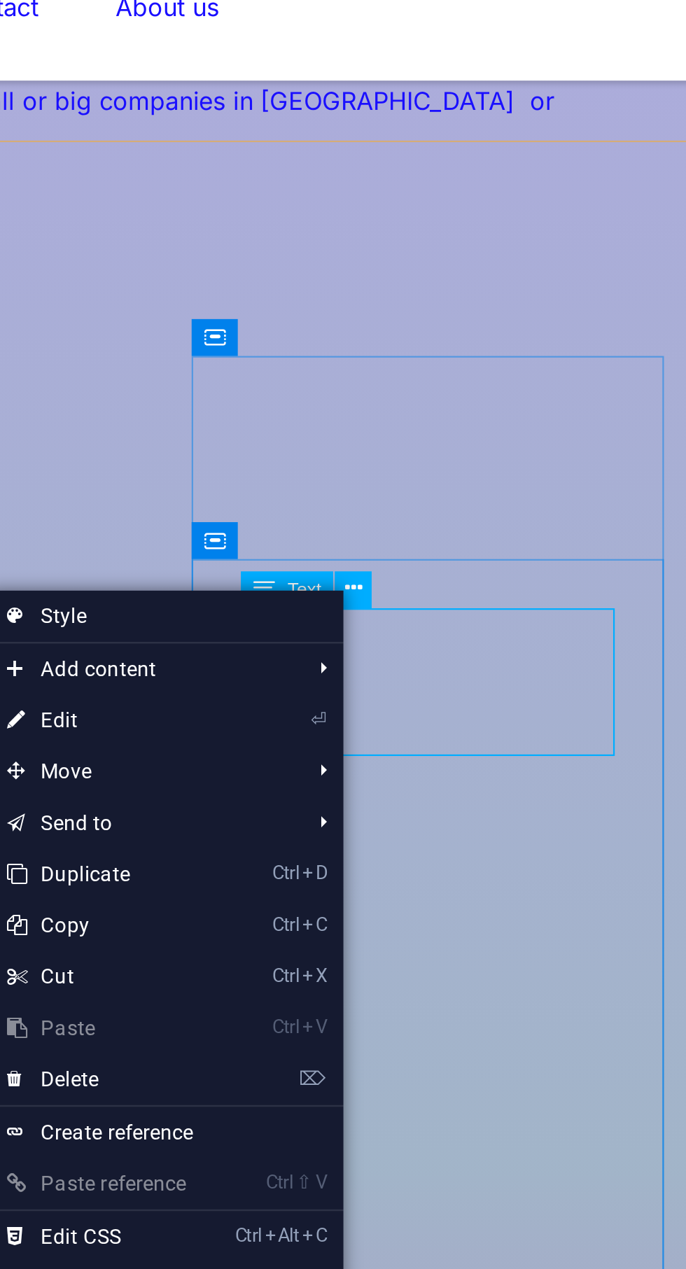
click at [435, 419] on link "⏎ Edit" at bounding box center [440, 413] width 94 height 21
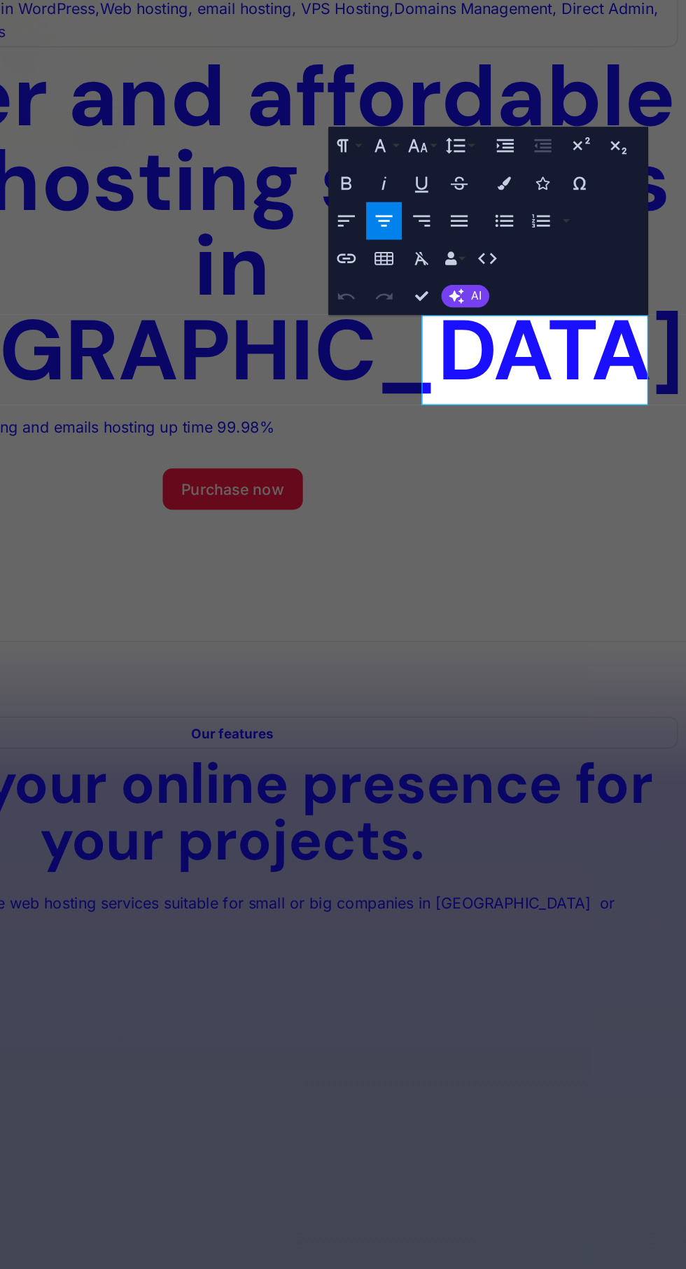
scroll to position [2451, 0]
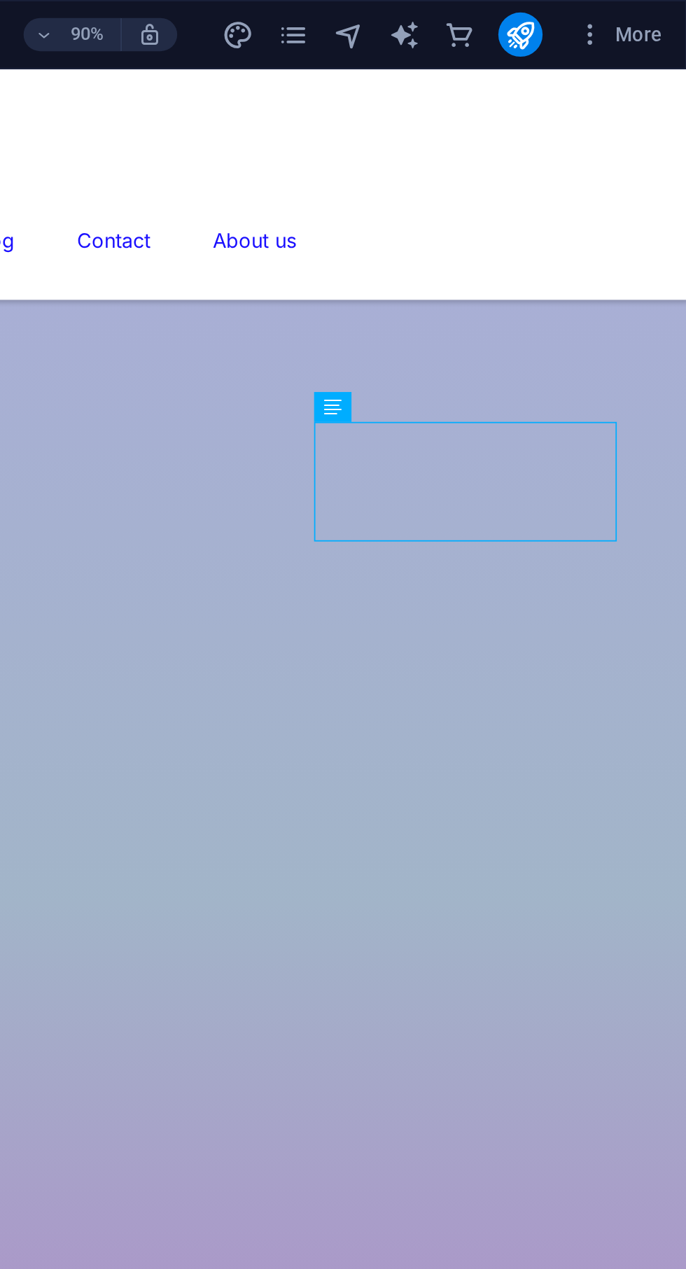
scroll to position [1917, 0]
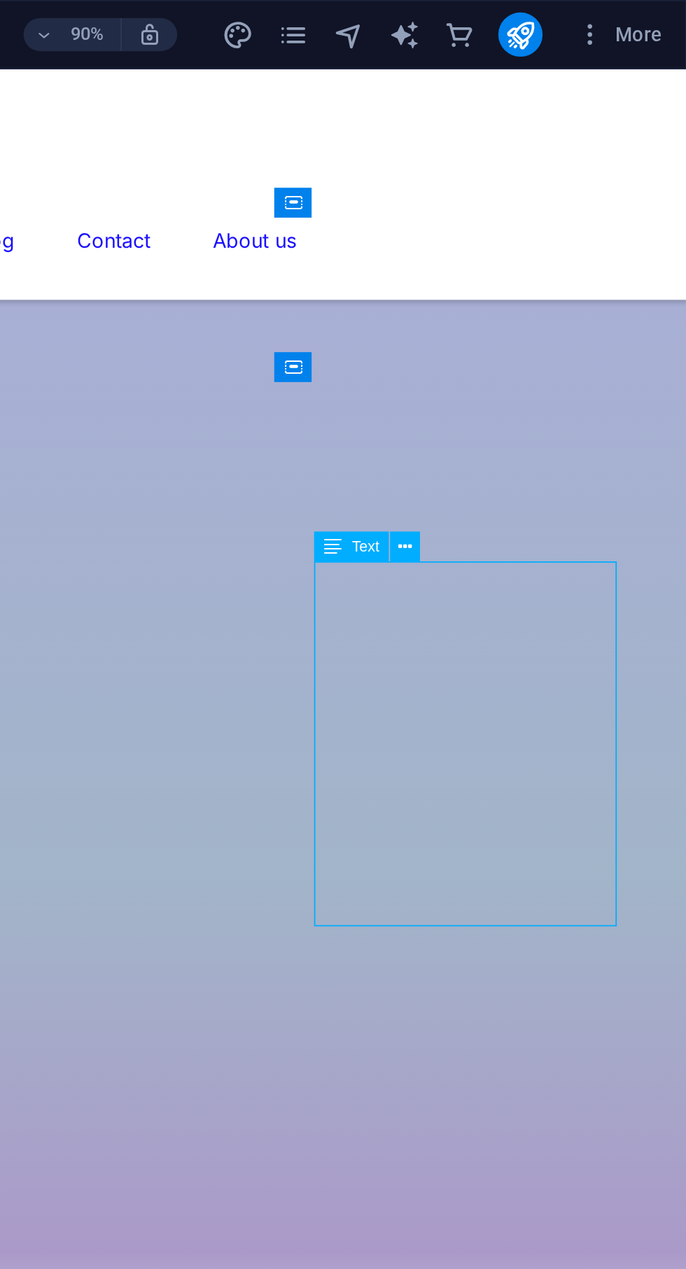
click at [549, 273] on button at bounding box center [543, 276] width 15 height 15
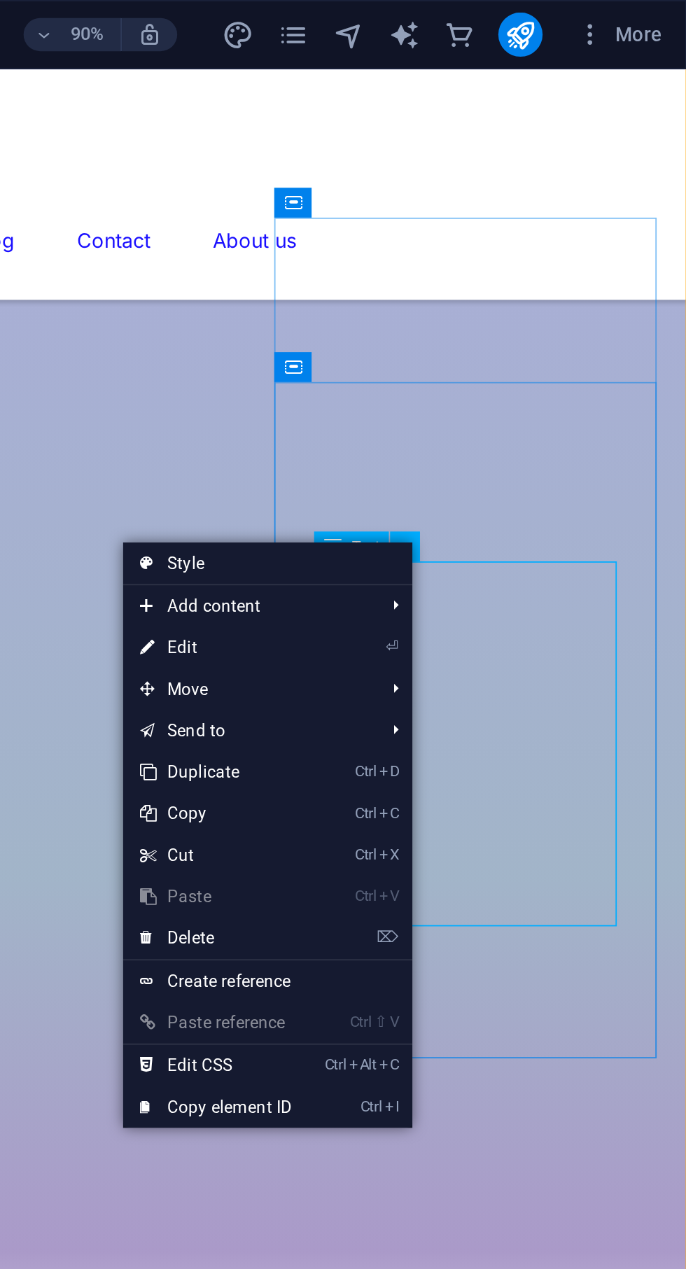
click at [449, 326] on link "⏎ Edit" at bounding box center [448, 327] width 94 height 21
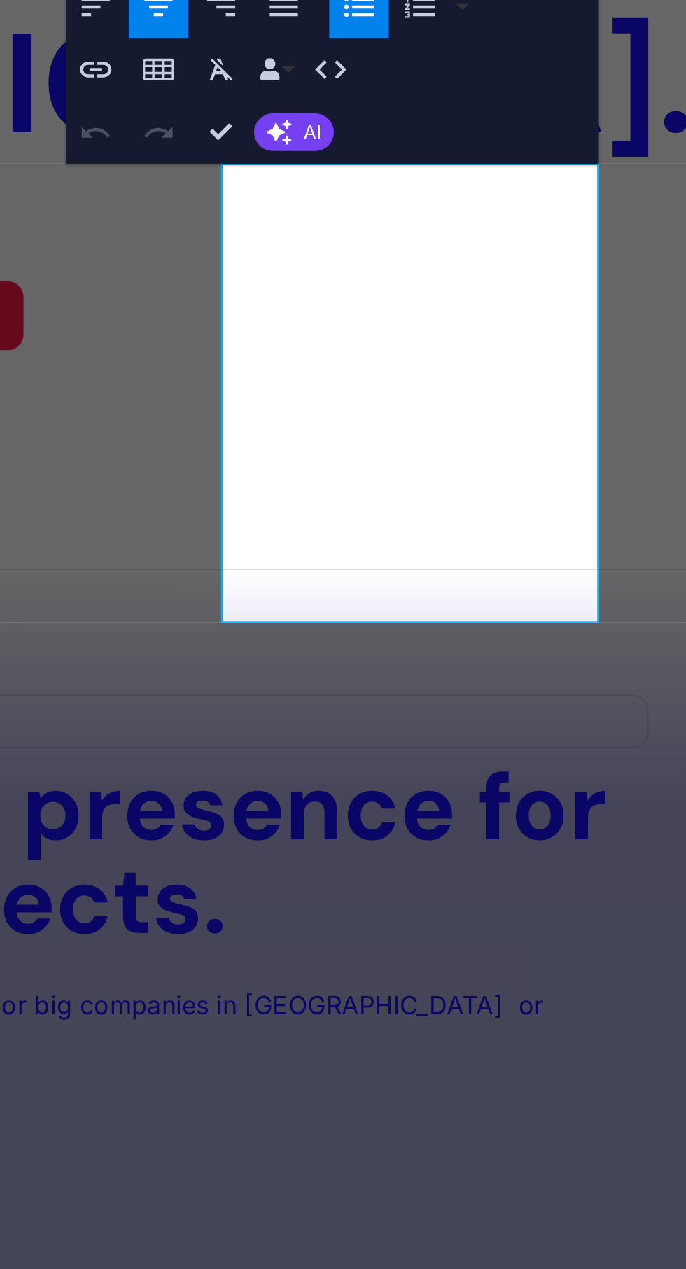
scroll to position [2638, 0]
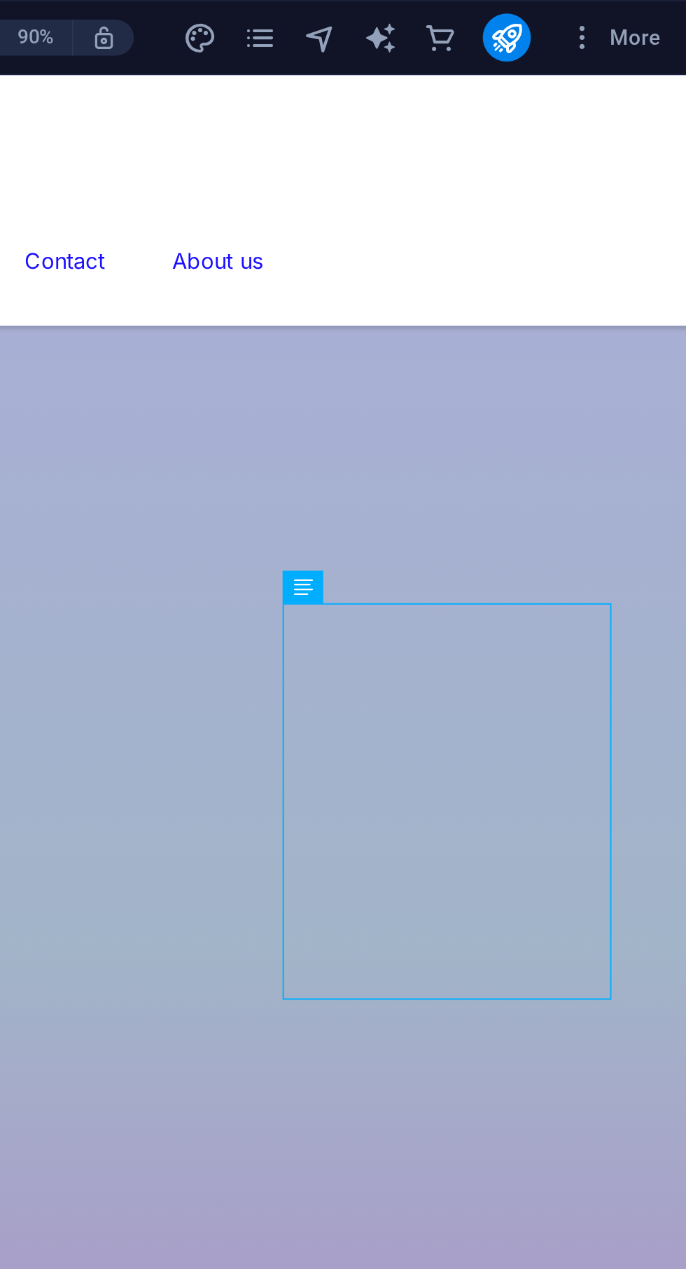
scroll to position [0, 0]
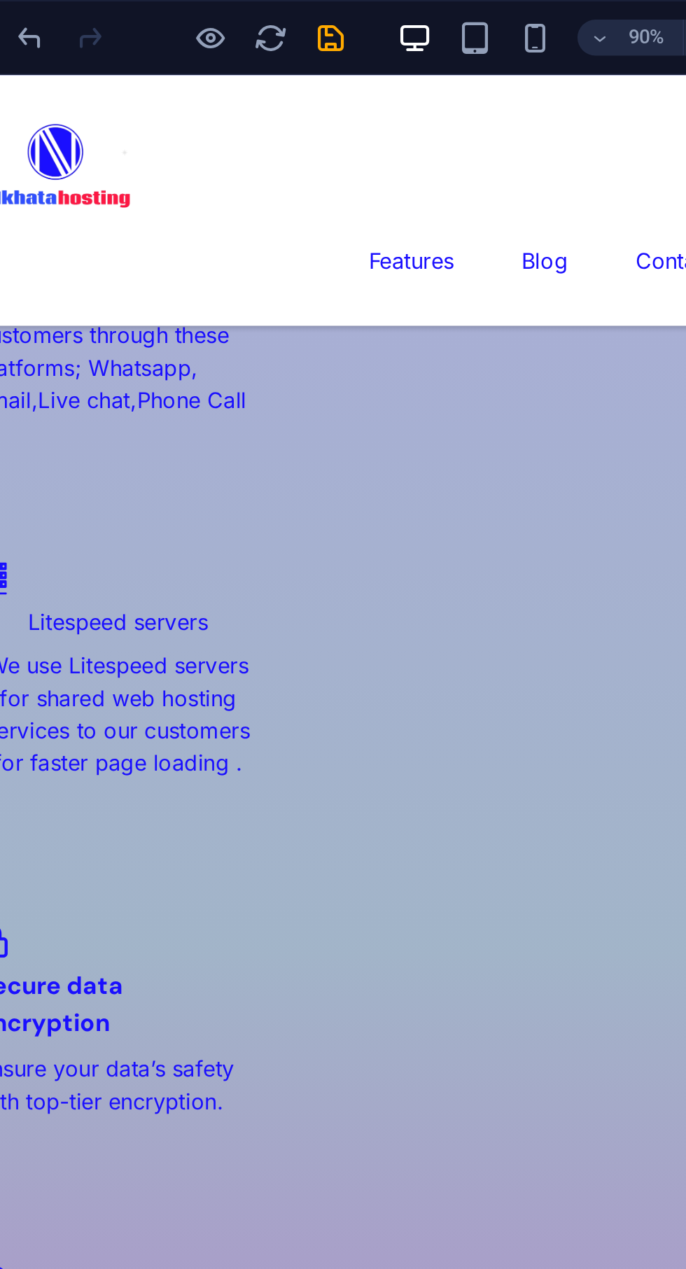
click at [243, 18] on icon "save" at bounding box center [236, 18] width 16 height 16
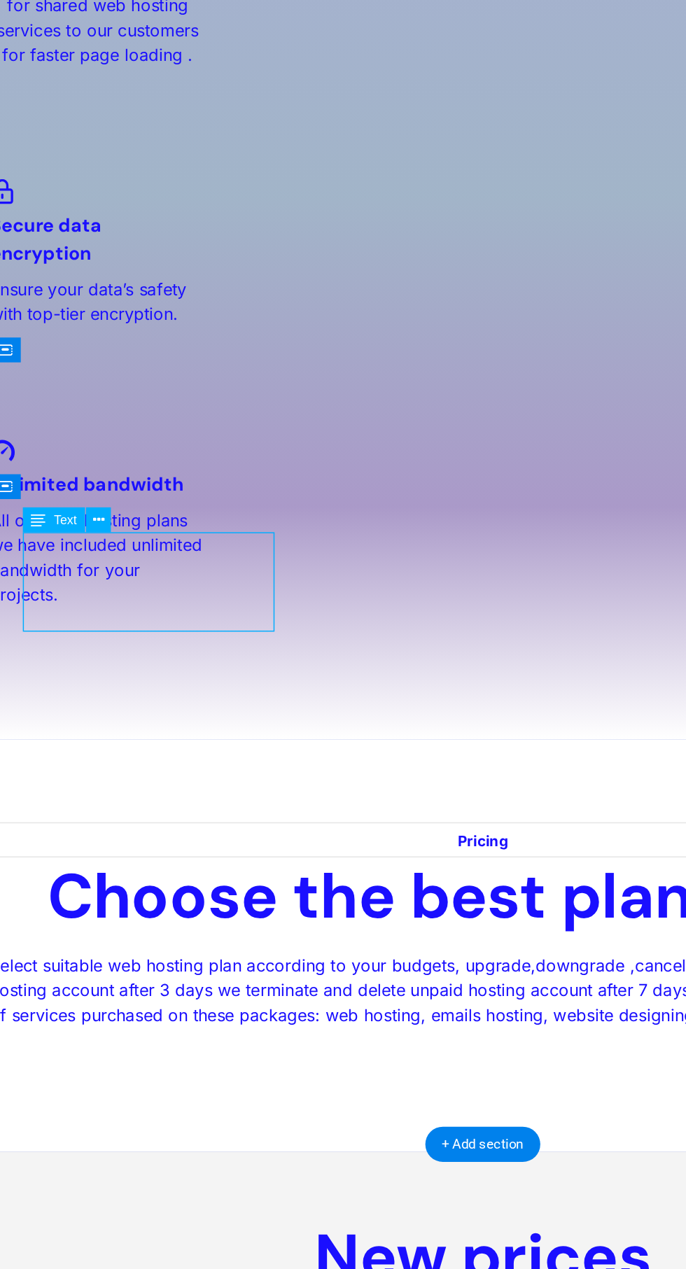
scroll to position [1927, 0]
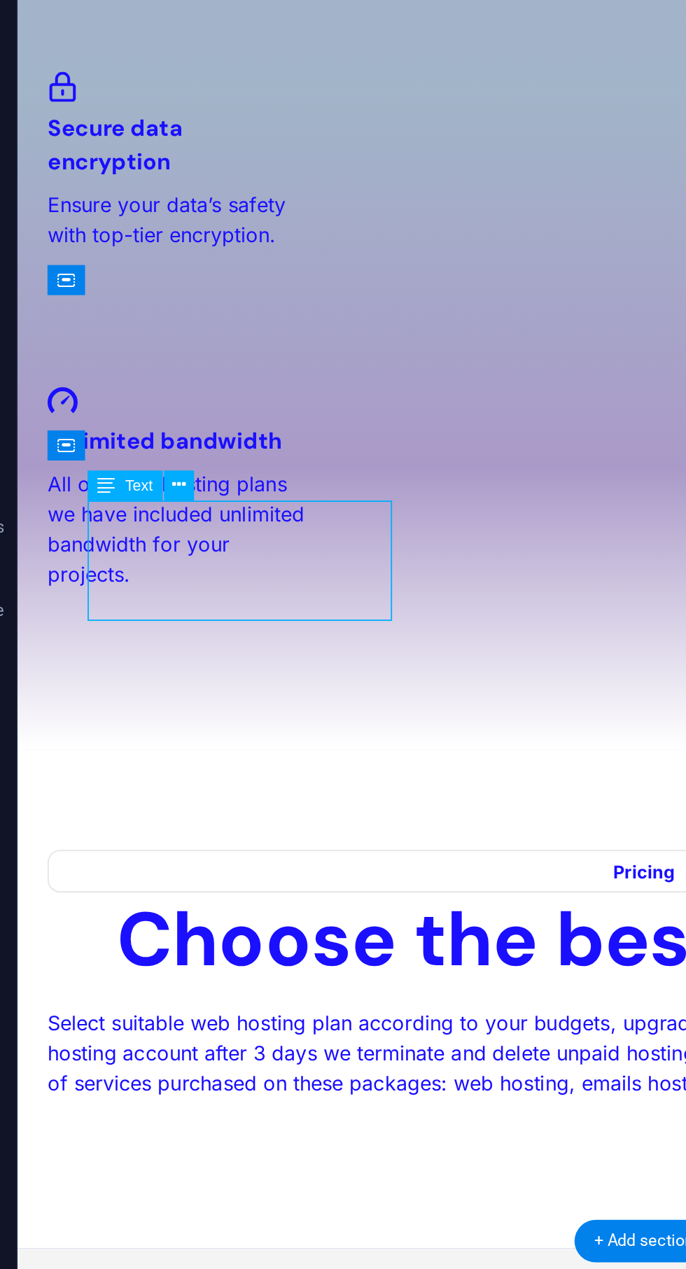
click at [136, 631] on icon at bounding box center [137, 632] width 7 height 13
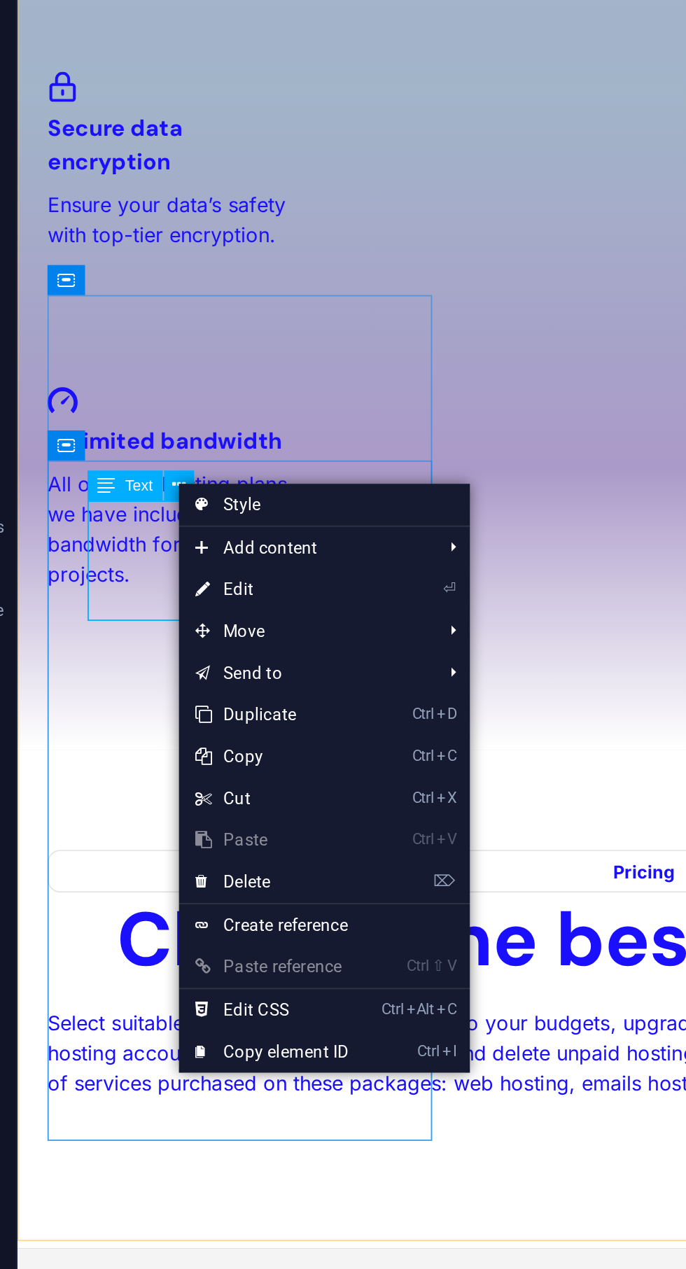
click at [178, 685] on link "⏎ Edit" at bounding box center [184, 685] width 94 height 21
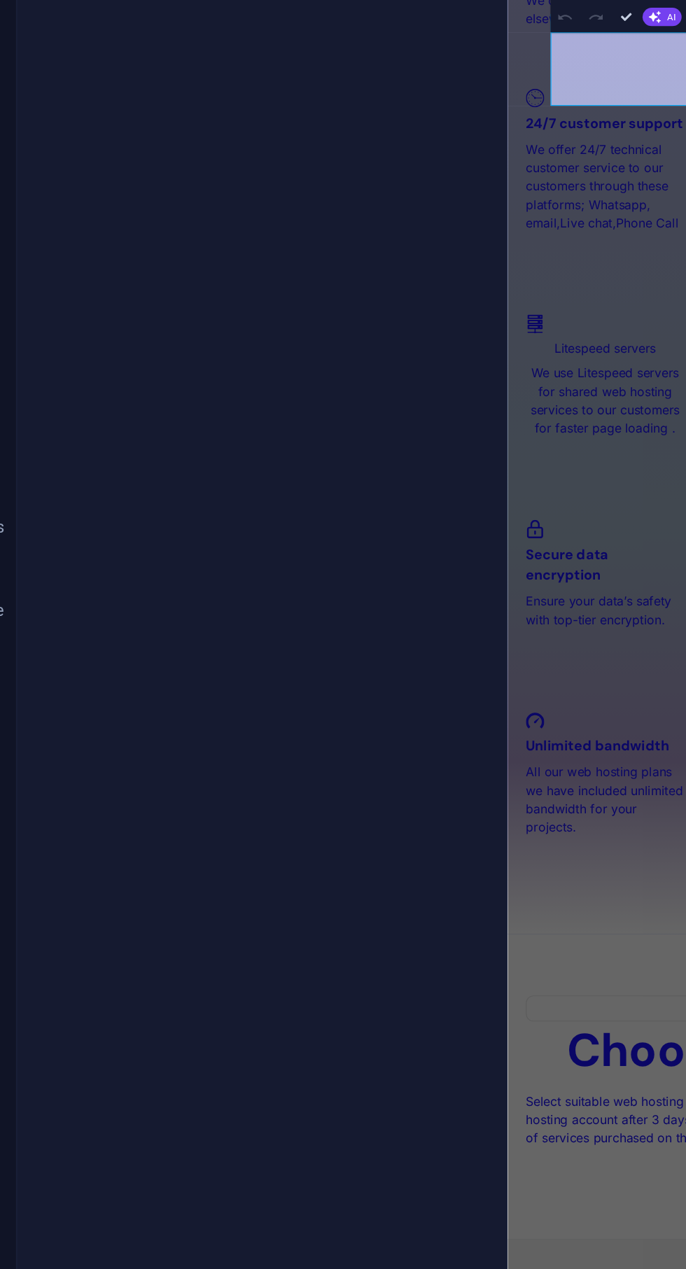
scroll to position [2648, 0]
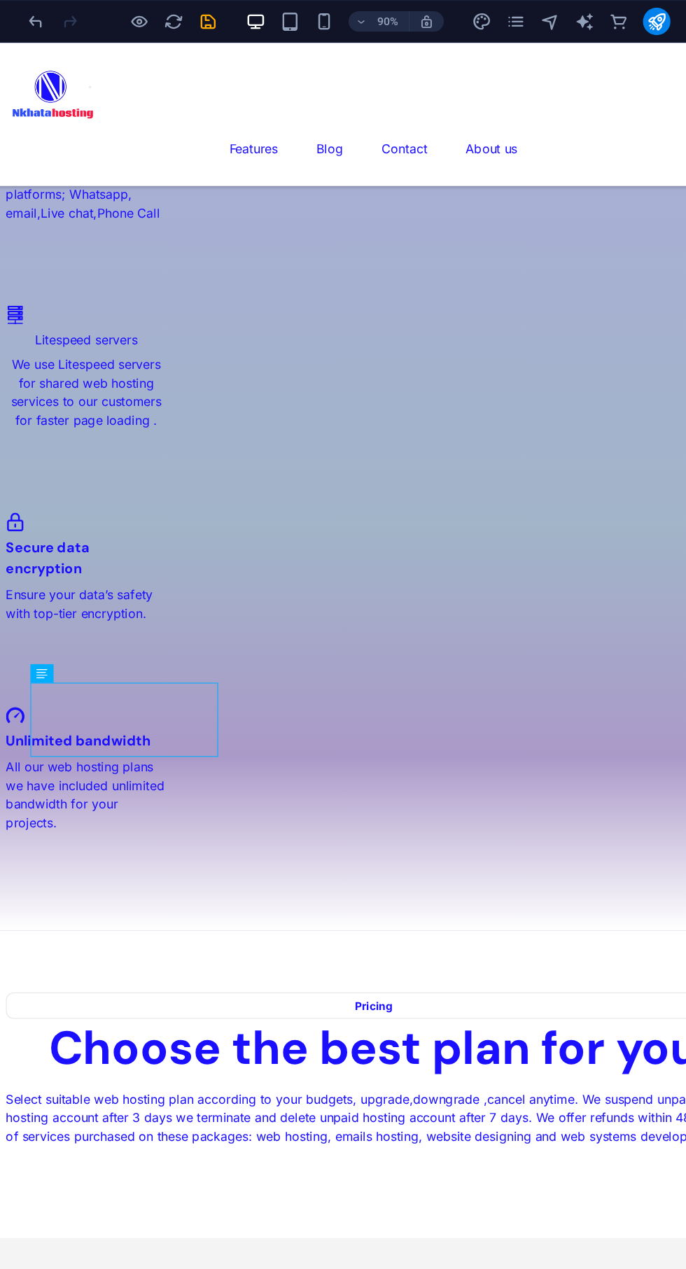
scroll to position [2076, 0]
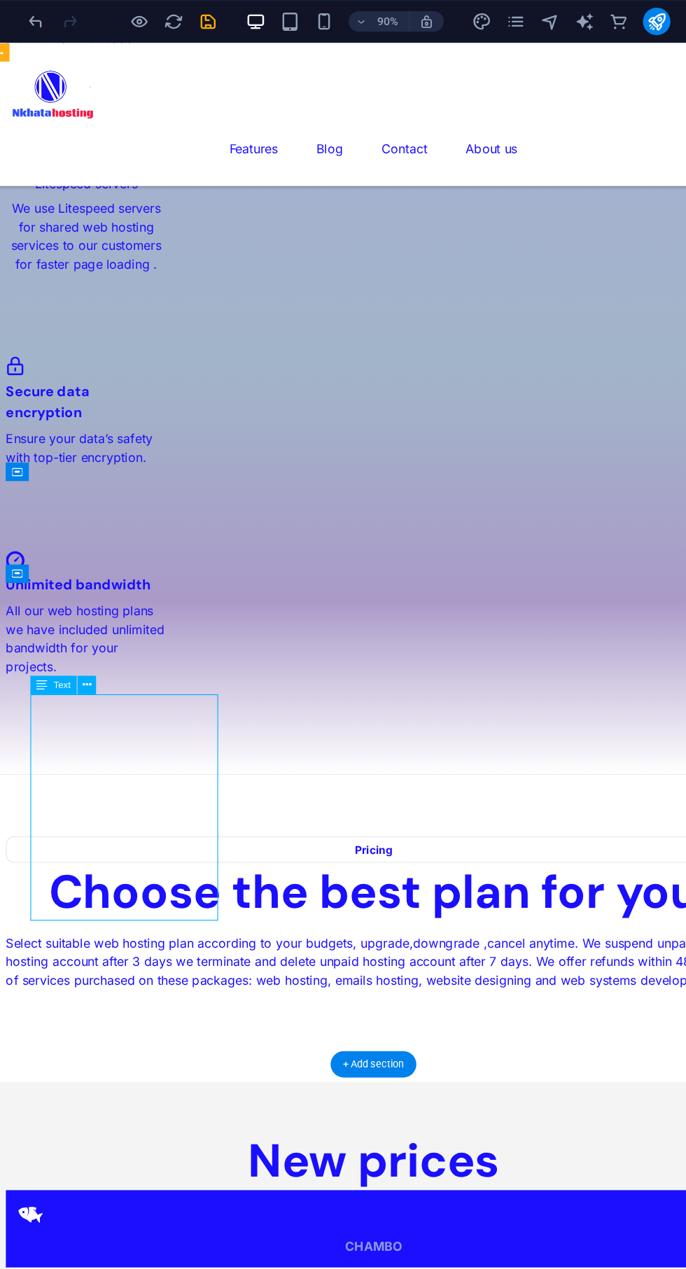
scroll to position [2087, 0]
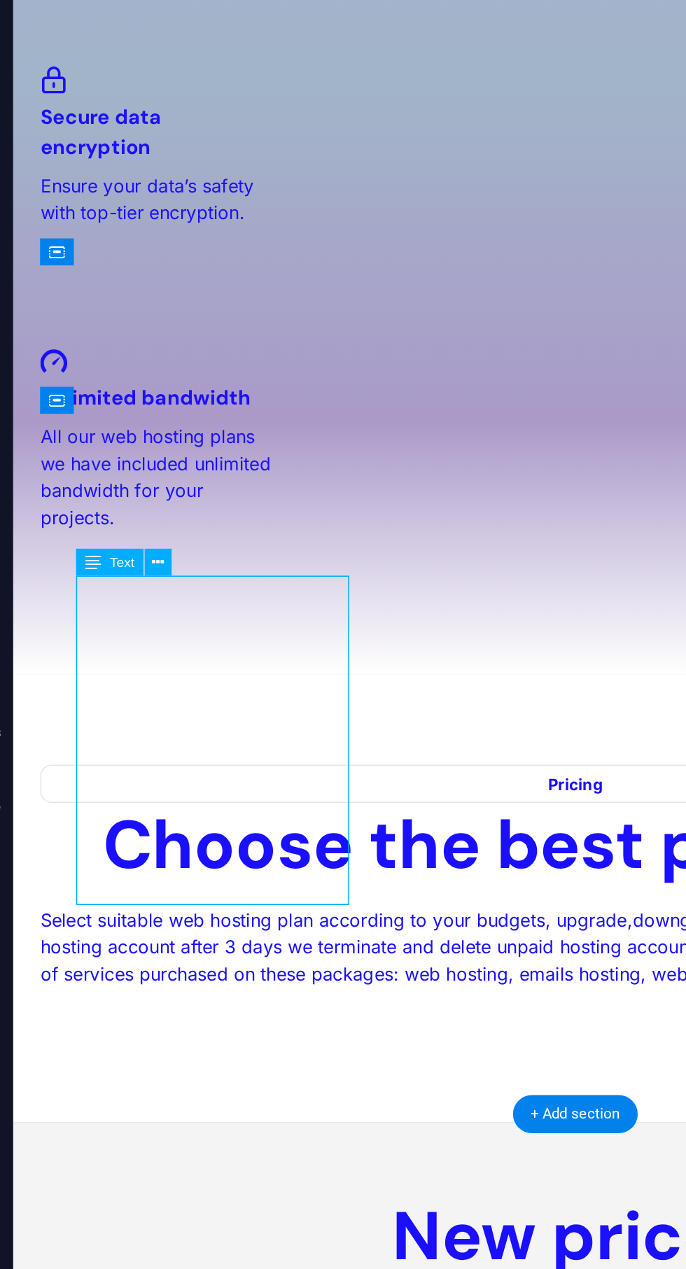
click at [140, 556] on icon at bounding box center [137, 558] width 7 height 13
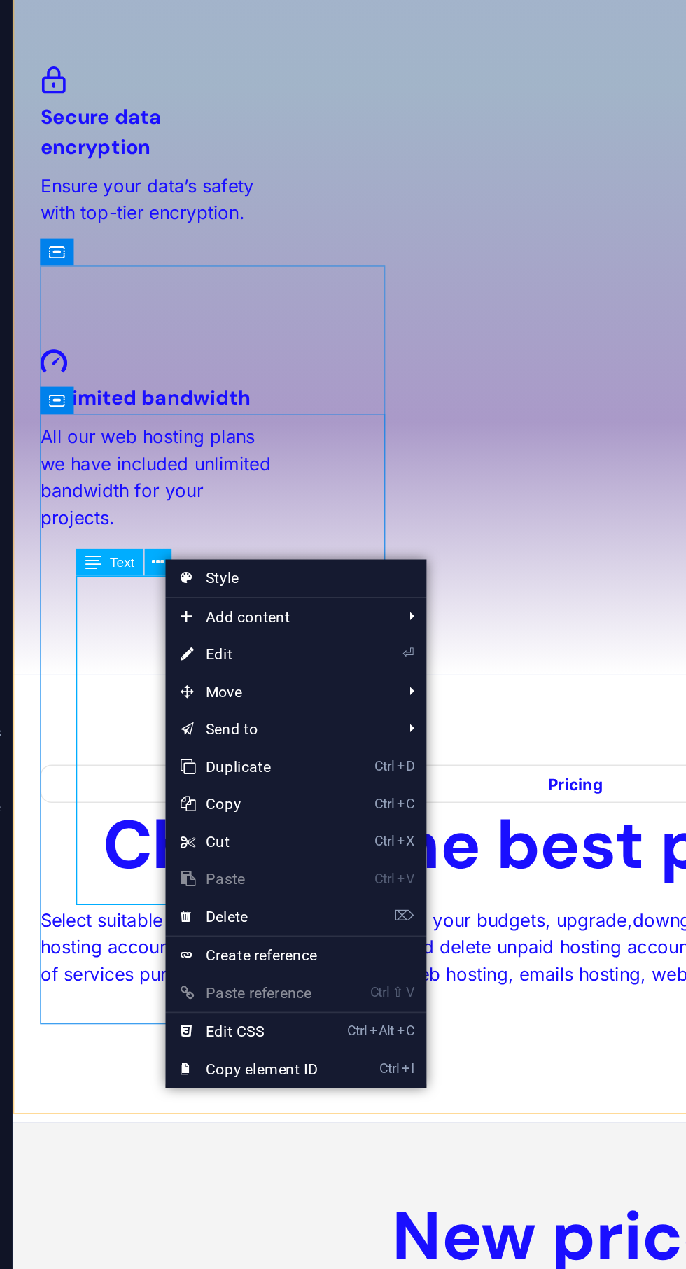
click at [184, 610] on link "⏎ Edit" at bounding box center [188, 610] width 94 height 21
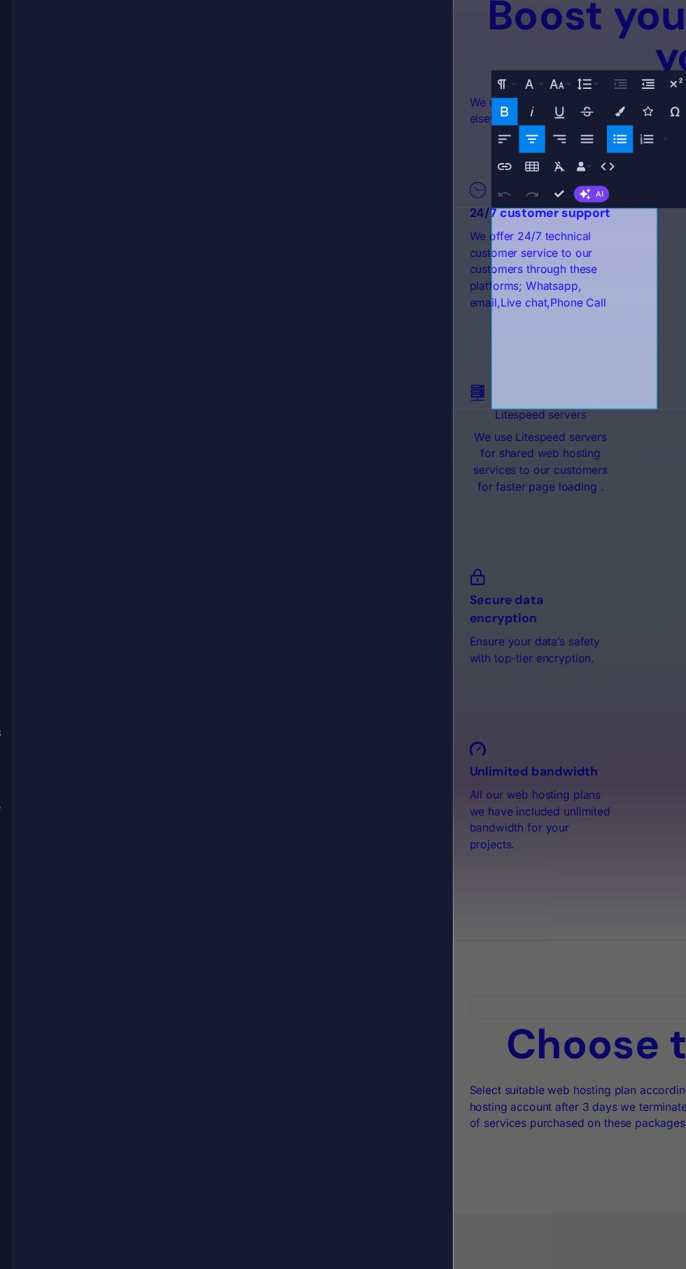
scroll to position [2808, 0]
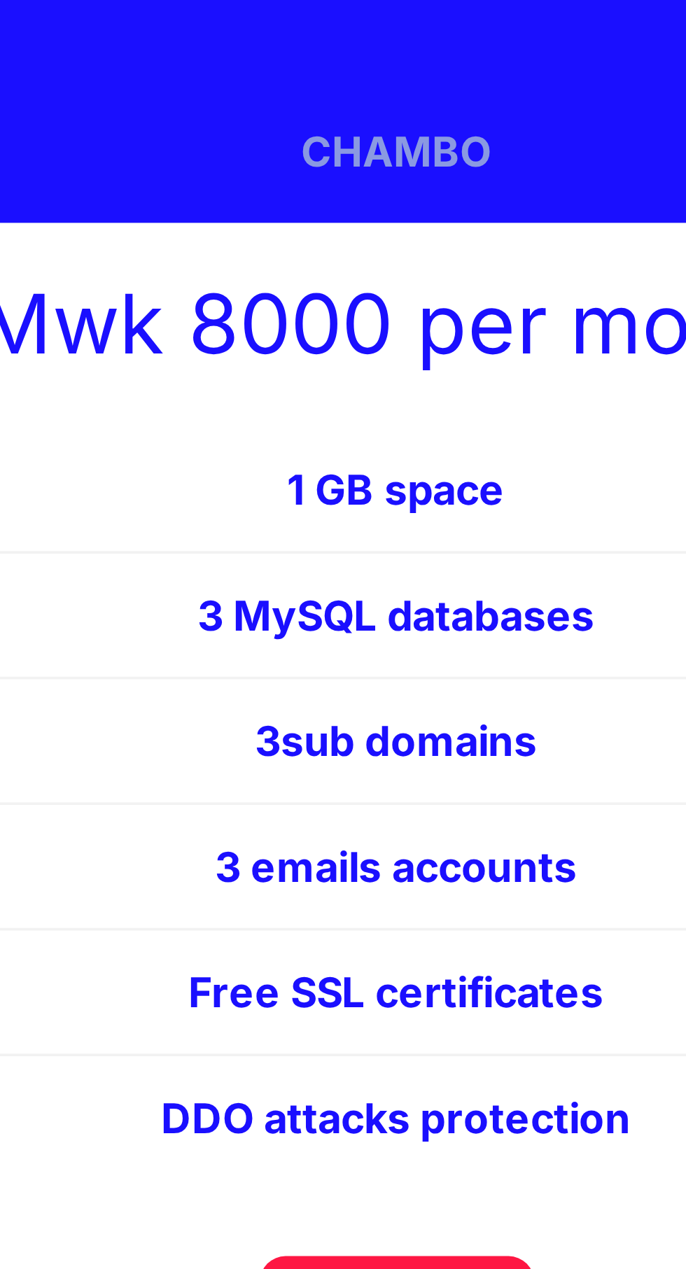
scroll to position [2087, 0]
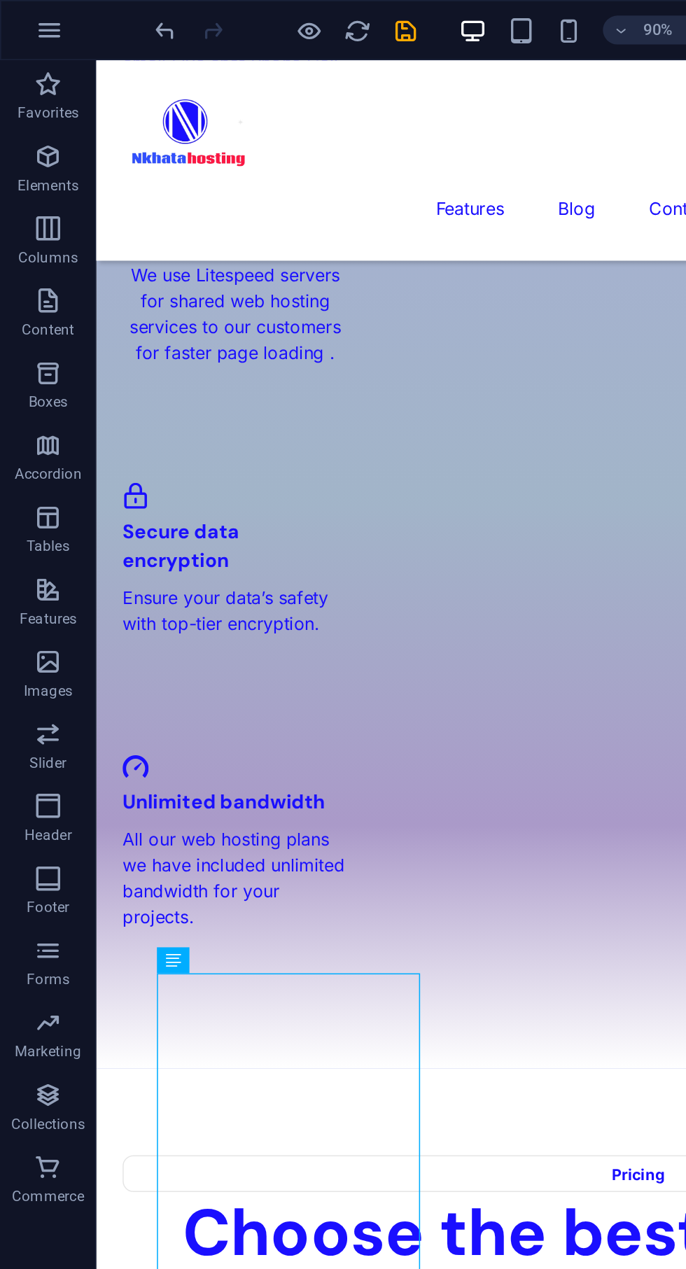
click at [239, 16] on icon "save" at bounding box center [236, 18] width 16 height 16
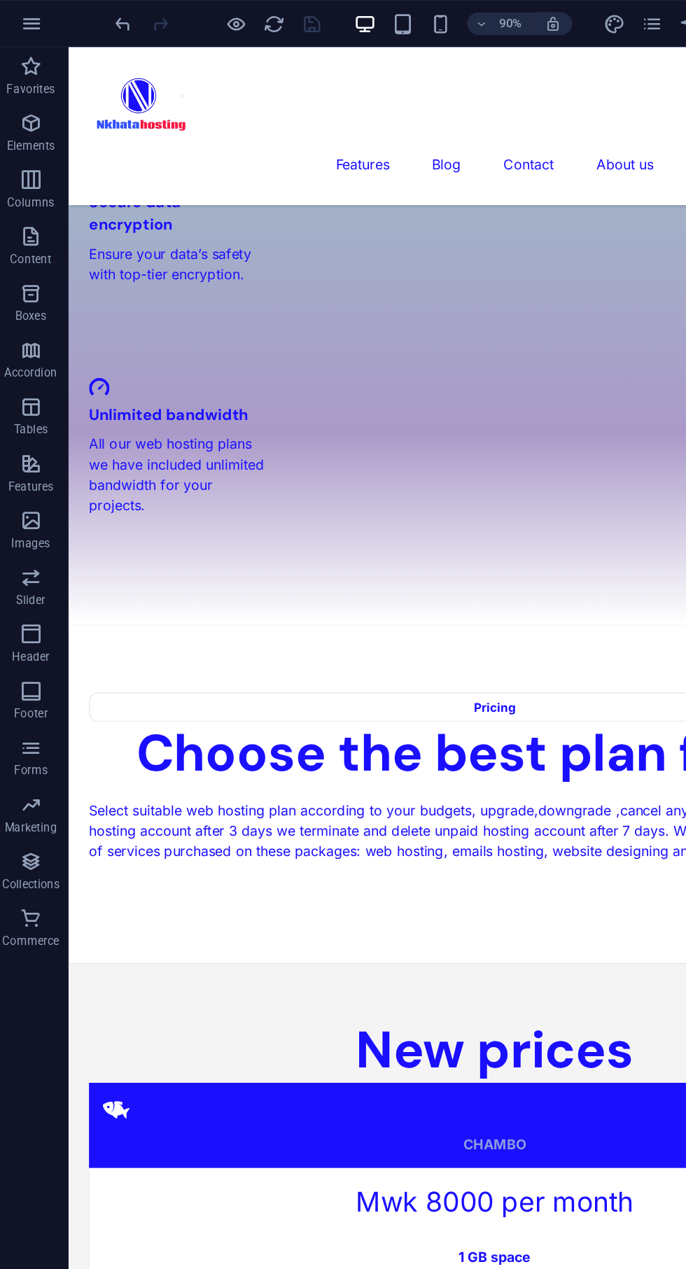
scroll to position [2264, 0]
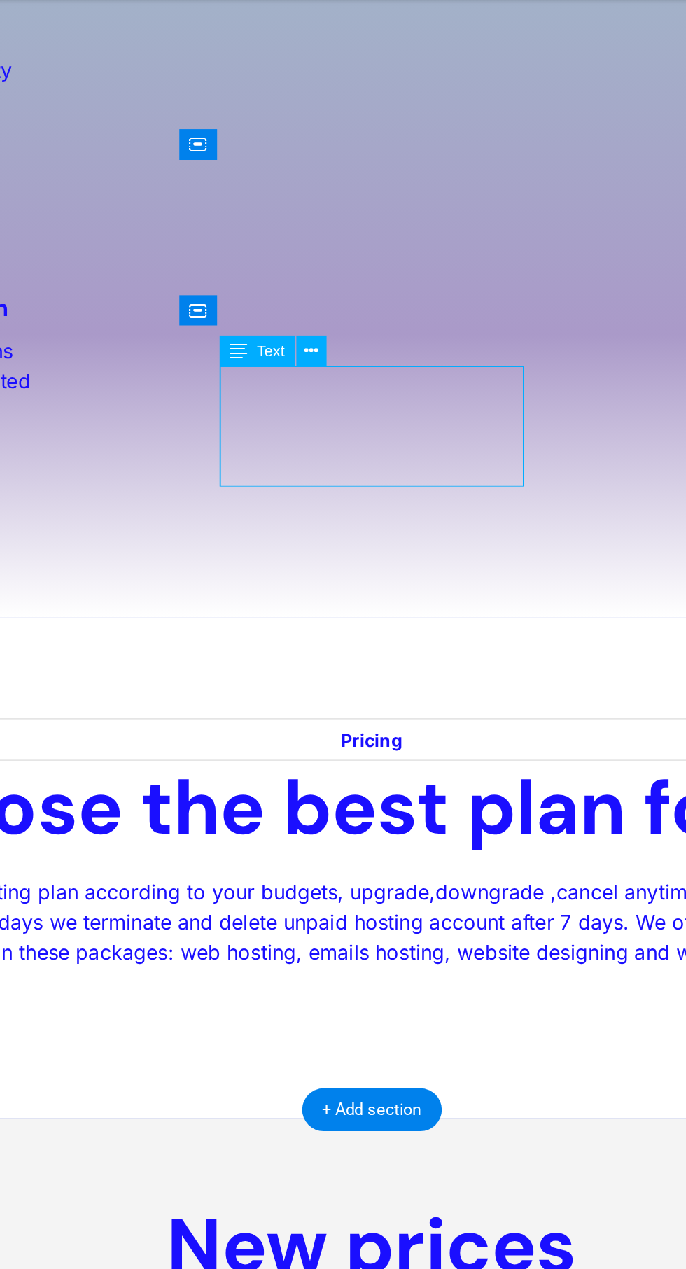
click at [347, 330] on button at bounding box center [340, 328] width 15 height 15
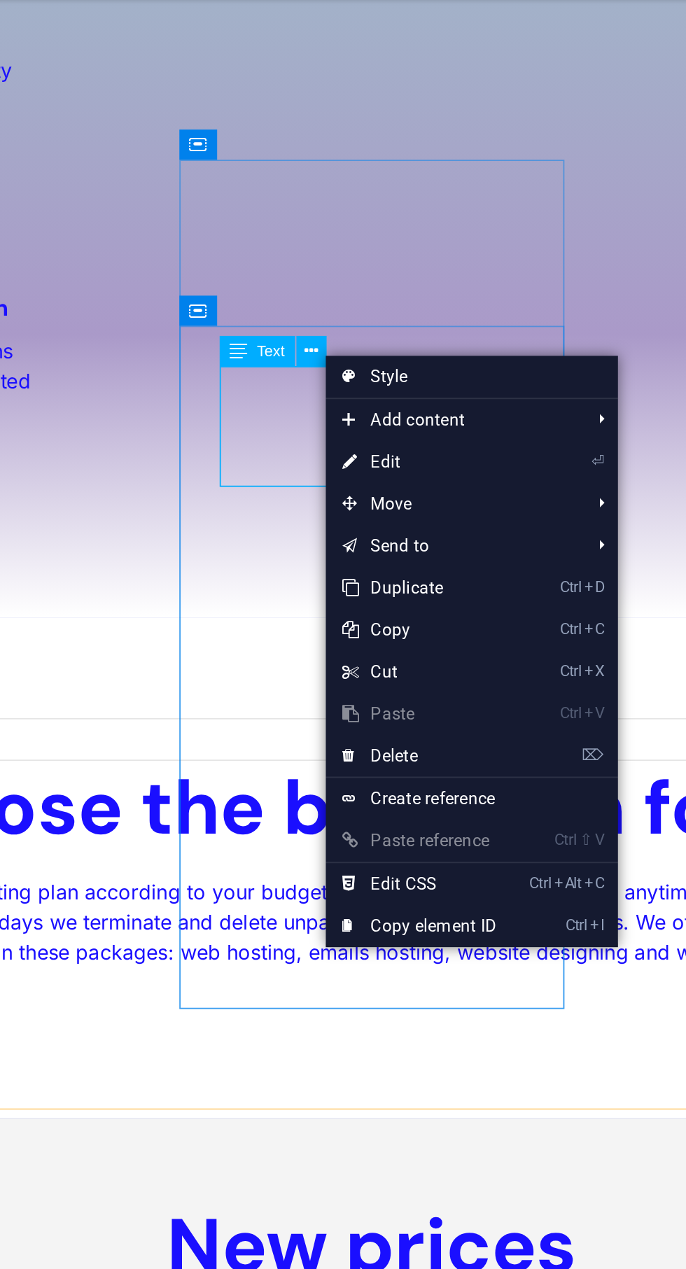
click at [396, 390] on link "⏎ Edit" at bounding box center [395, 384] width 94 height 21
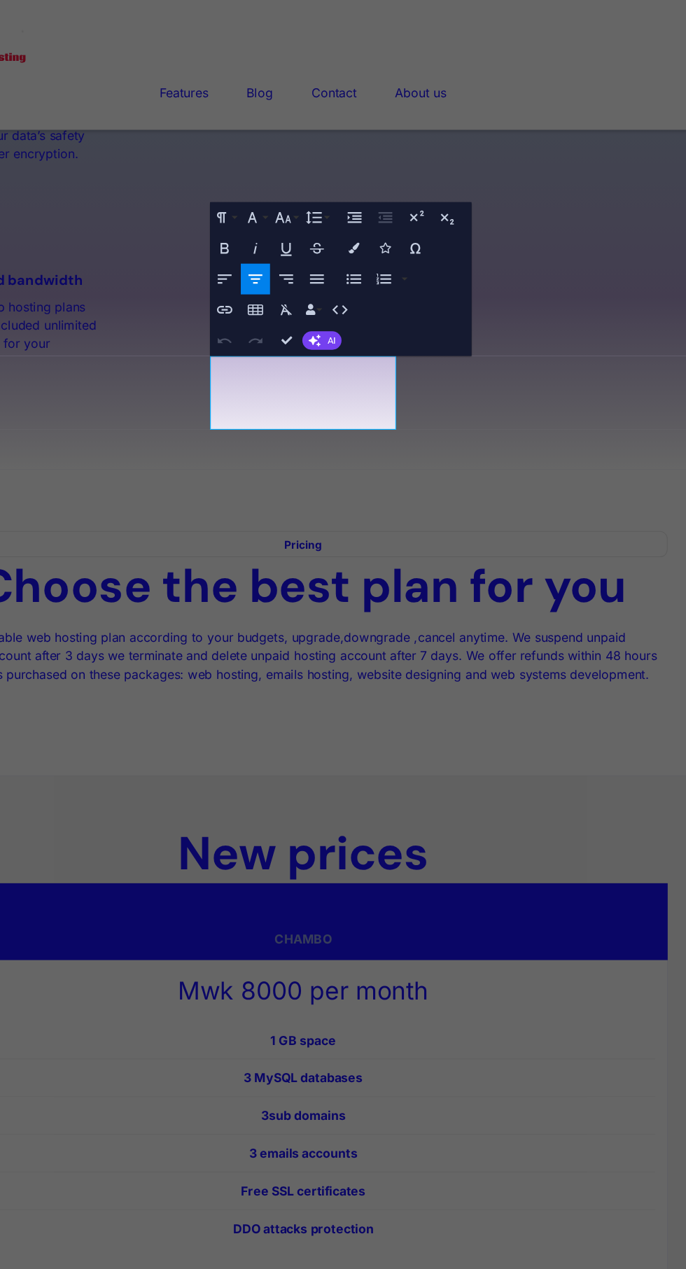
scroll to position [0, 0]
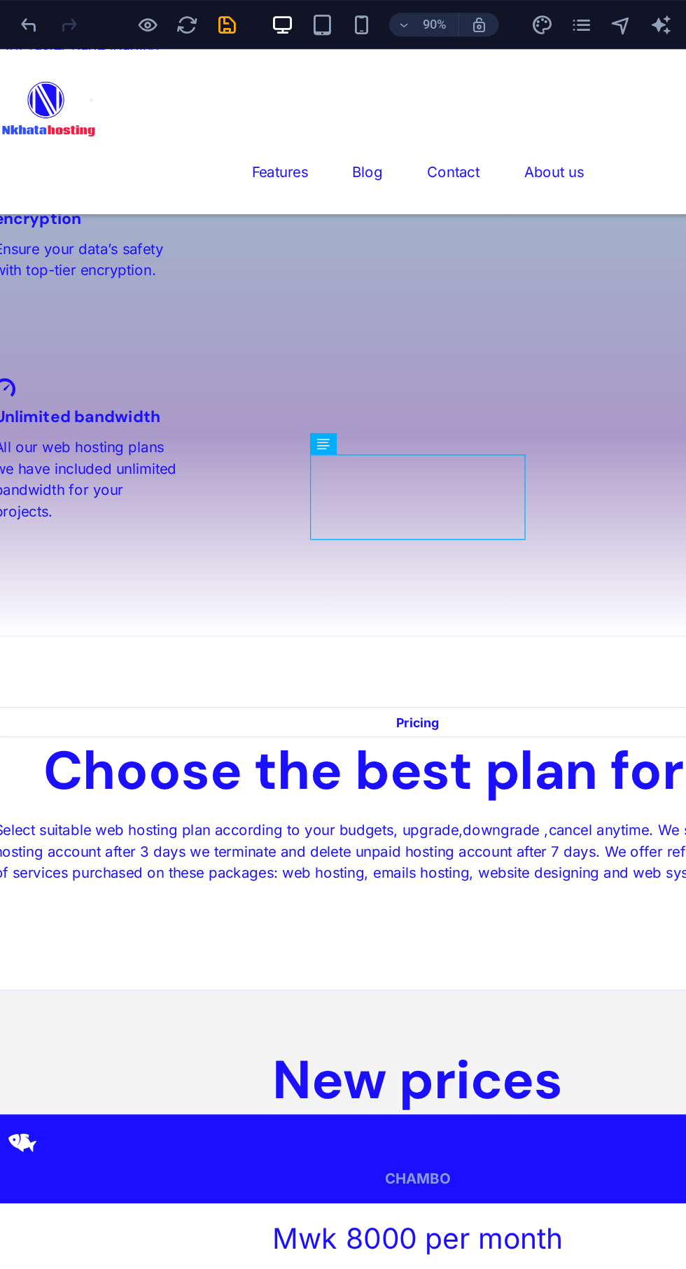
scroll to position [2280, 0]
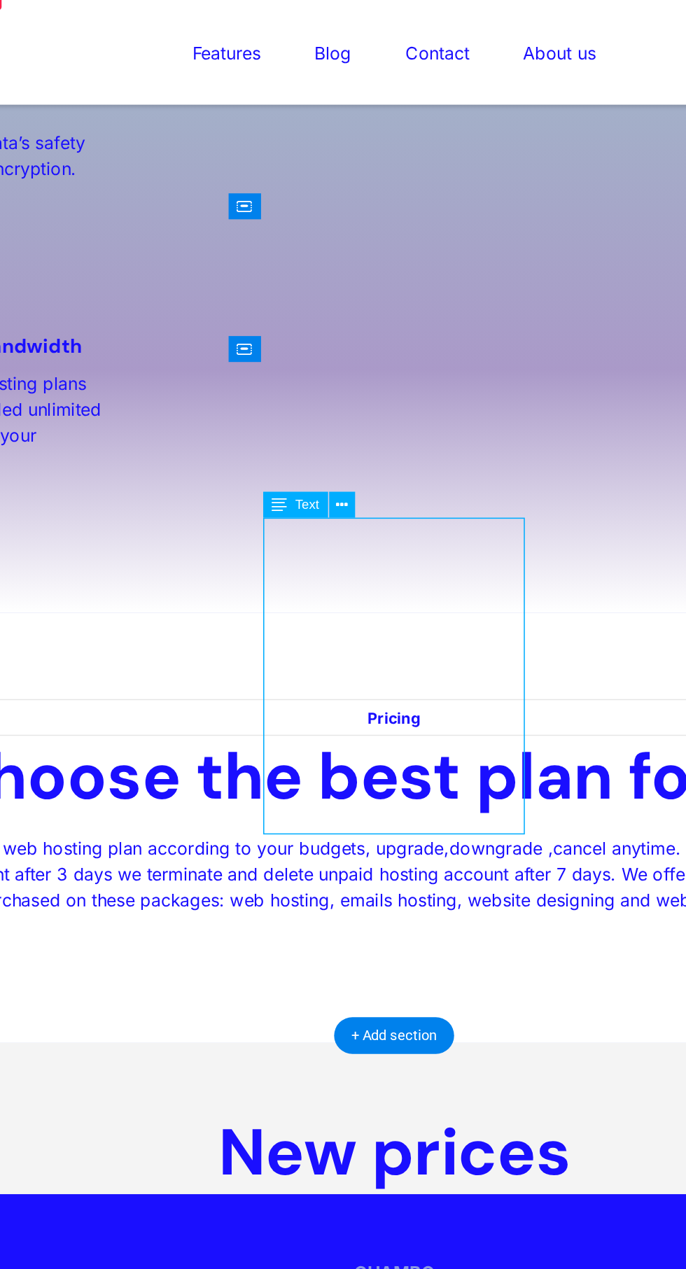
click at [340, 382] on icon at bounding box center [340, 384] width 7 height 13
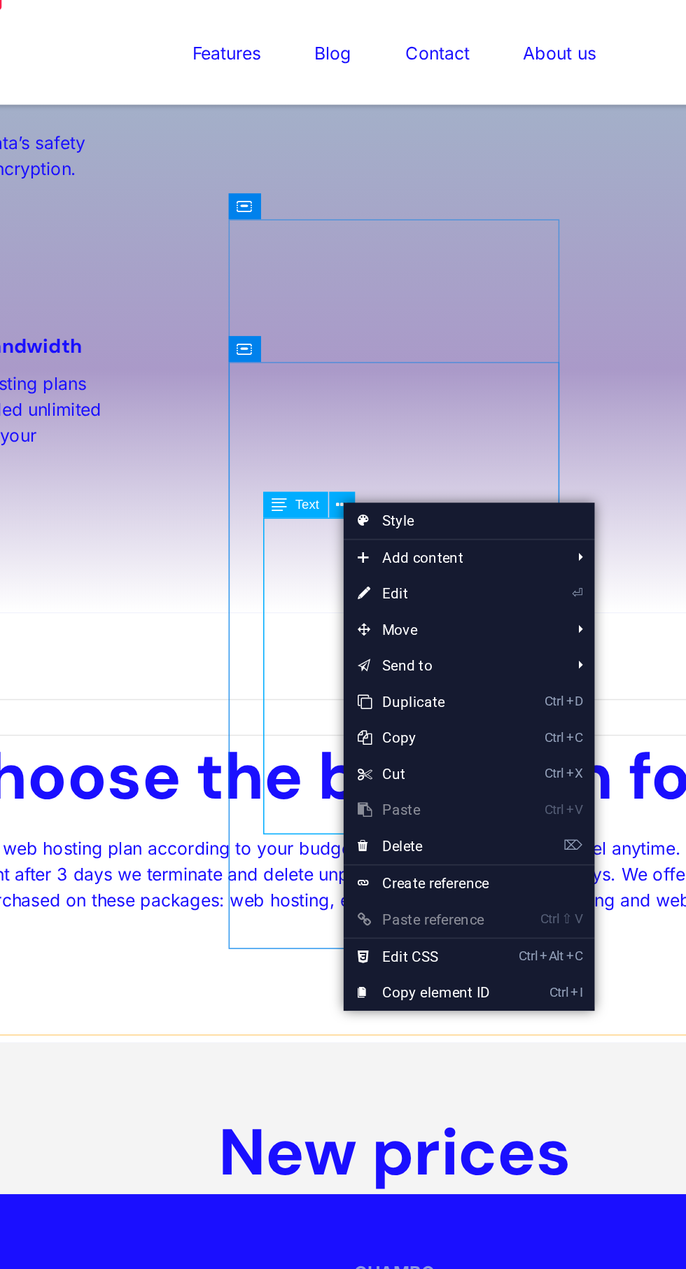
click at [376, 440] on link "⏎ Edit" at bounding box center [389, 436] width 94 height 21
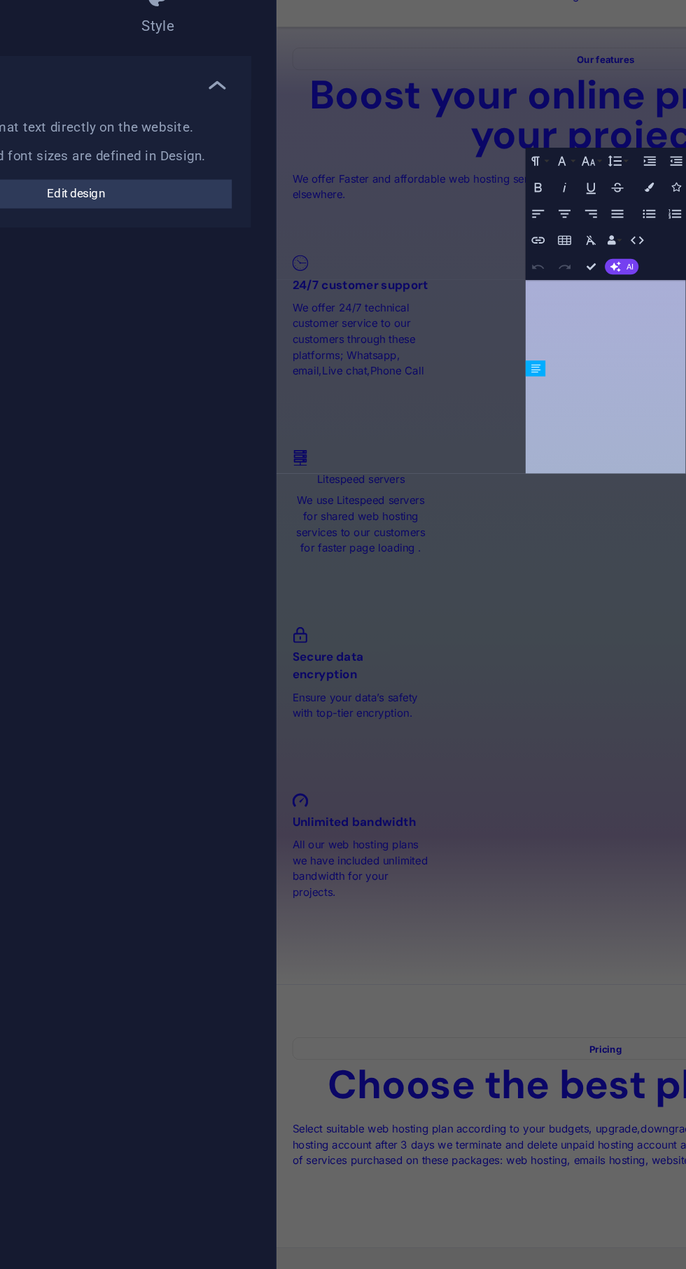
scroll to position [3002, 0]
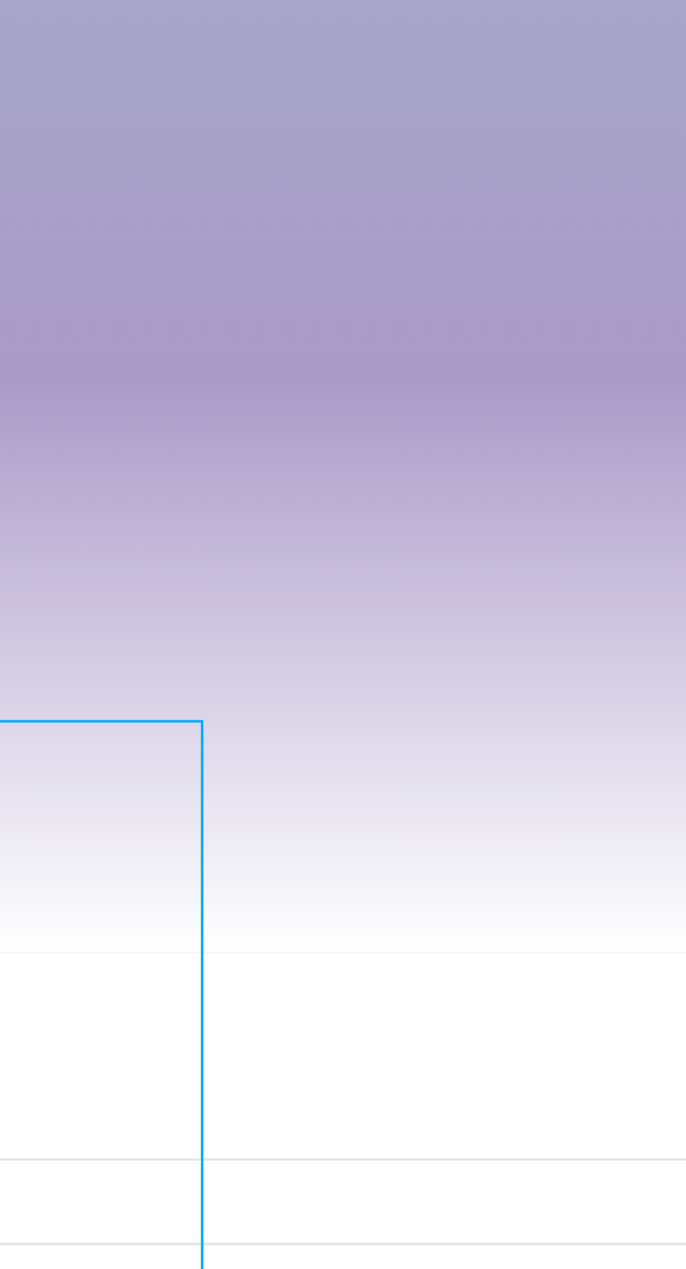
scroll to position [2283, 0]
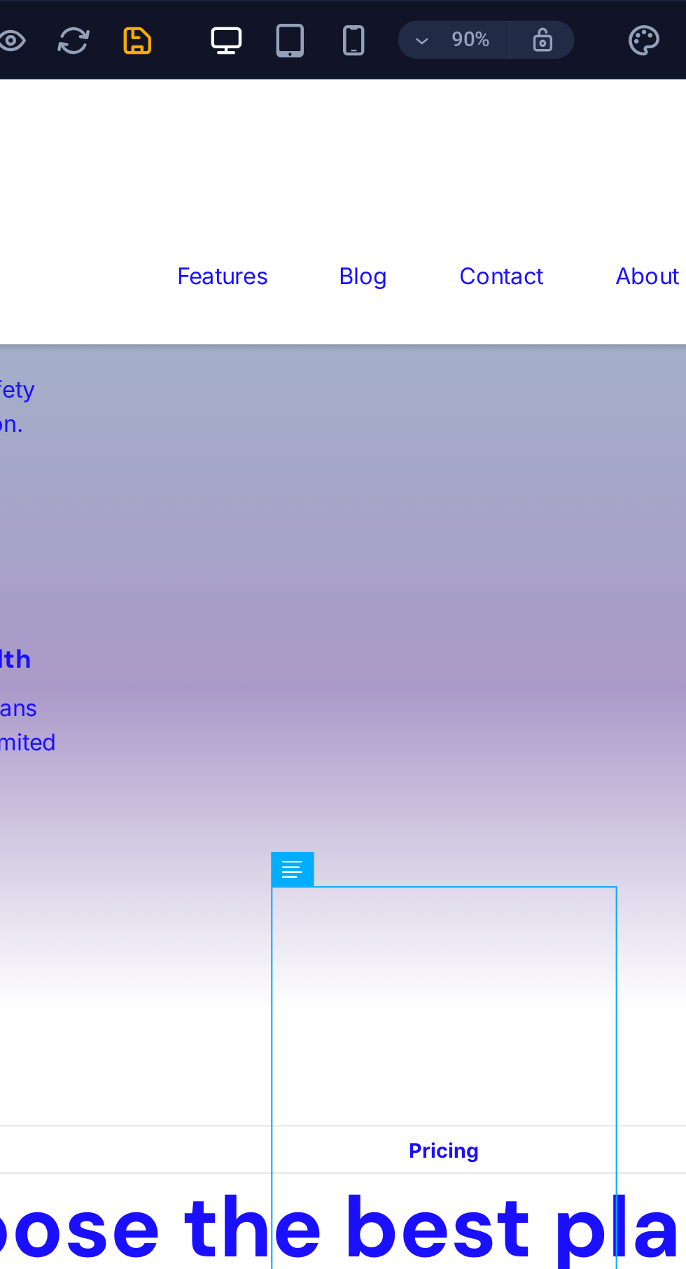
click at [240, 20] on icon "save" at bounding box center [236, 18] width 16 height 16
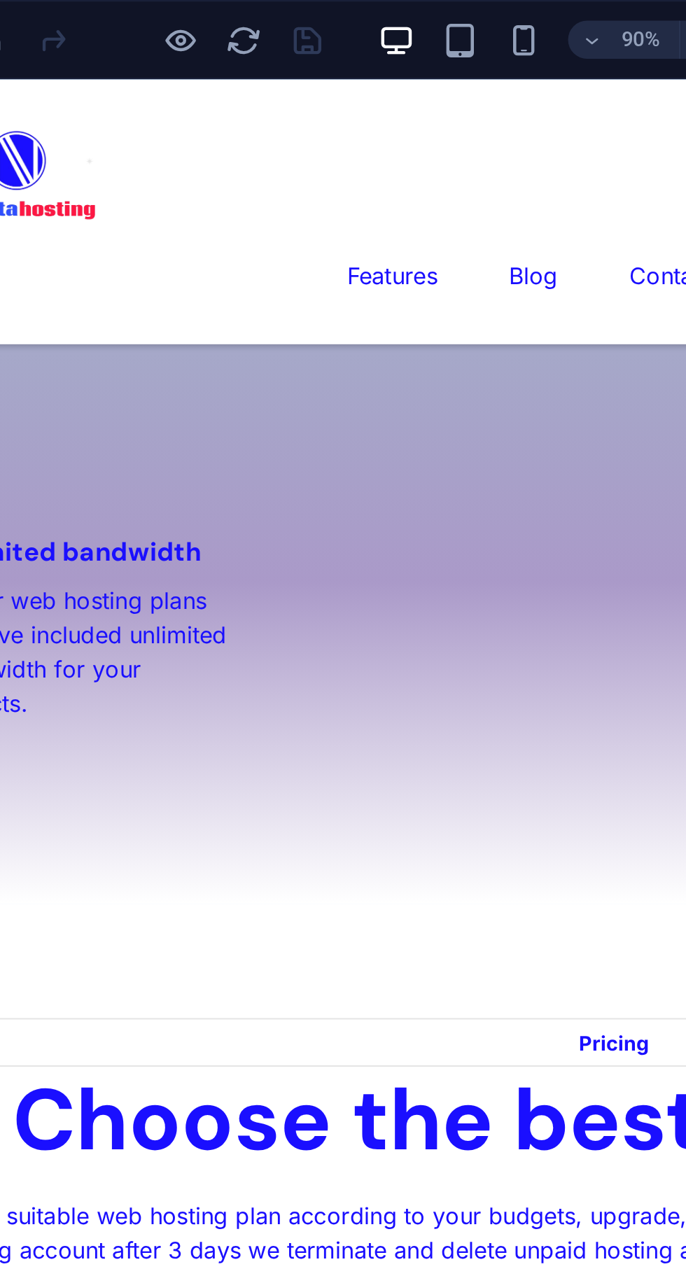
scroll to position [2336, 0]
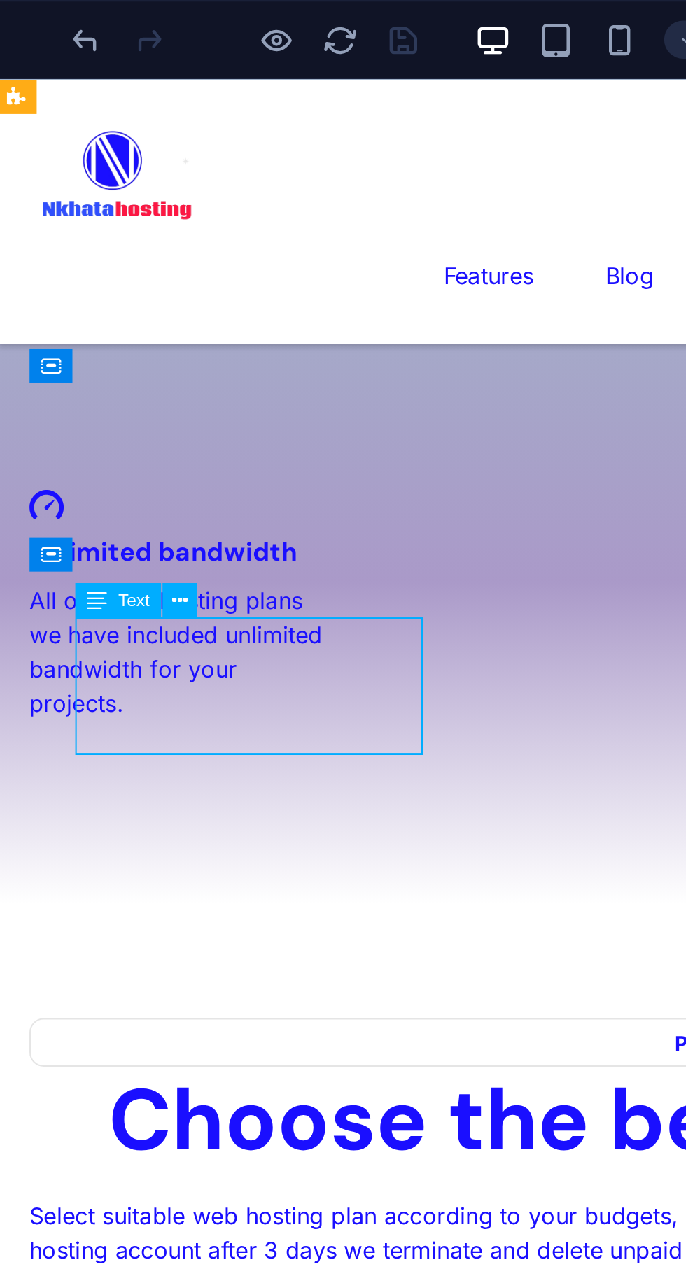
click at [145, 262] on button at bounding box center [137, 264] width 15 height 15
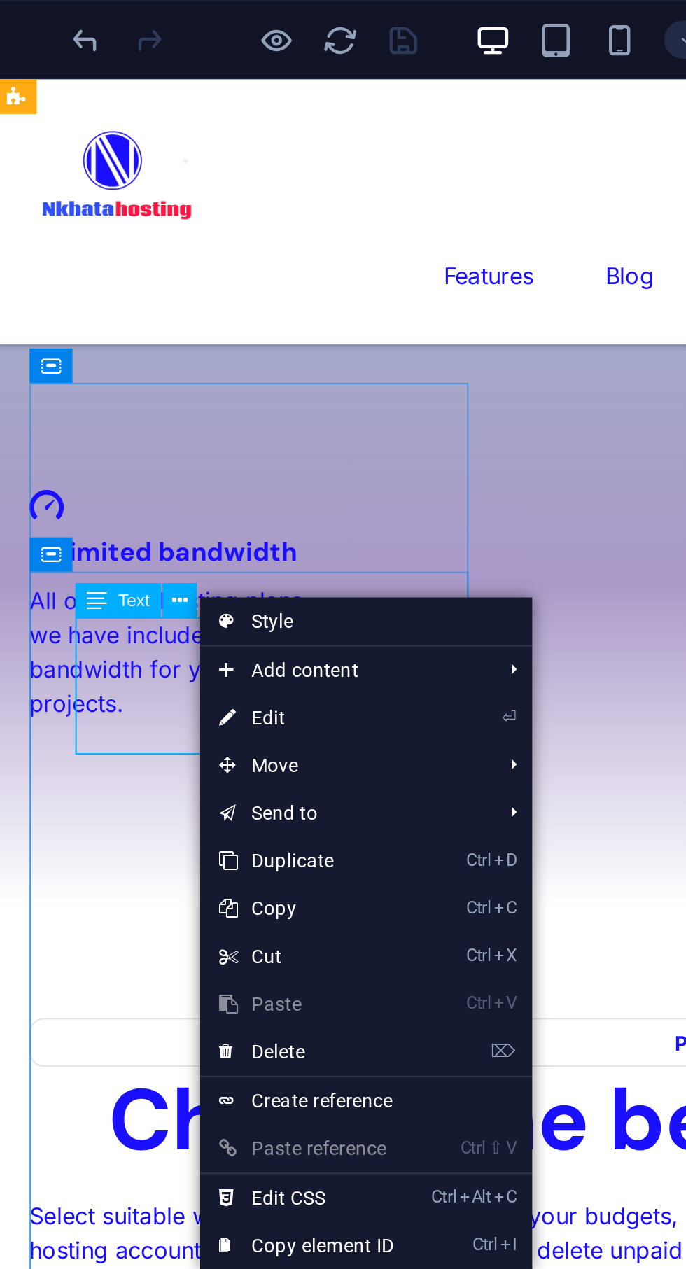
click at [193, 323] on link "⏎ Edit" at bounding box center [193, 316] width 94 height 21
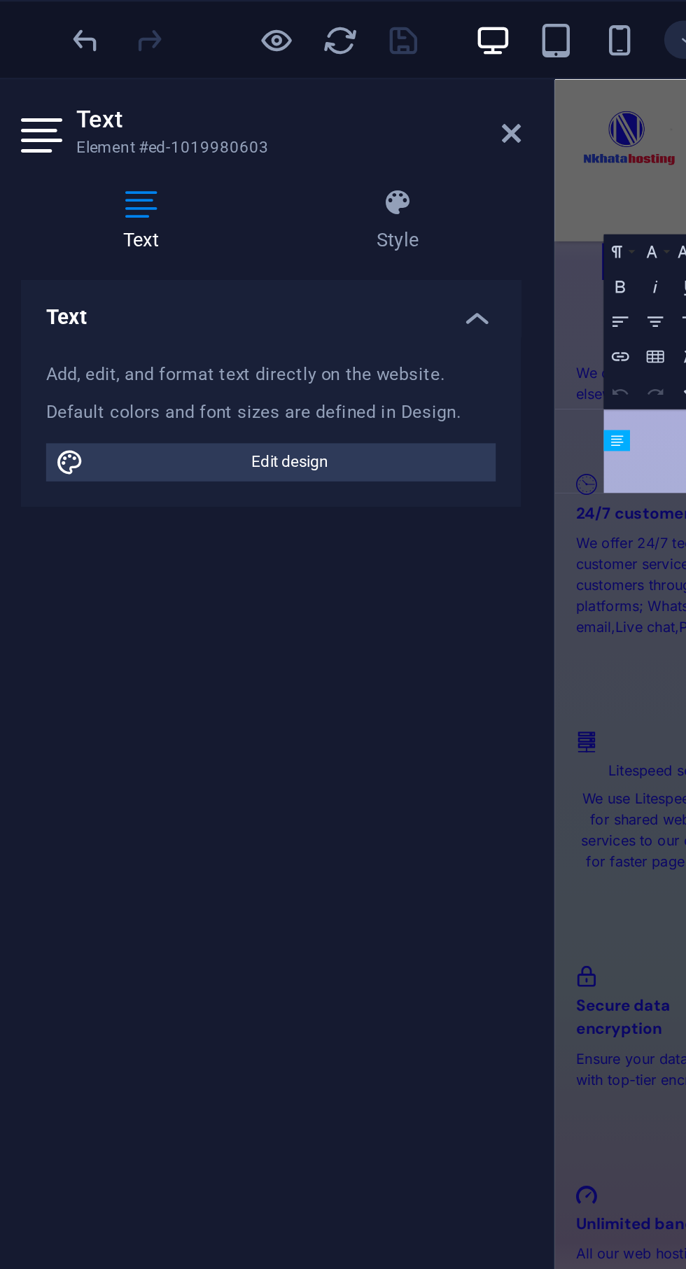
scroll to position [3057, 0]
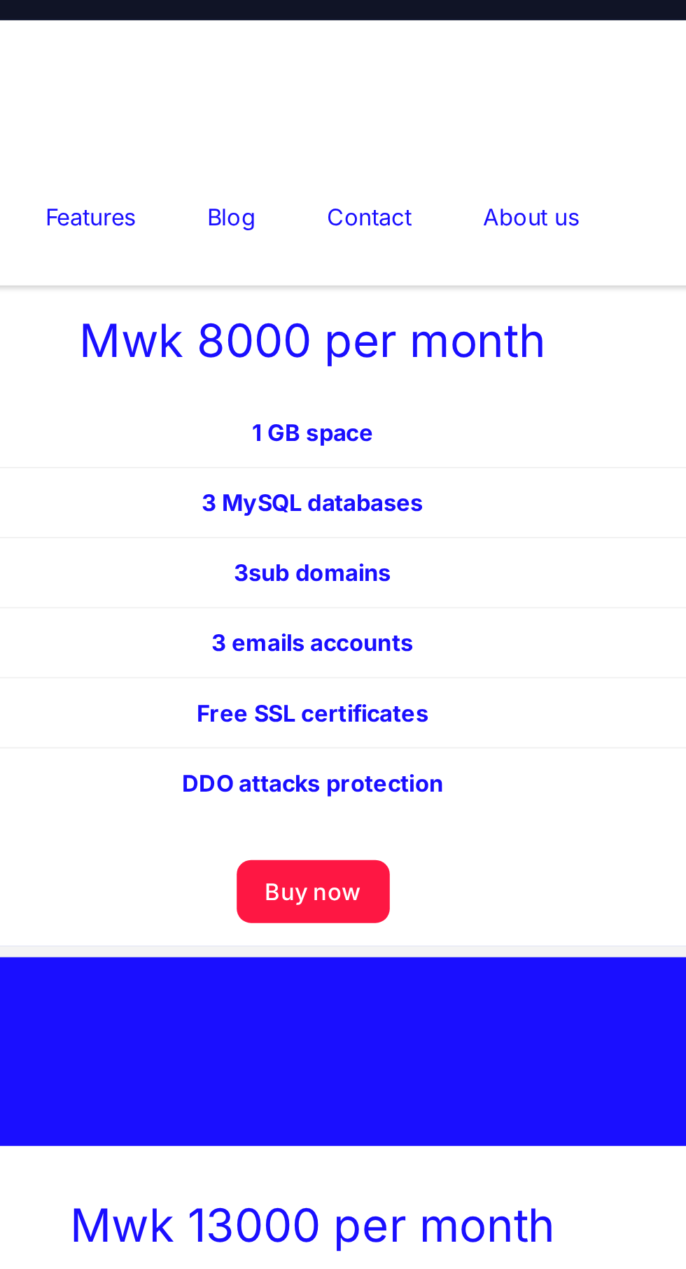
scroll to position [2336, 0]
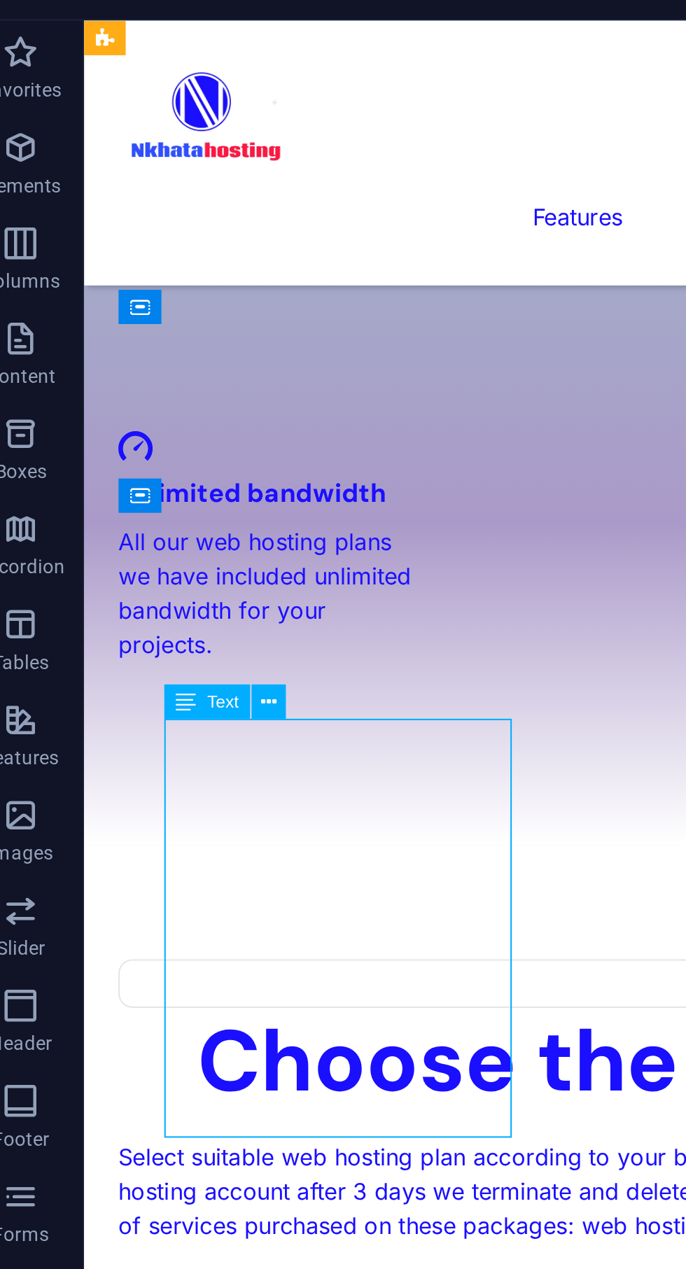
click at [140, 333] on icon at bounding box center [137, 334] width 7 height 13
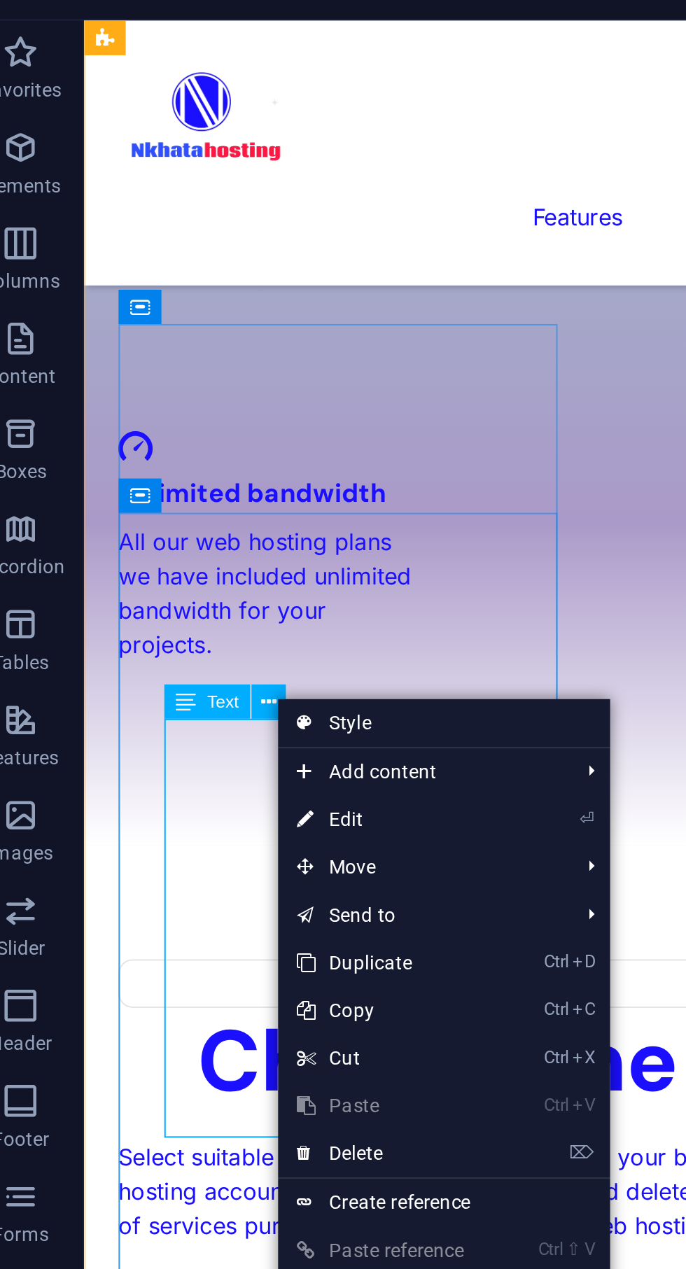
click at [186, 390] on link "⏎ Edit" at bounding box center [188, 387] width 94 height 21
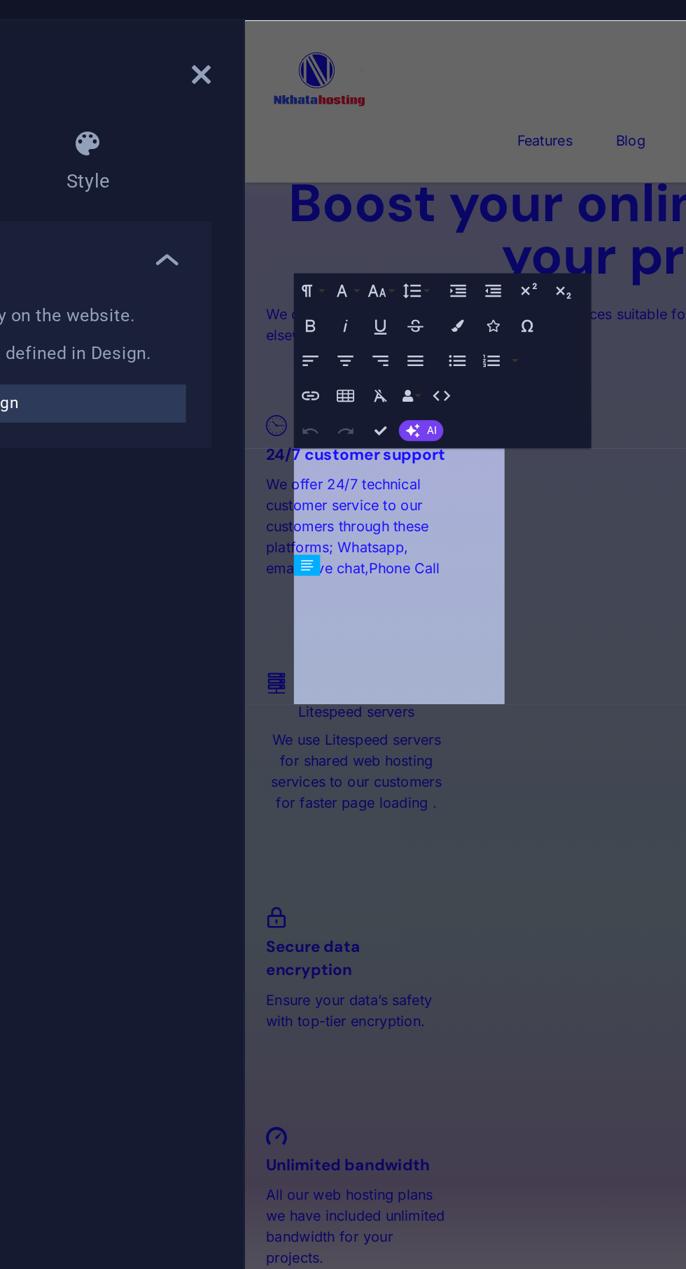
scroll to position [3057, 0]
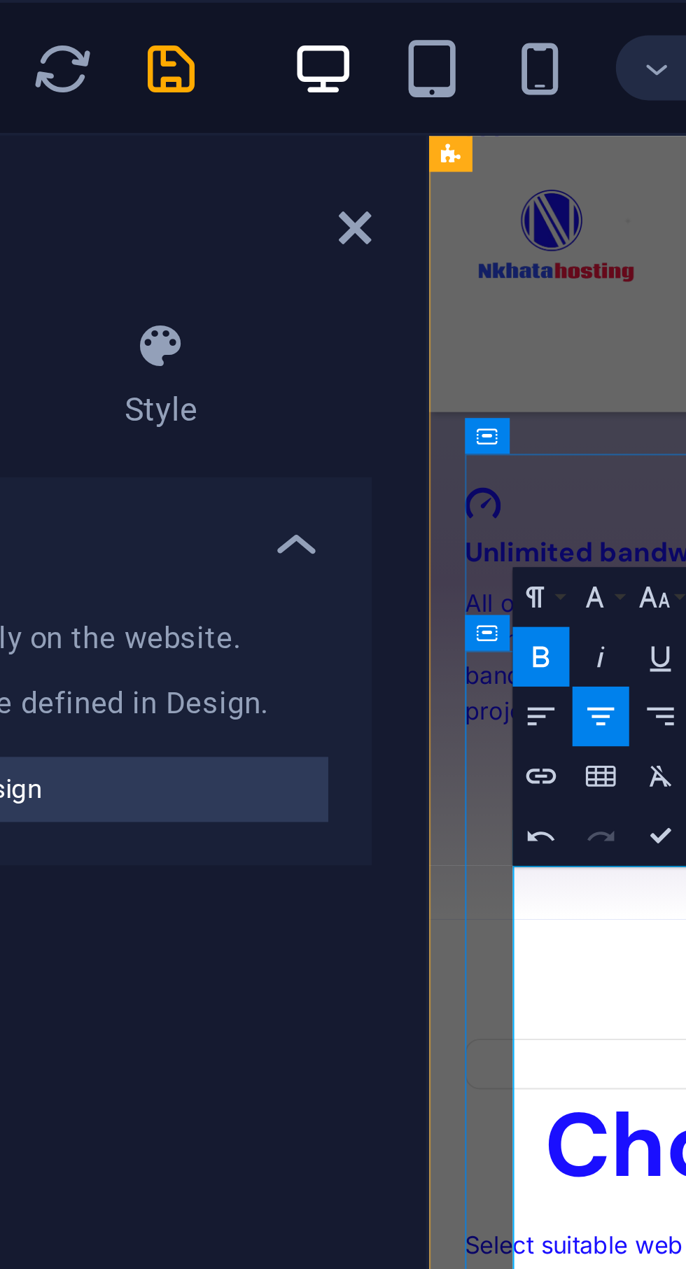
click at [239, 20] on icon "save" at bounding box center [236, 18] width 16 height 16
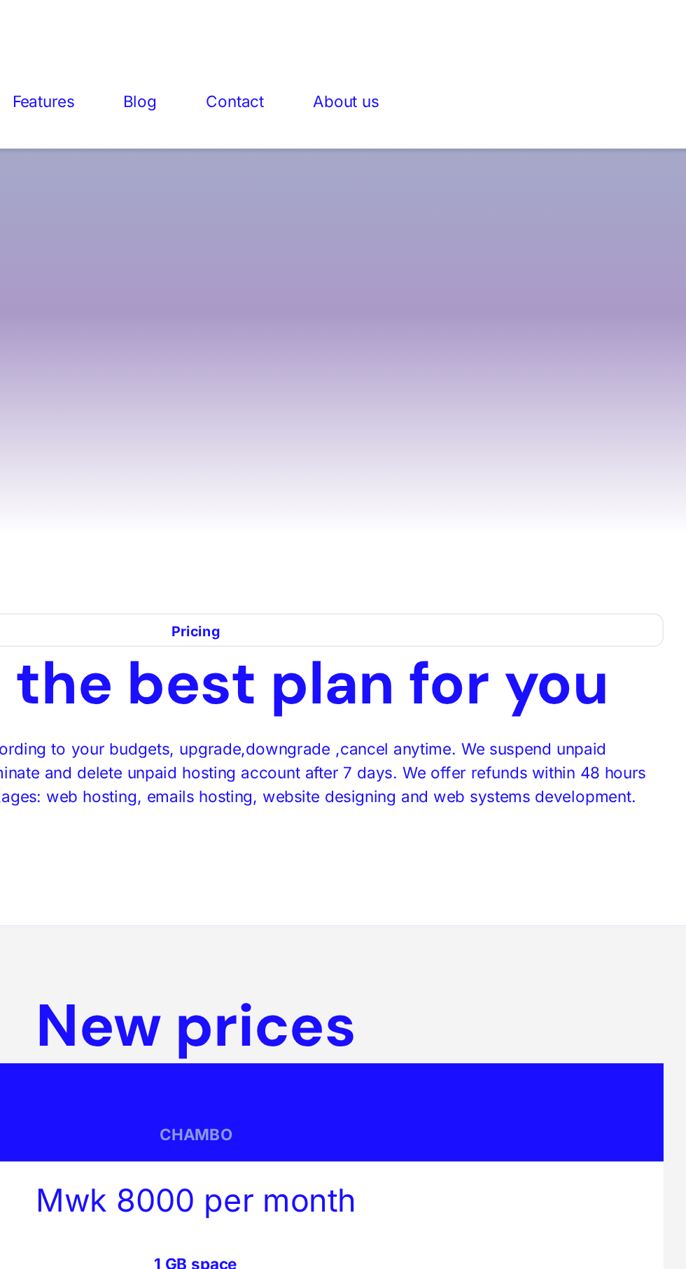
scroll to position [0, 0]
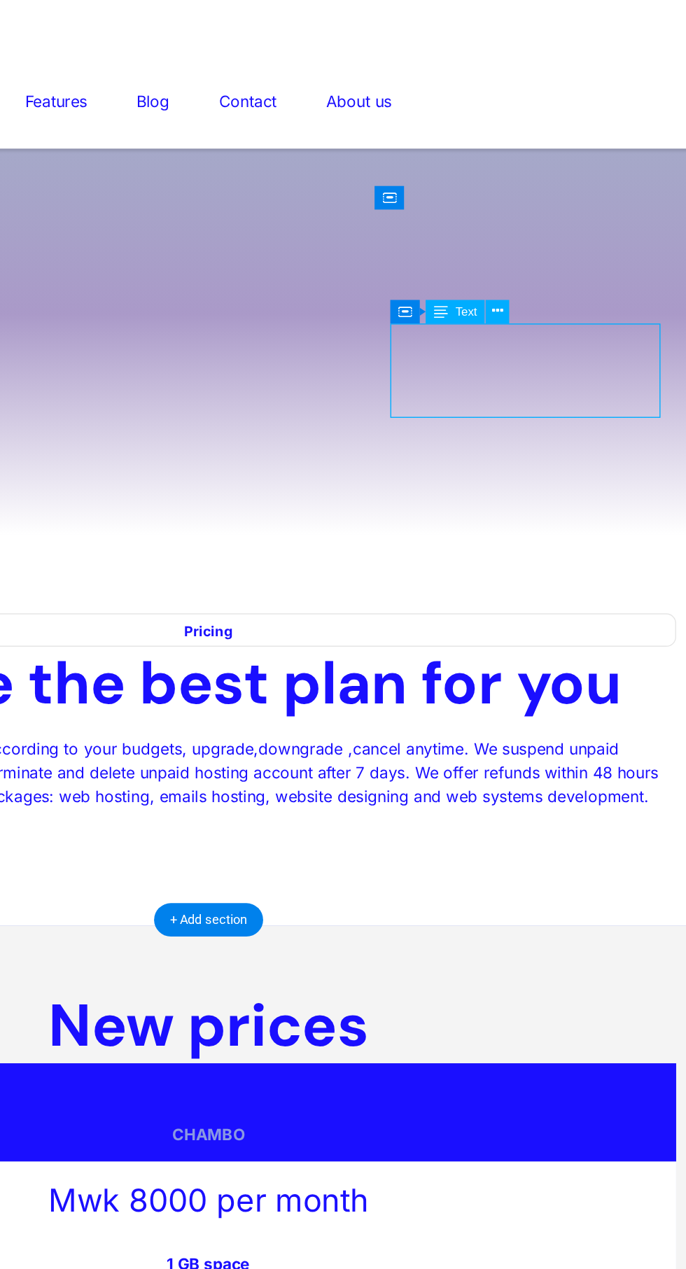
click at [558, 255] on icon at bounding box center [556, 255] width 7 height 13
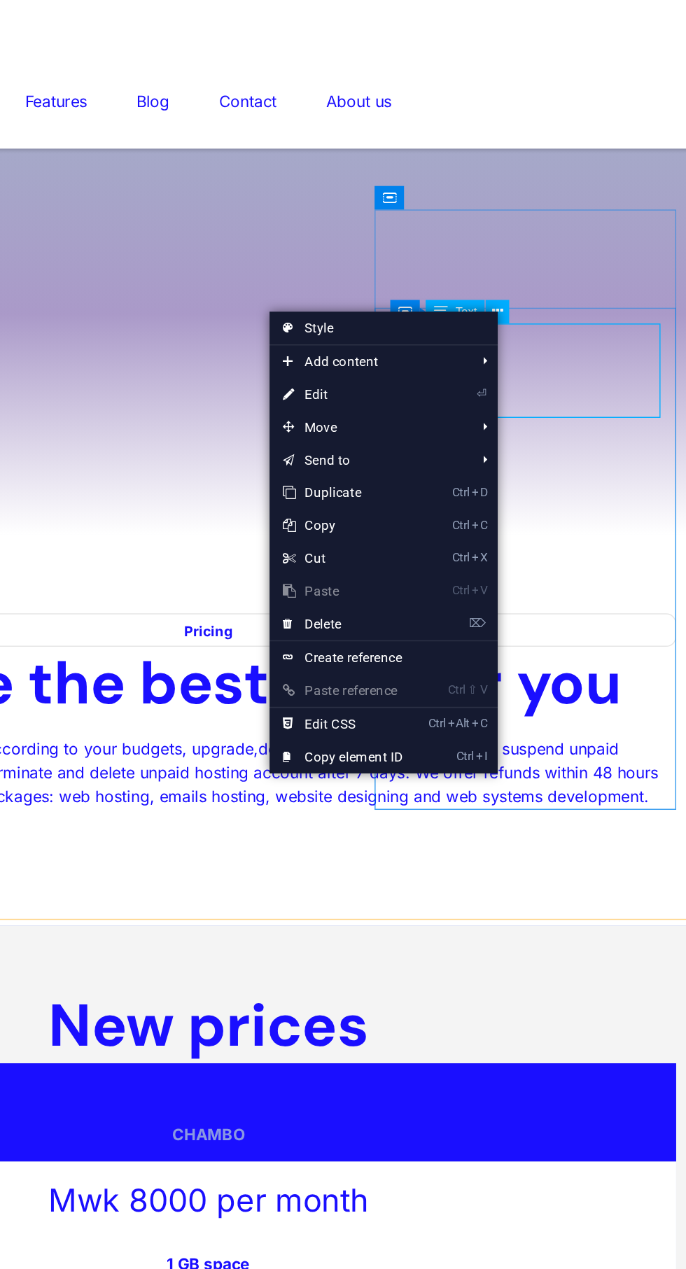
click at [439, 309] on link "⏎ Edit" at bounding box center [457, 309] width 94 height 21
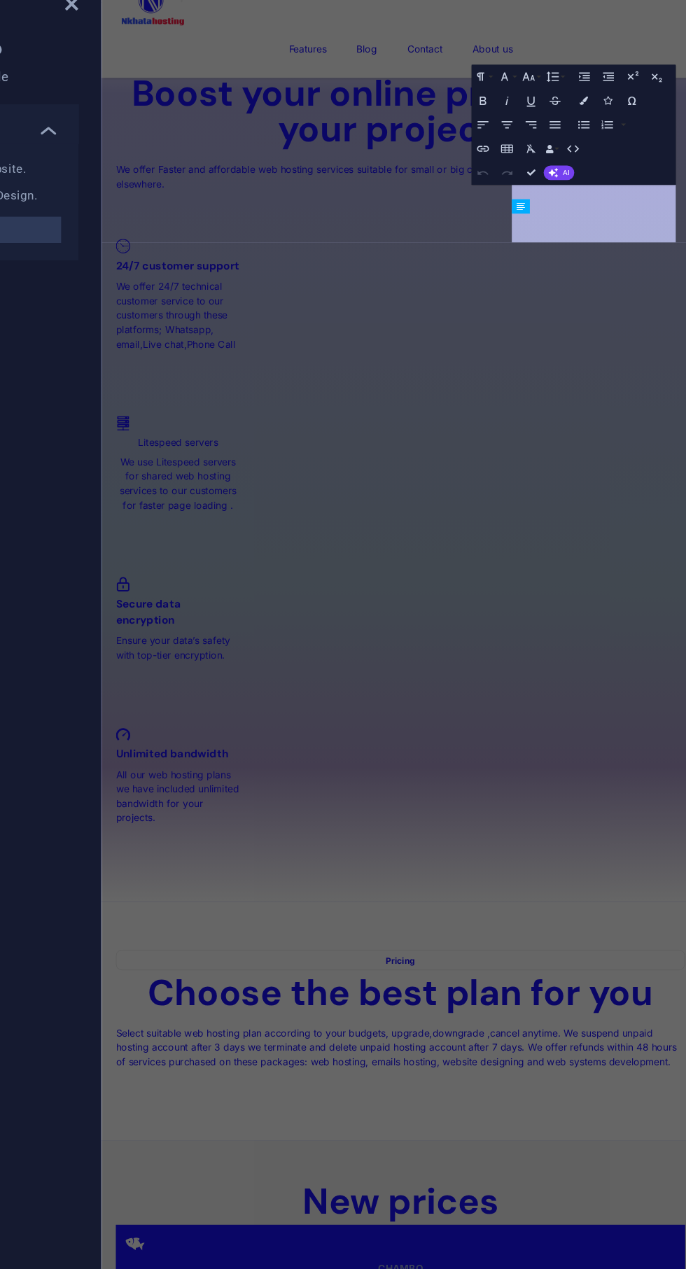
scroll to position [3055, 0]
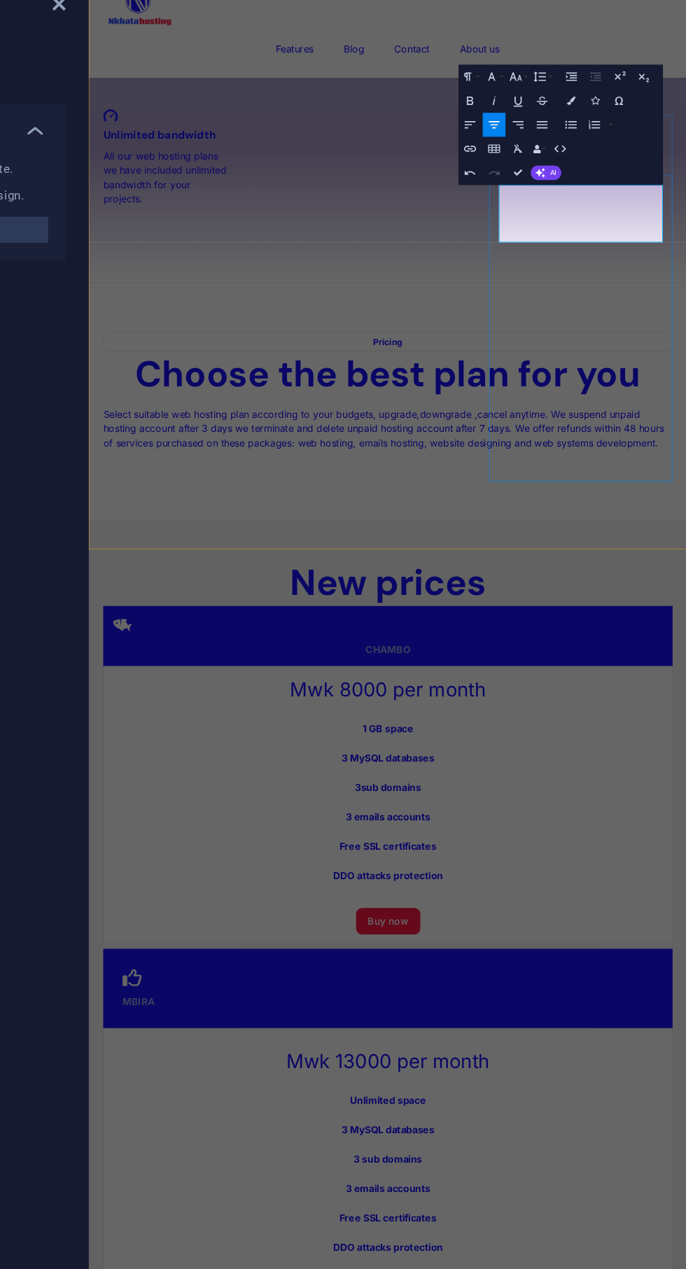
click at [592, 167] on icon "button" at bounding box center [592, 167] width 6 height 6
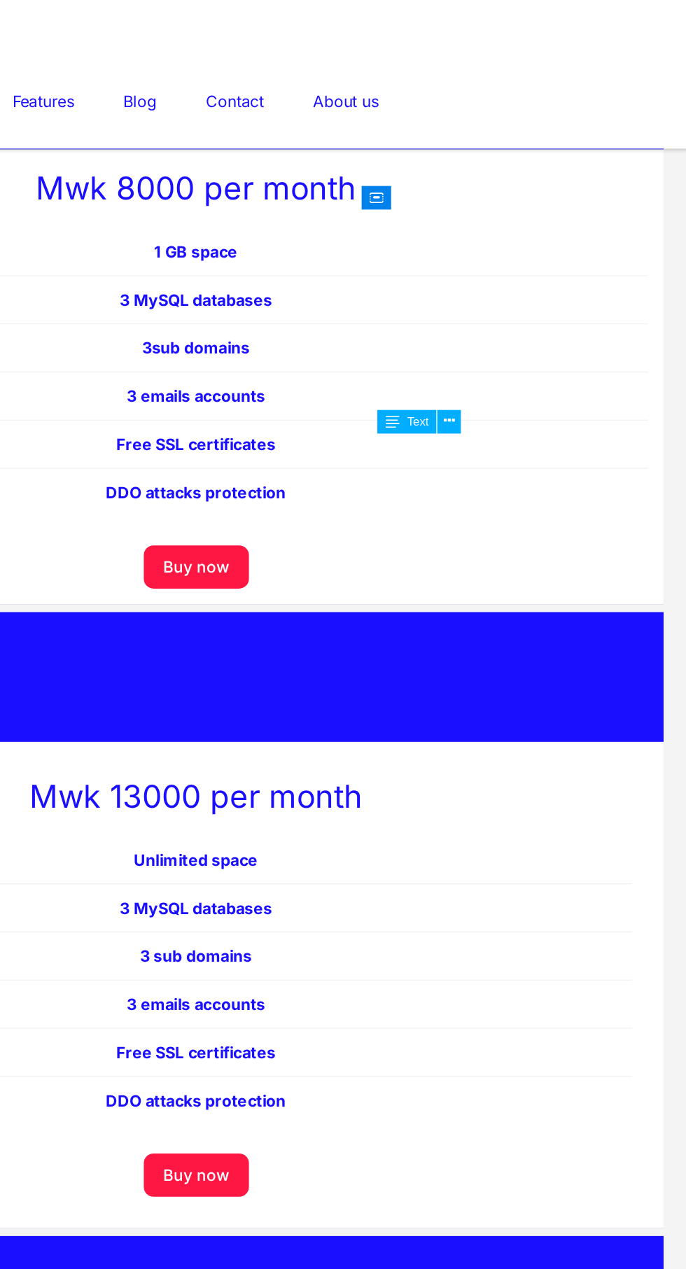
click at [281, 120] on div "New prices Chambo Mwk 8000 per month 1 GB space 3 MySQL databases 3 sub domains…" at bounding box center [55, 1292] width 700 height 2726
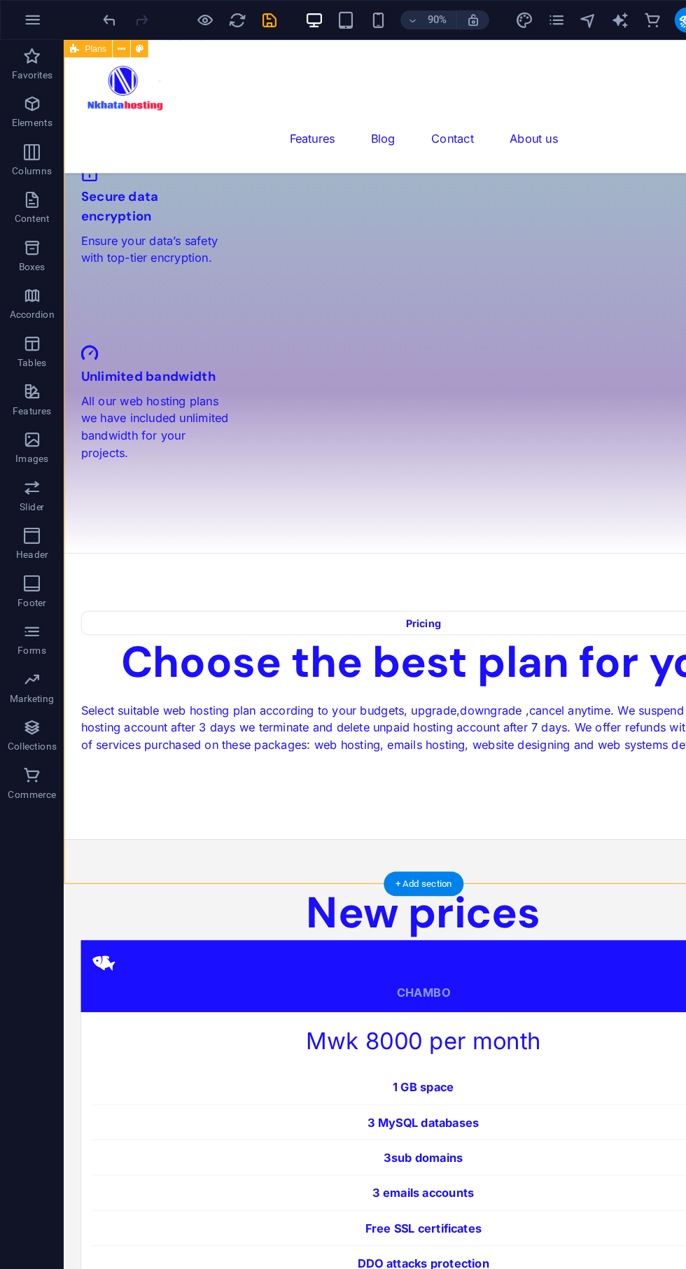
scroll to position [2146, 0]
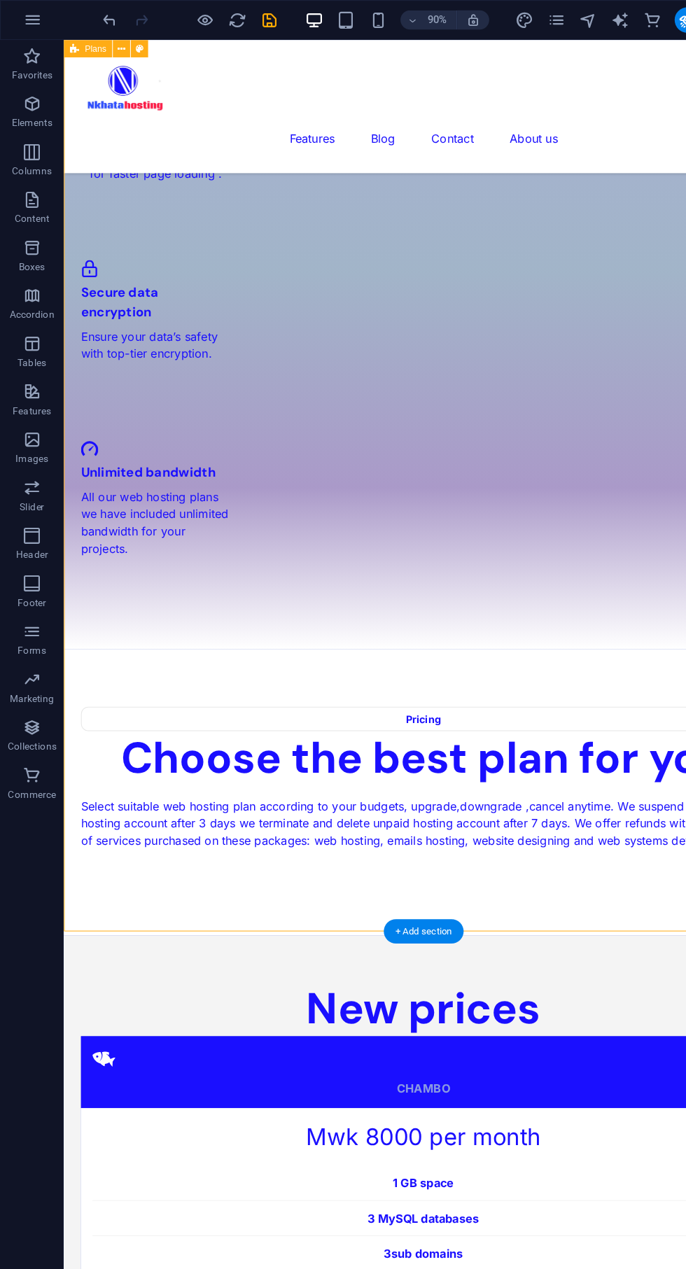
click at [237, 11] on icon "save" at bounding box center [236, 18] width 16 height 16
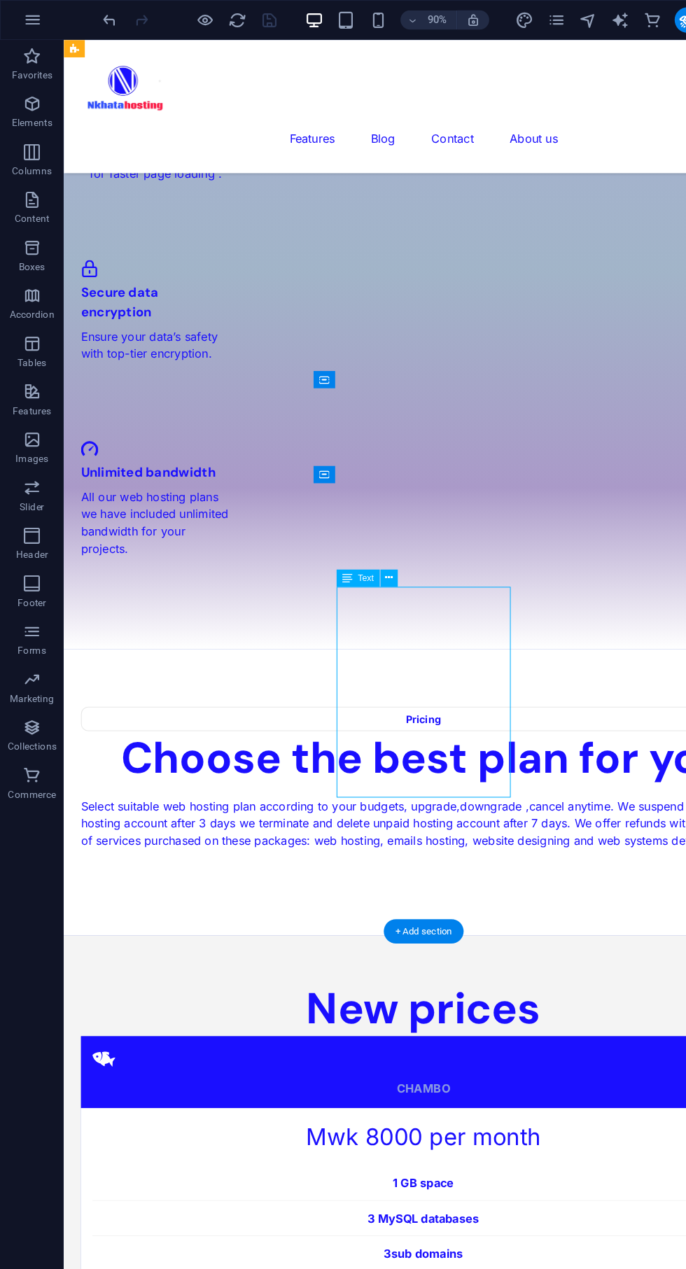
click at [339, 508] on icon at bounding box center [340, 506] width 7 height 13
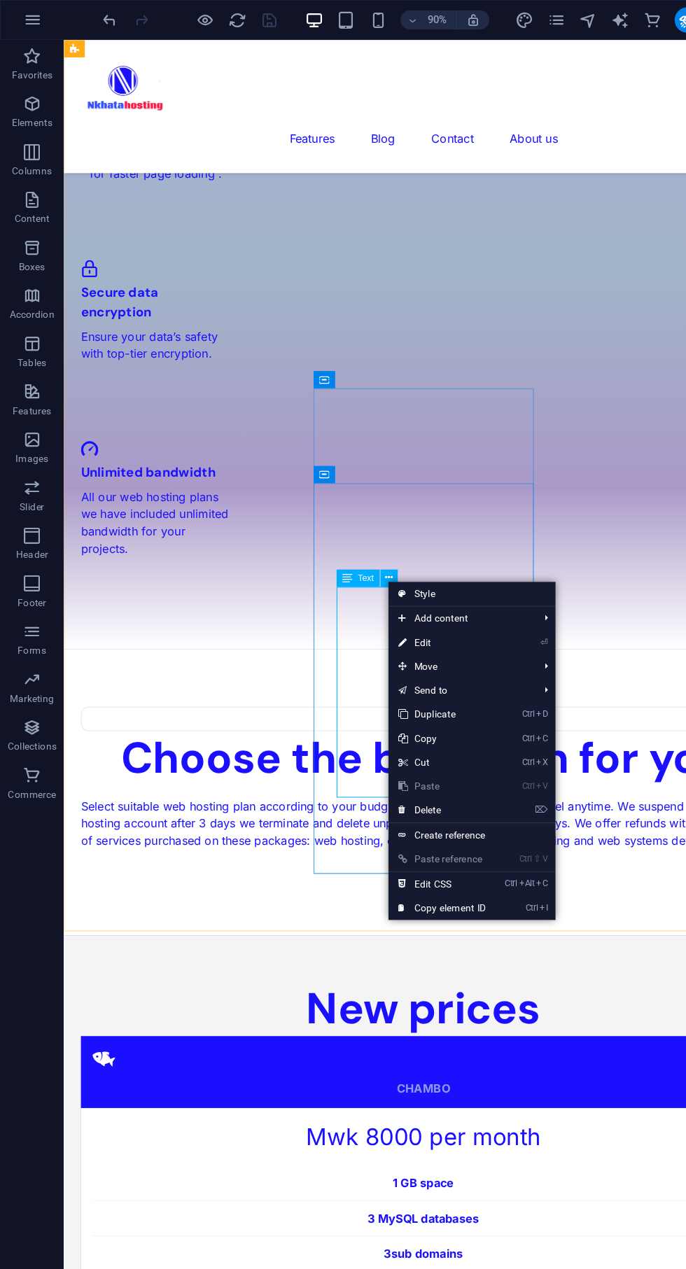
click at [371, 563] on link "⏎ Edit" at bounding box center [387, 562] width 94 height 21
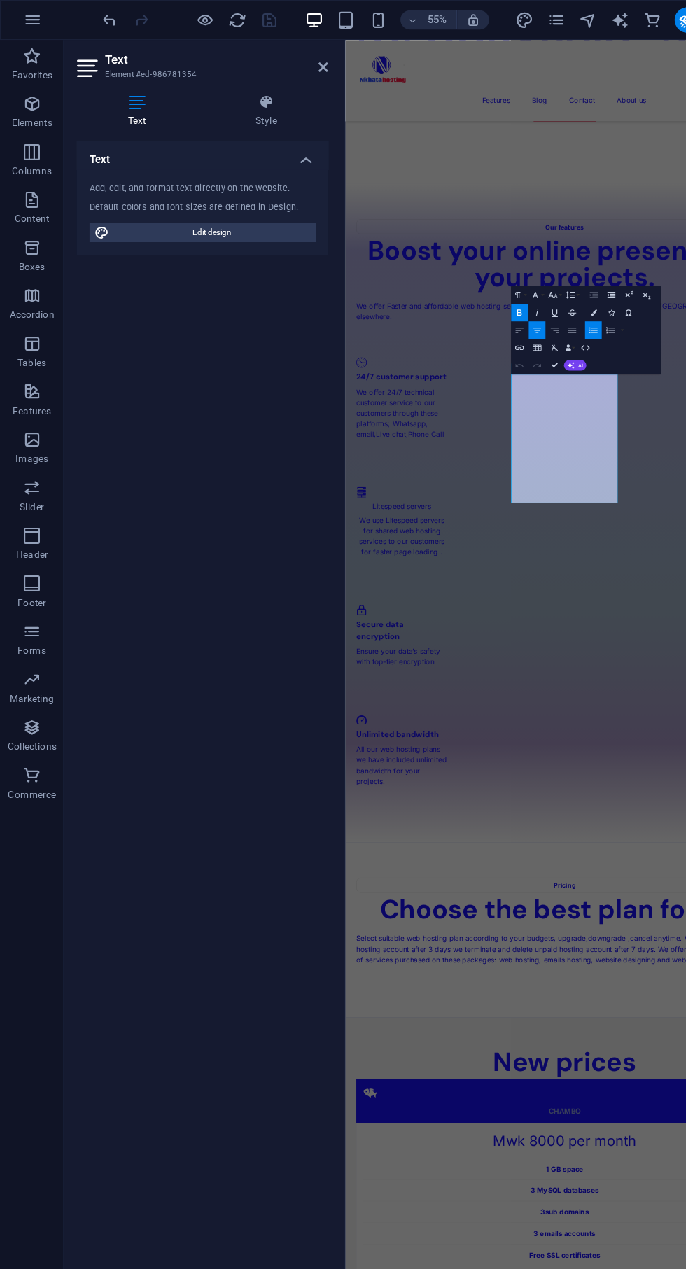
scroll to position [2867, 0]
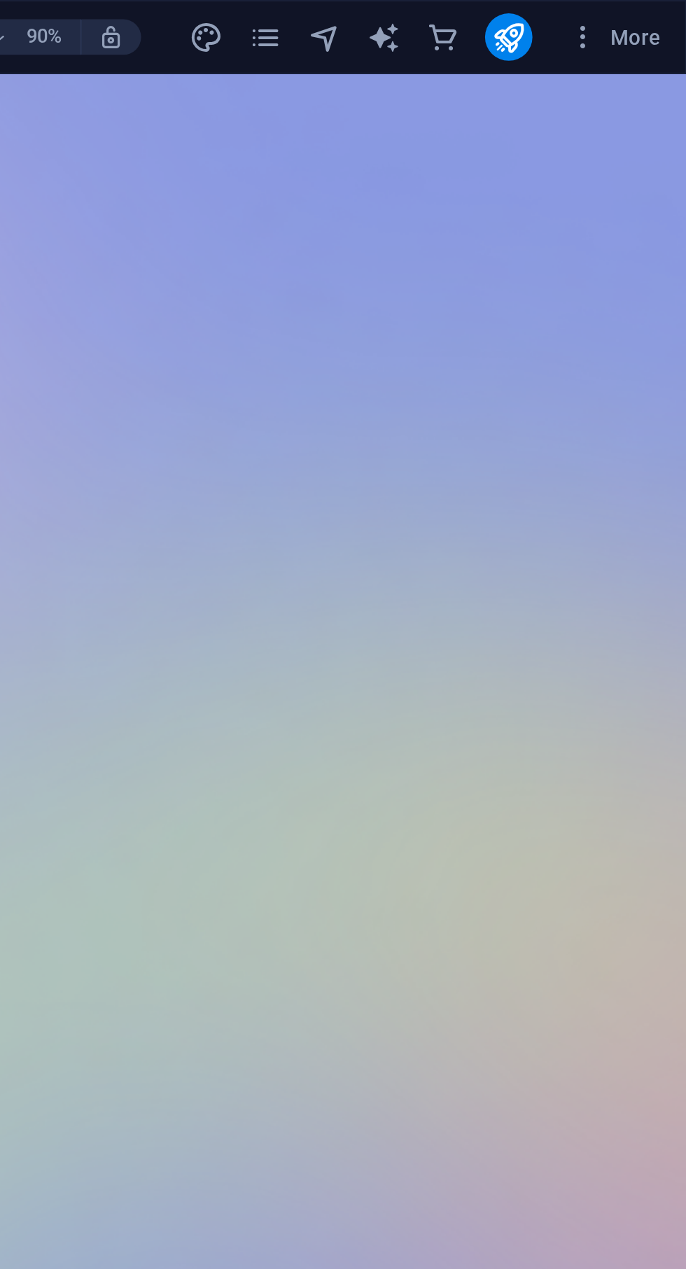
scroll to position [0, 0]
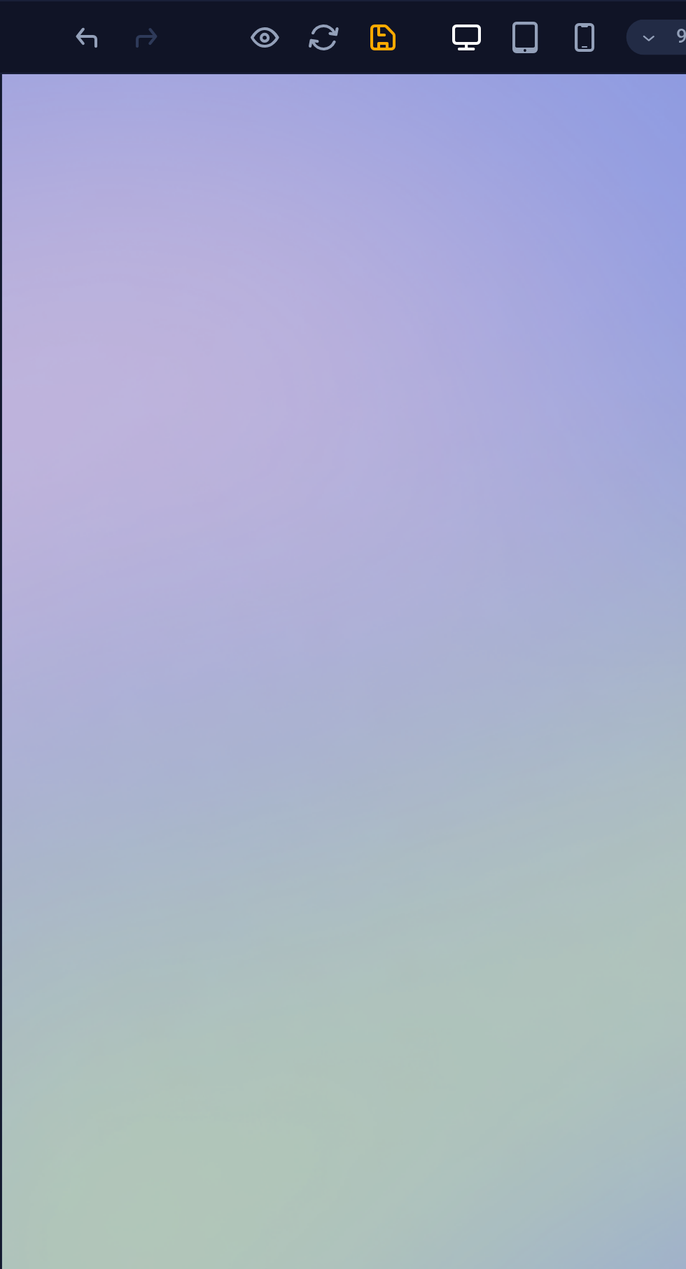
click at [239, 22] on icon "save" at bounding box center [236, 18] width 16 height 16
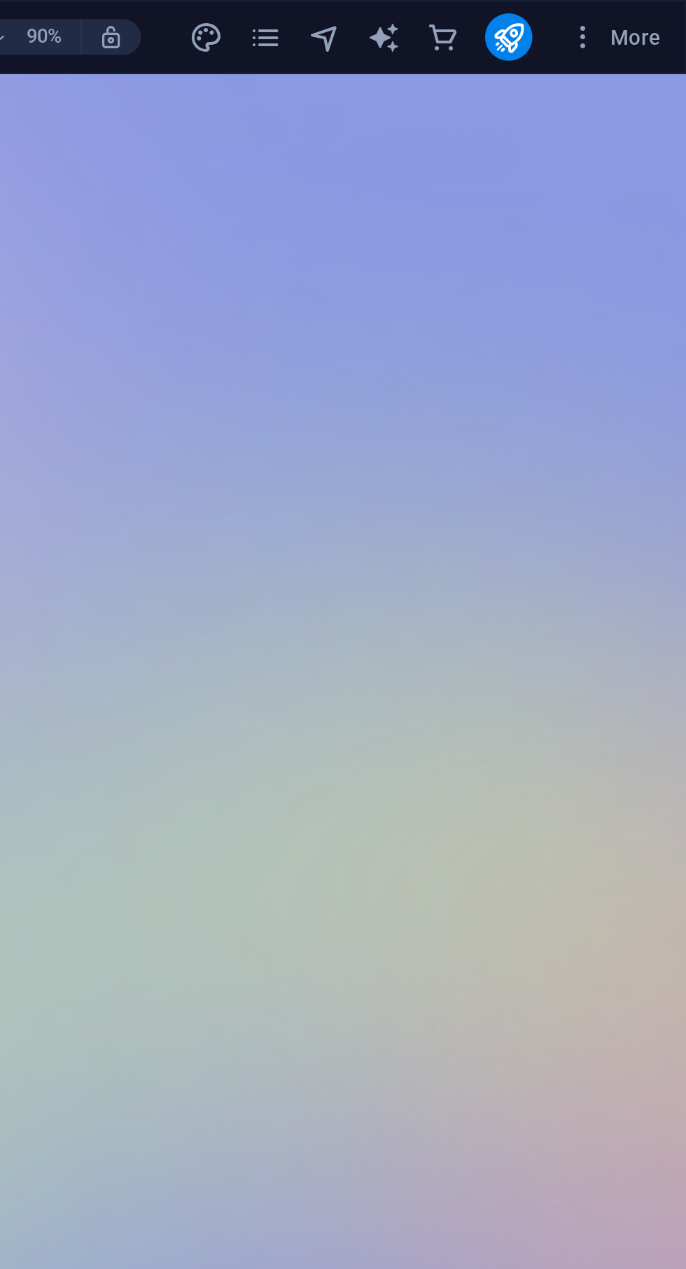
click at [606, 24] on icon "publish" at bounding box center [602, 18] width 16 height 16
